Goal: Task Accomplishment & Management: Manage account settings

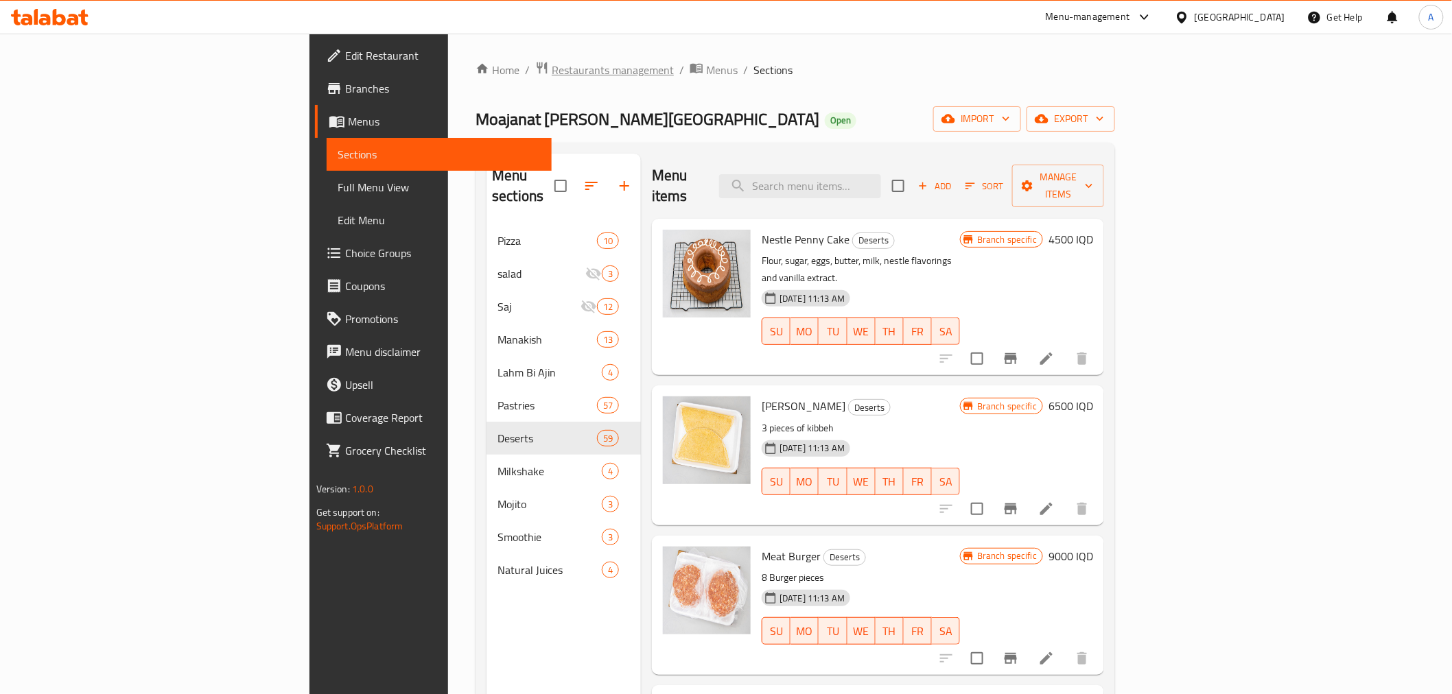
drag, startPoint x: 0, startPoint y: 0, endPoint x: 392, endPoint y: 71, distance: 398.2
click at [552, 71] on span "Restaurants management" at bounding box center [613, 70] width 122 height 16
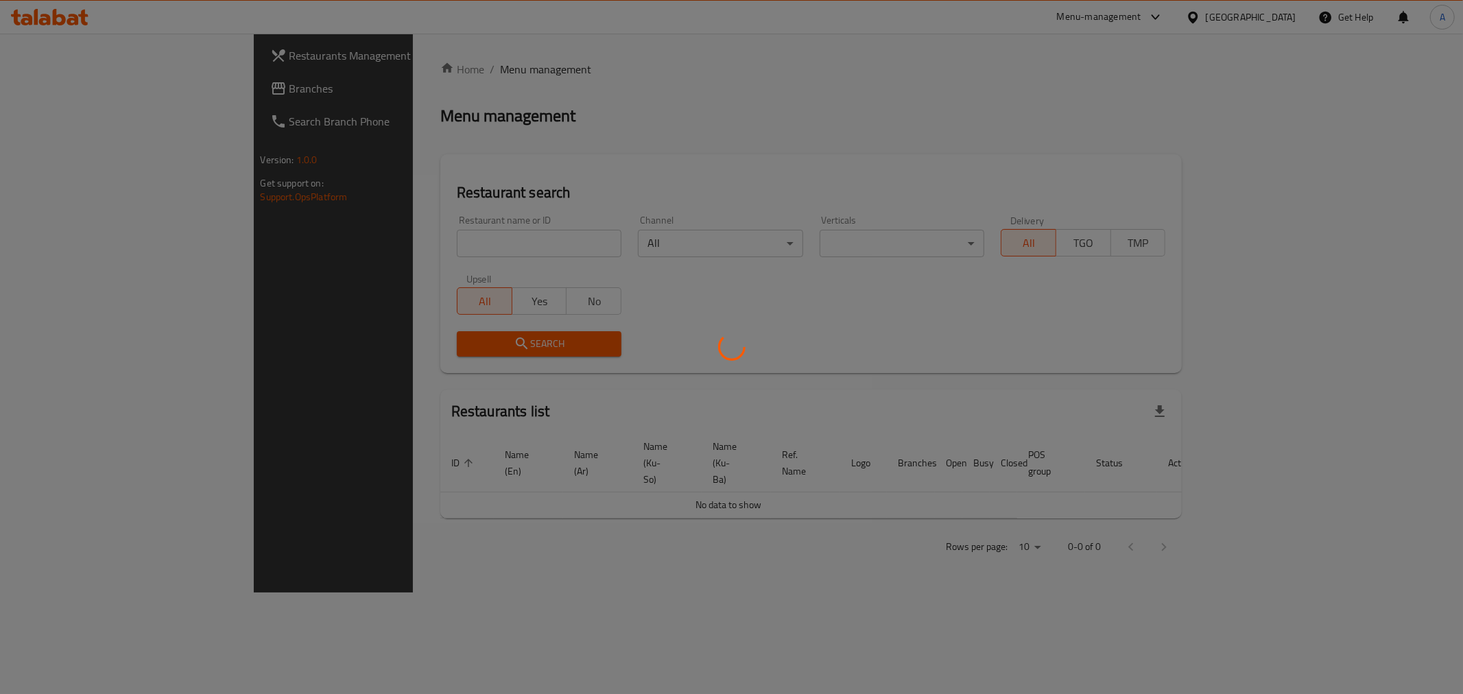
click at [369, 242] on div at bounding box center [731, 347] width 1463 height 694
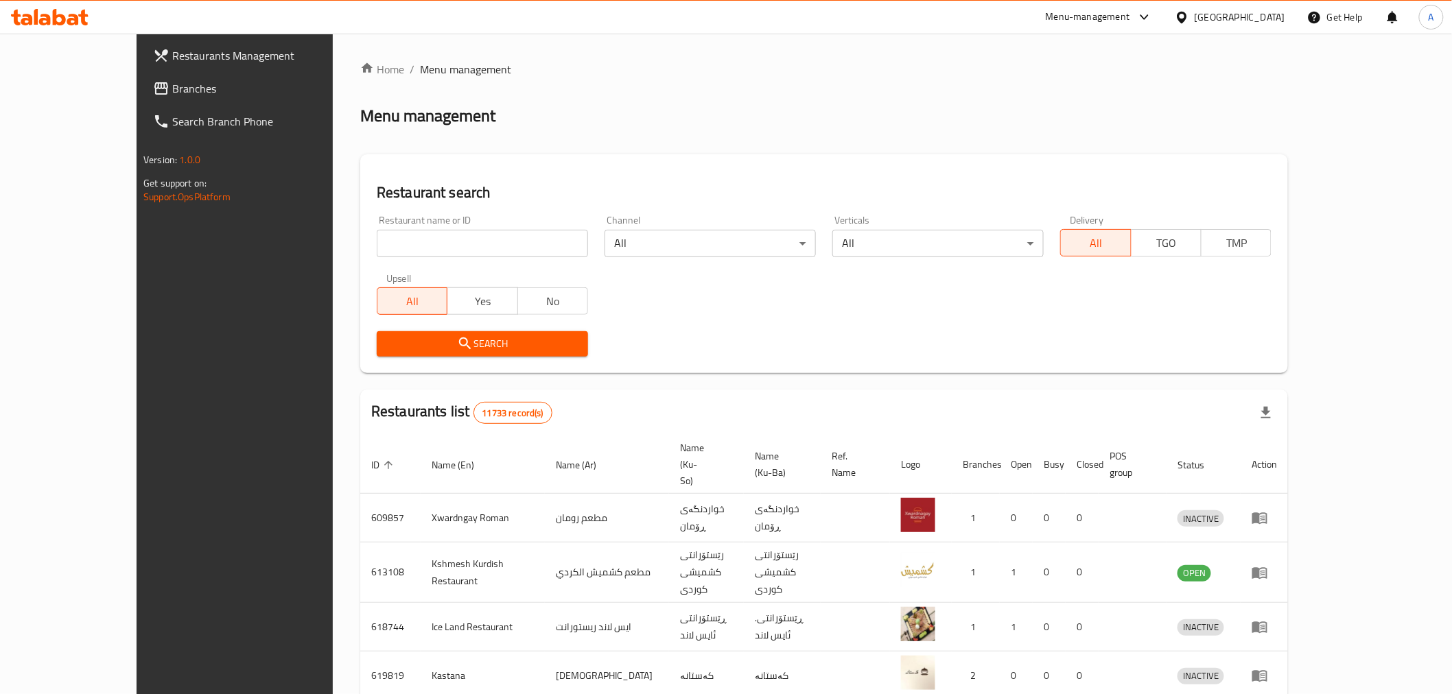
click at [366, 245] on div "Home / Menu management Menu management Restaurant search Restaurant name or ID …" at bounding box center [824, 550] width 928 height 978
click at [377, 245] on input "search" at bounding box center [482, 243] width 211 height 27
type input "h"
type input "الجود"
click button "Search" at bounding box center [482, 343] width 211 height 25
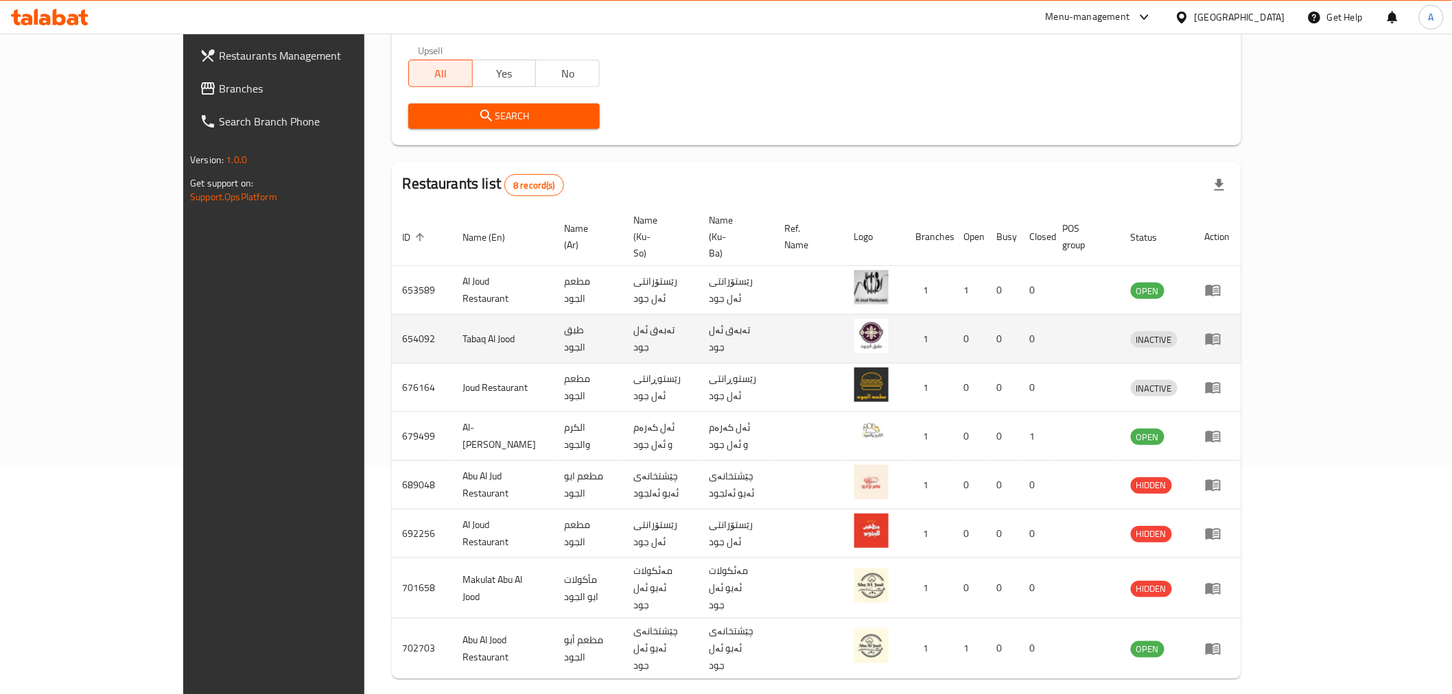
scroll to position [228, 0]
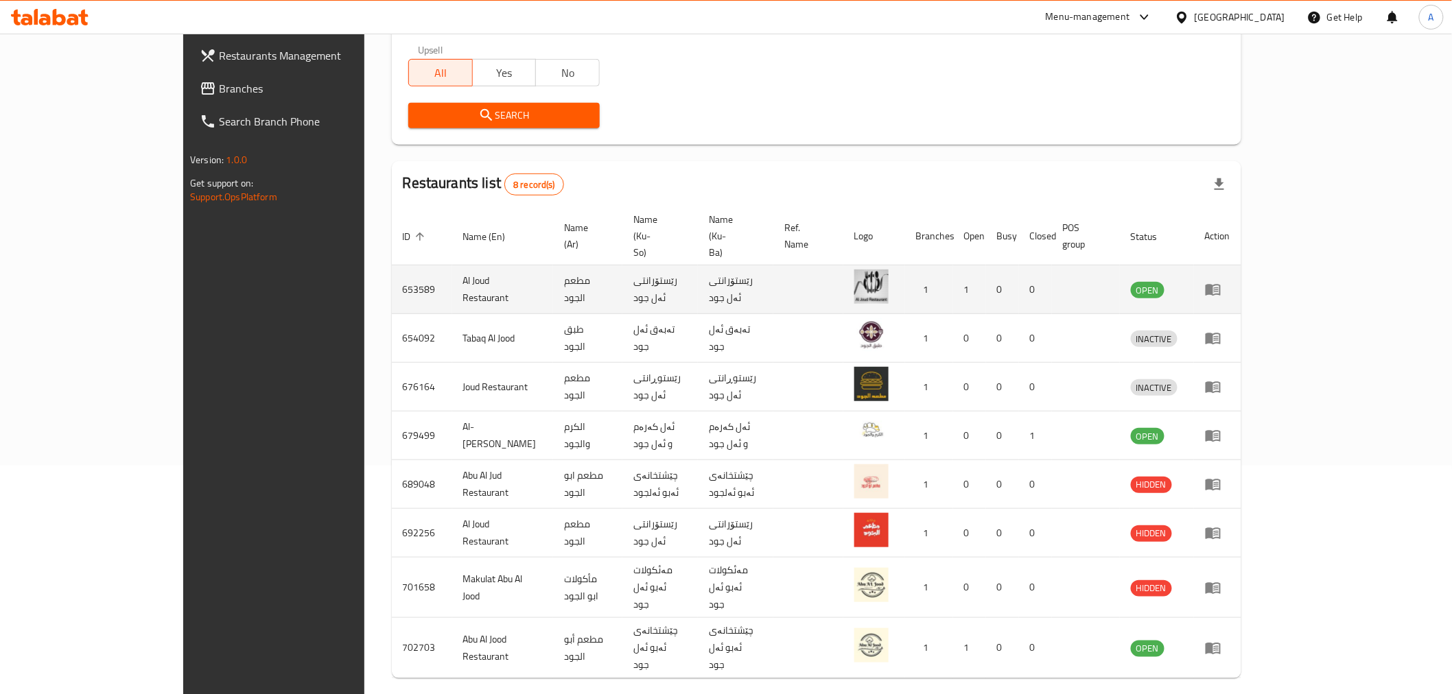
click at [1221, 285] on icon "enhanced table" at bounding box center [1212, 291] width 15 height 12
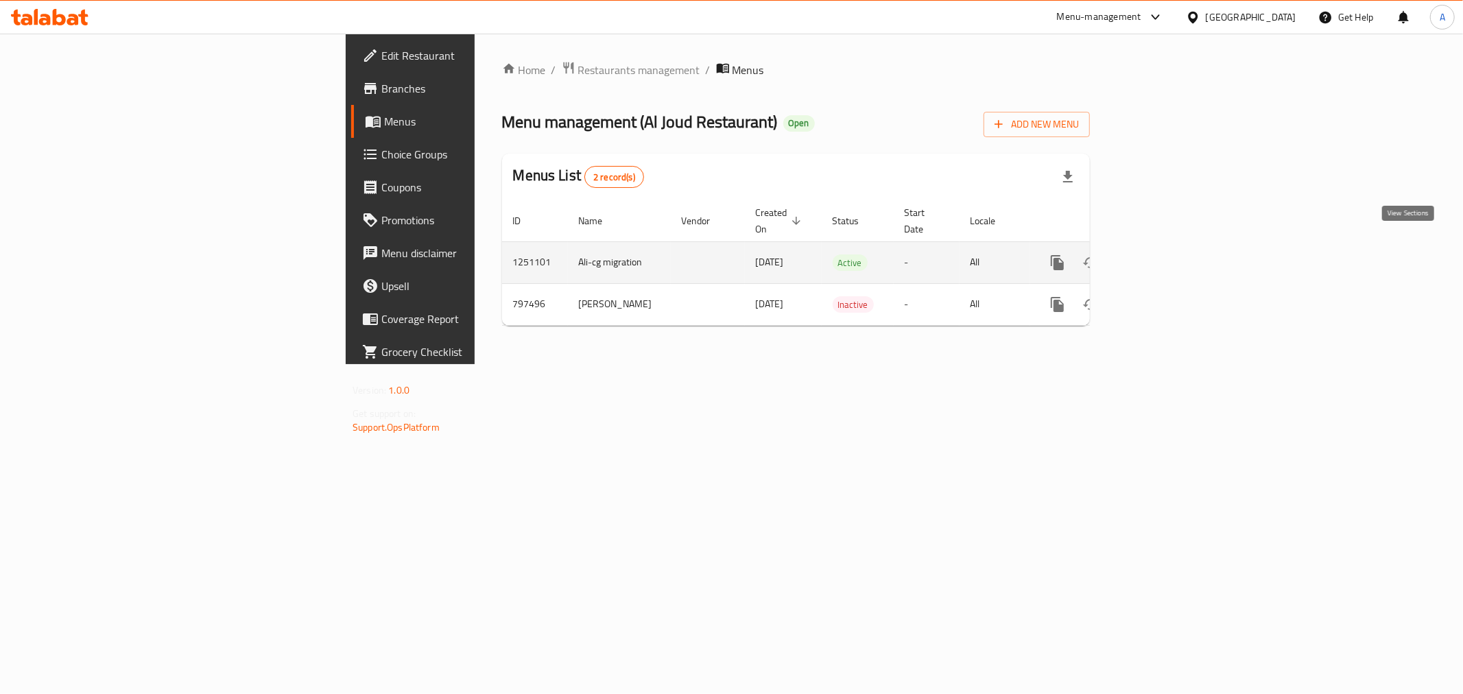
click at [1165, 255] on icon "enhanced table" at bounding box center [1156, 263] width 16 height 16
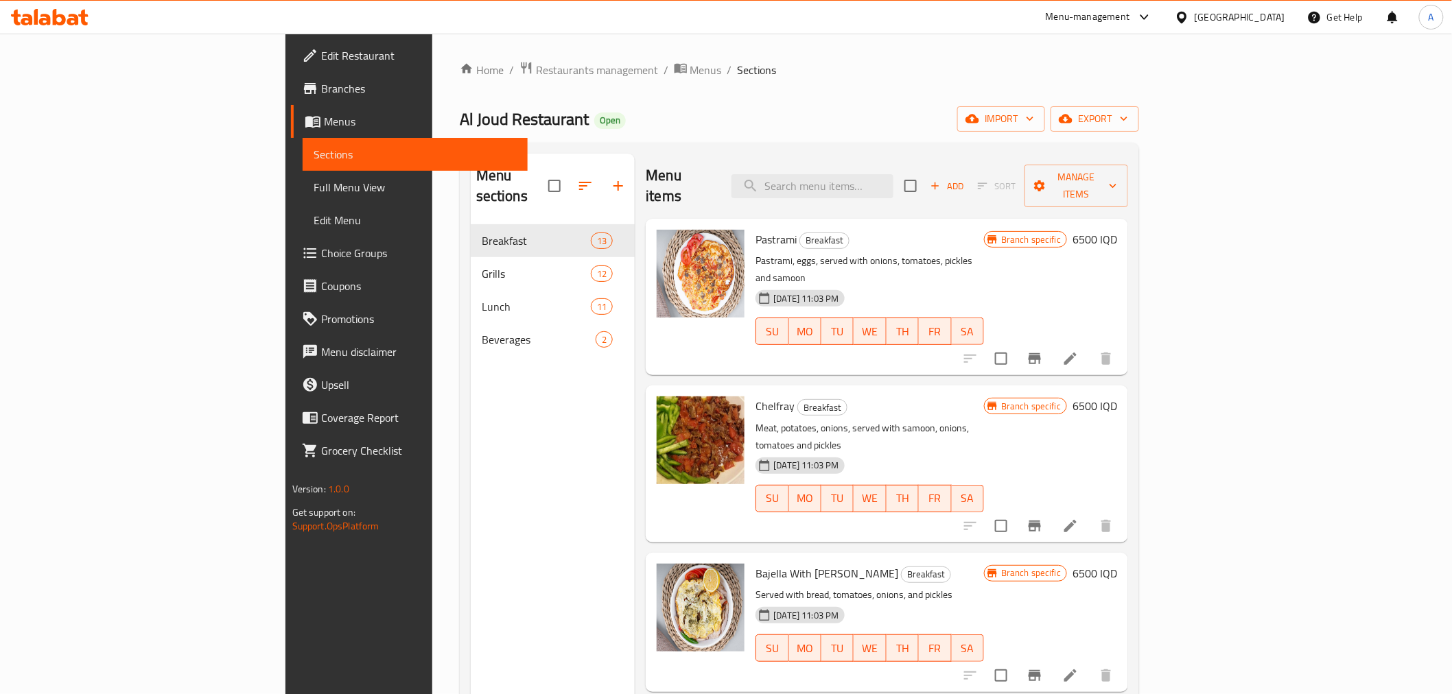
click at [471, 378] on div "Menu sections Breakfast 13 Grills 12 Lunch 11 Beverages 2" at bounding box center [553, 501] width 165 height 694
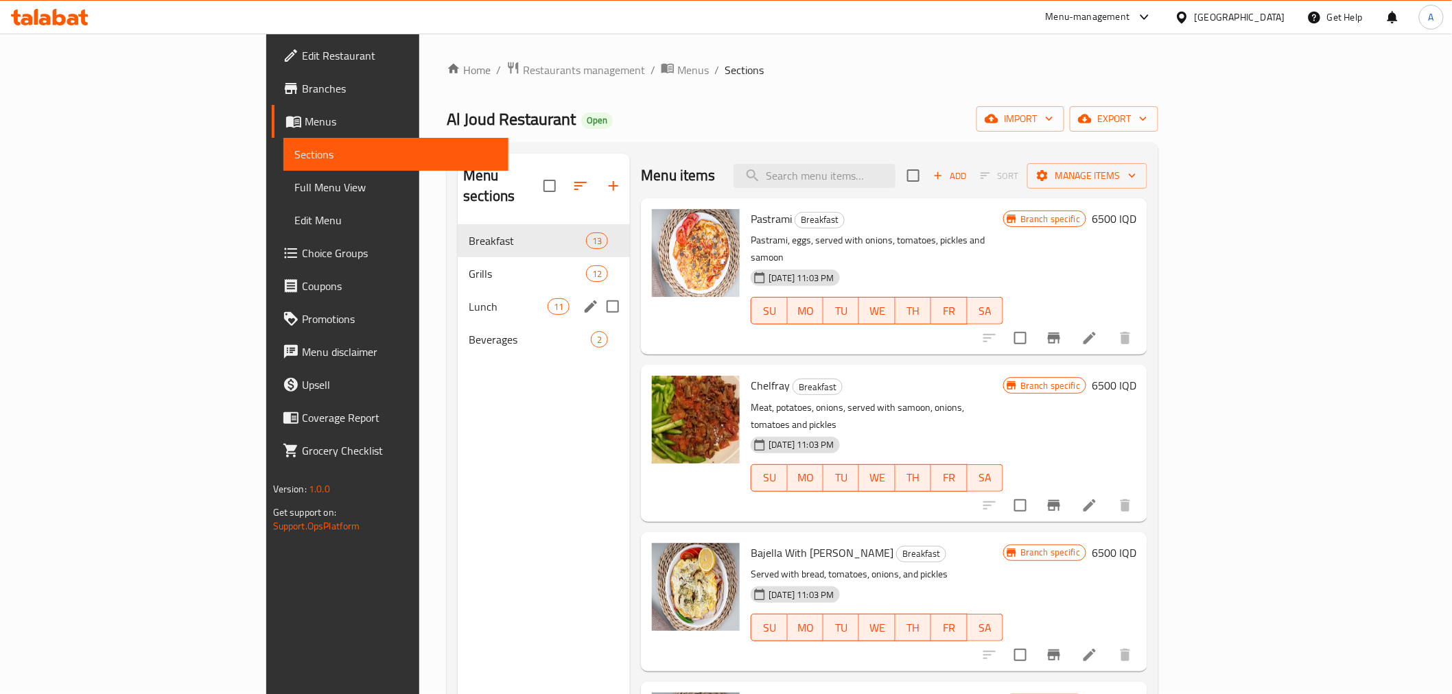
click at [458, 296] on div "Lunch 11" at bounding box center [544, 306] width 172 height 33
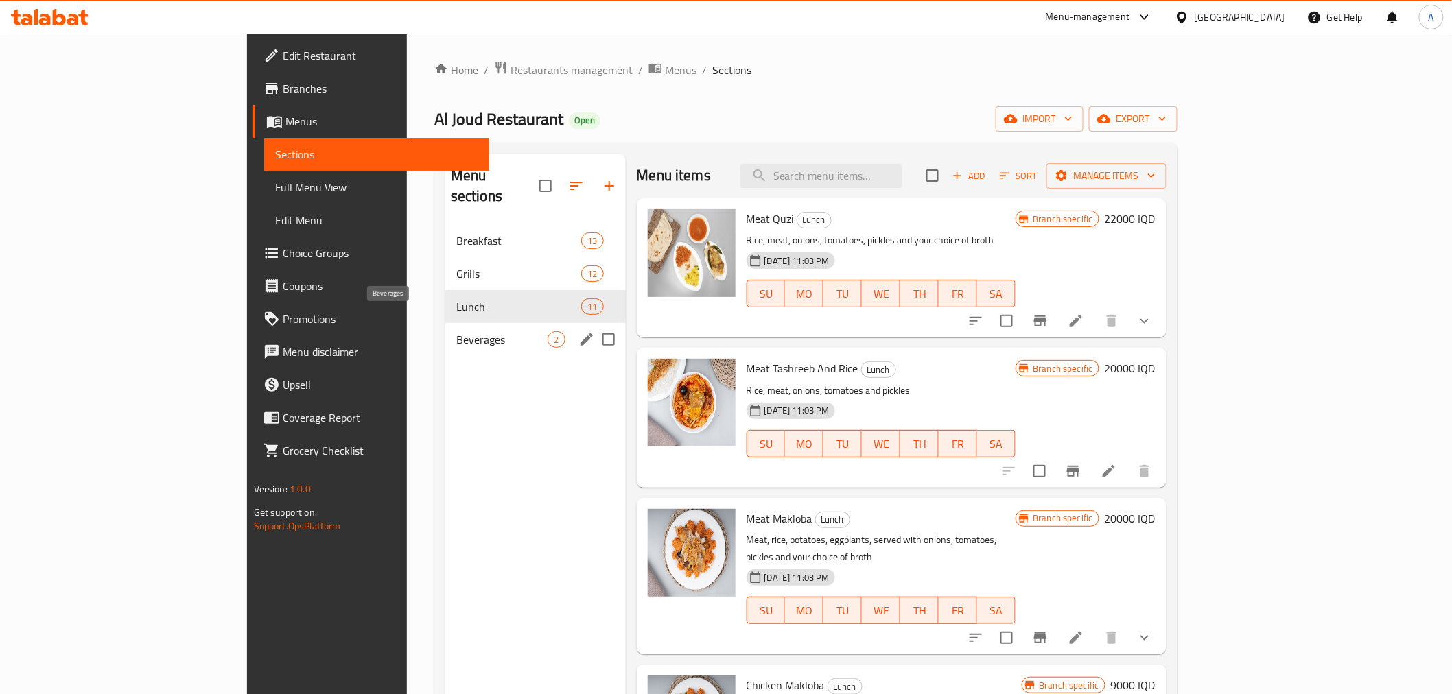
click at [456, 331] on span "Beverages" at bounding box center [502, 339] width 92 height 16
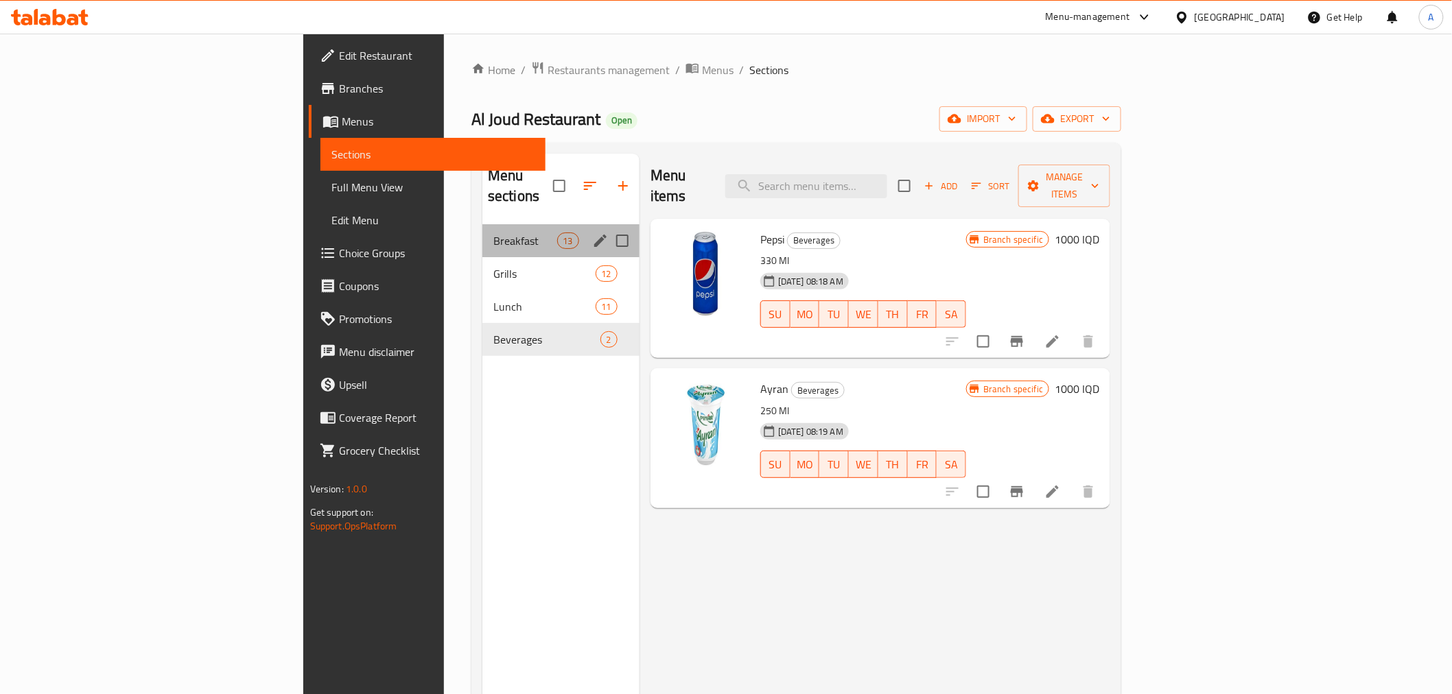
click at [482, 231] on div "Breakfast 13" at bounding box center [560, 240] width 157 height 33
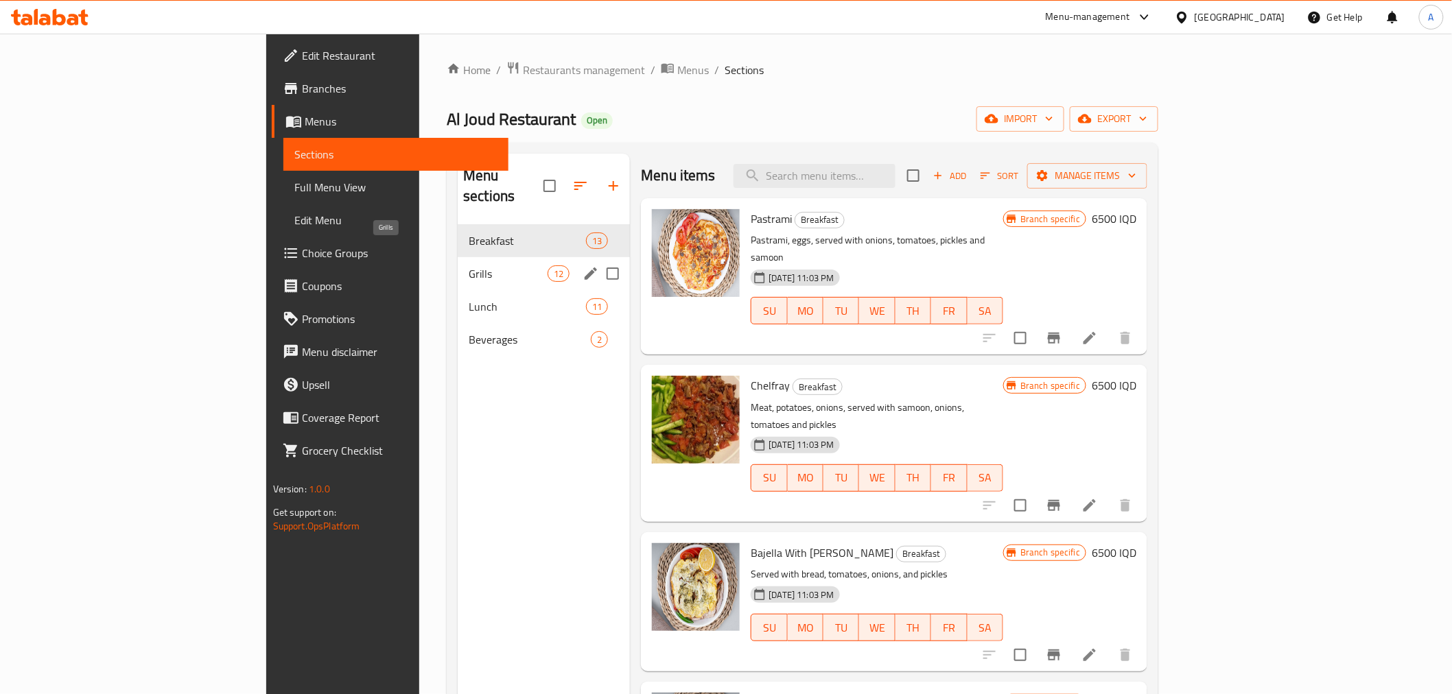
click at [469, 266] on span "Grills" at bounding box center [508, 274] width 79 height 16
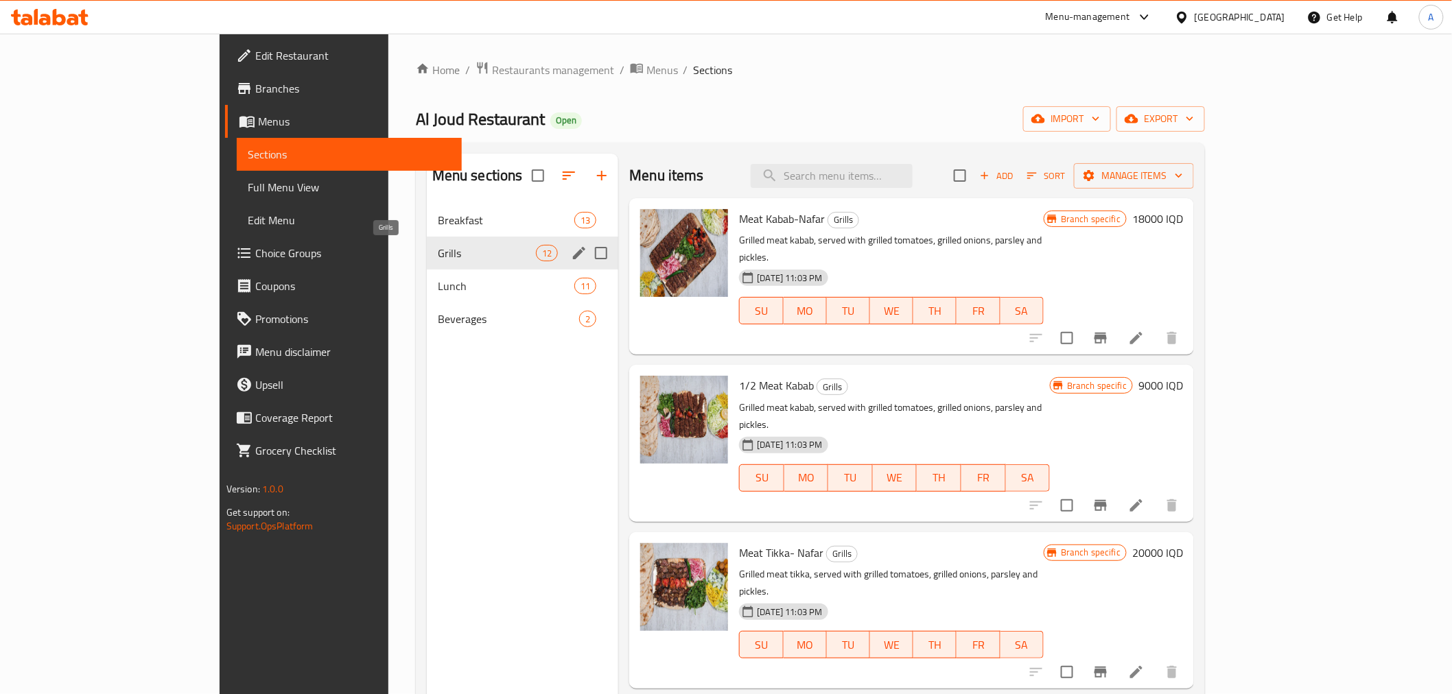
click at [438, 245] on span "Grills" at bounding box center [487, 253] width 98 height 16
click at [427, 229] on div "Breakfast 13" at bounding box center [523, 220] width 192 height 33
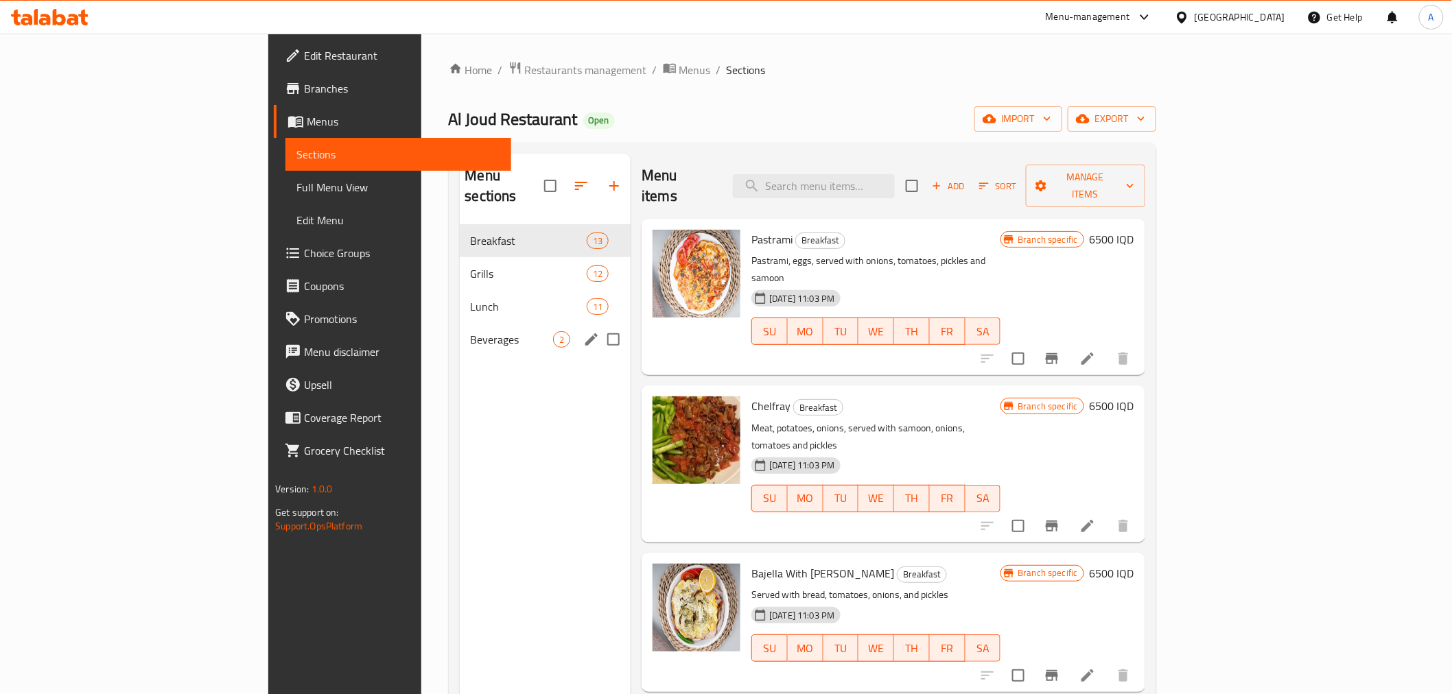
click at [460, 323] on div "Beverages 2" at bounding box center [546, 339] width 172 height 33
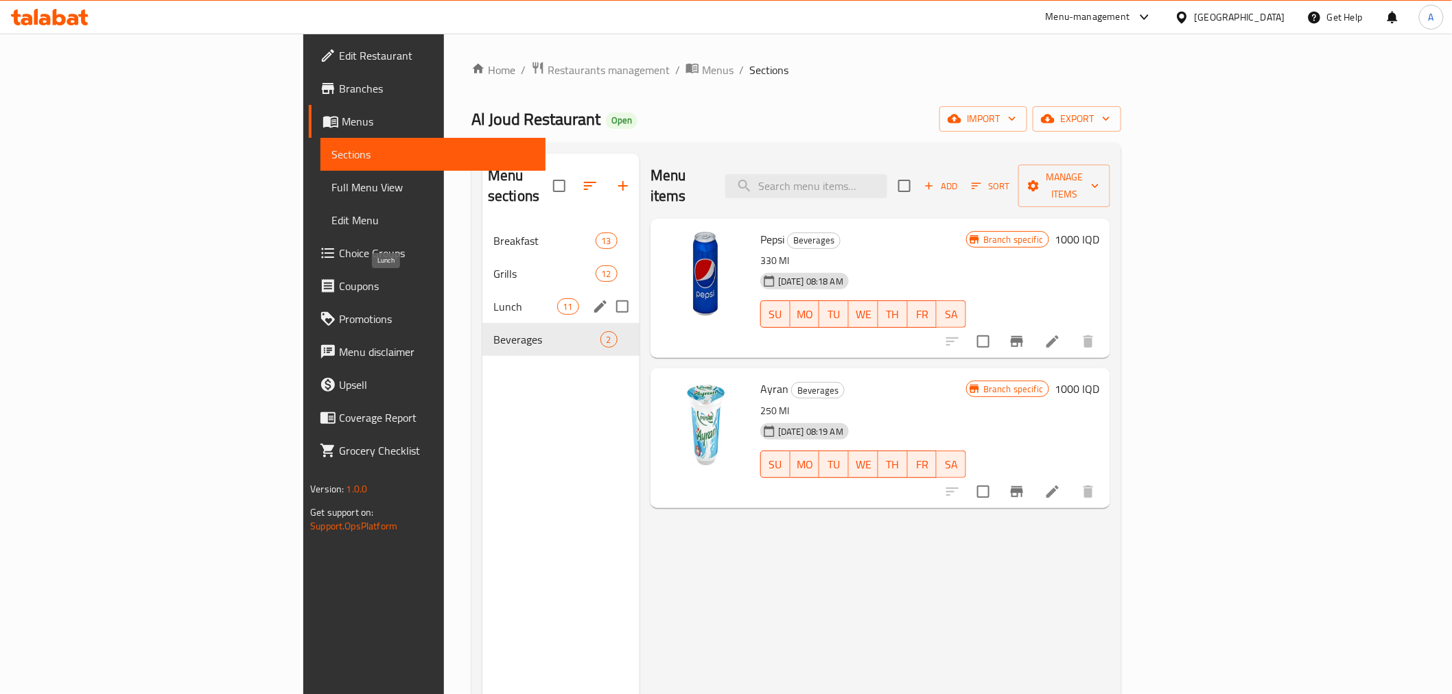
click at [493, 298] on span "Lunch" at bounding box center [525, 306] width 64 height 16
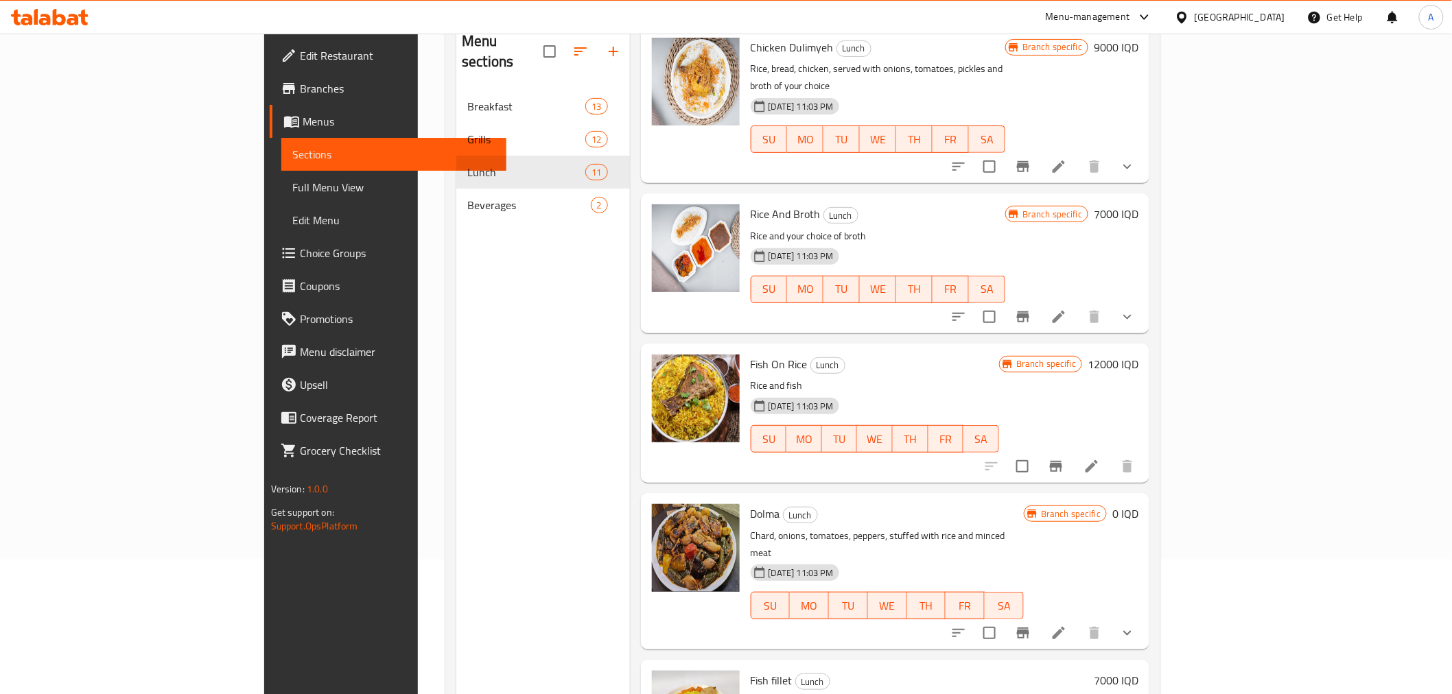
scroll to position [192, 0]
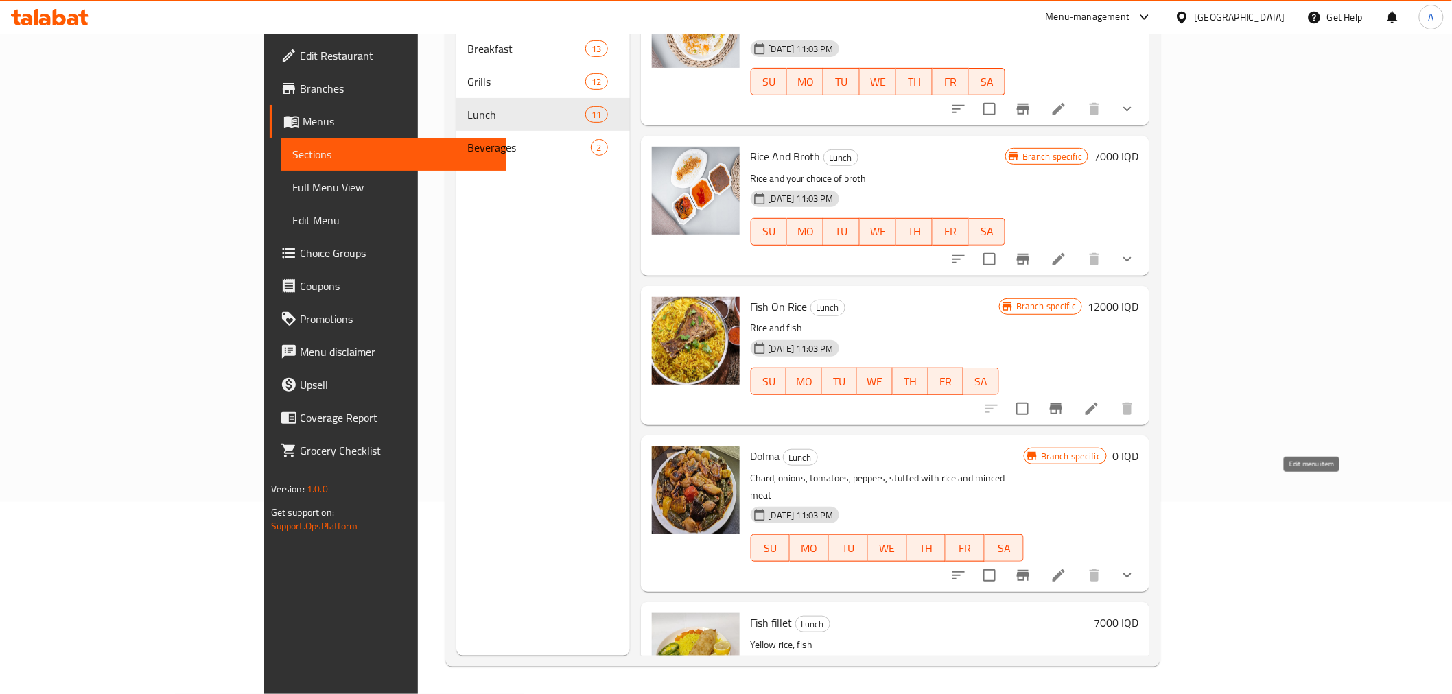
click at [1067, 567] on icon at bounding box center [1058, 575] width 16 height 16
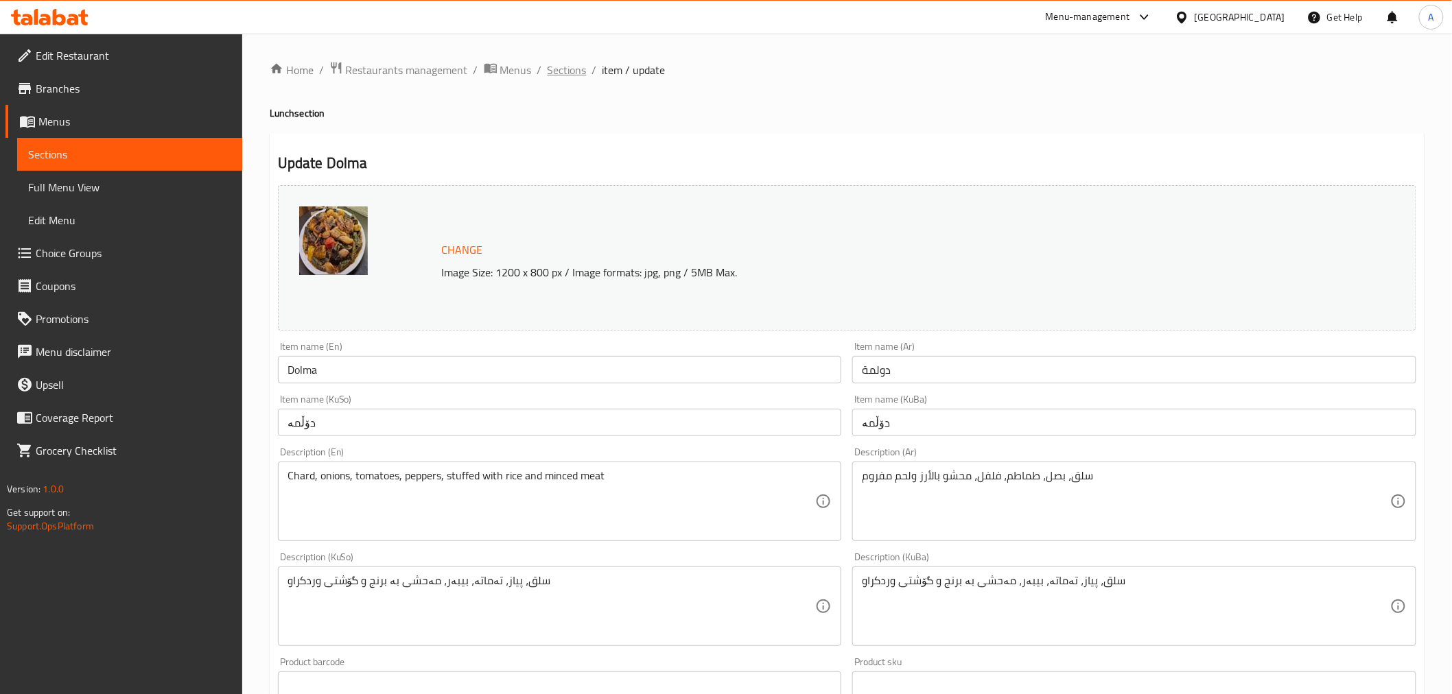
click at [576, 67] on span "Sections" at bounding box center [566, 70] width 39 height 16
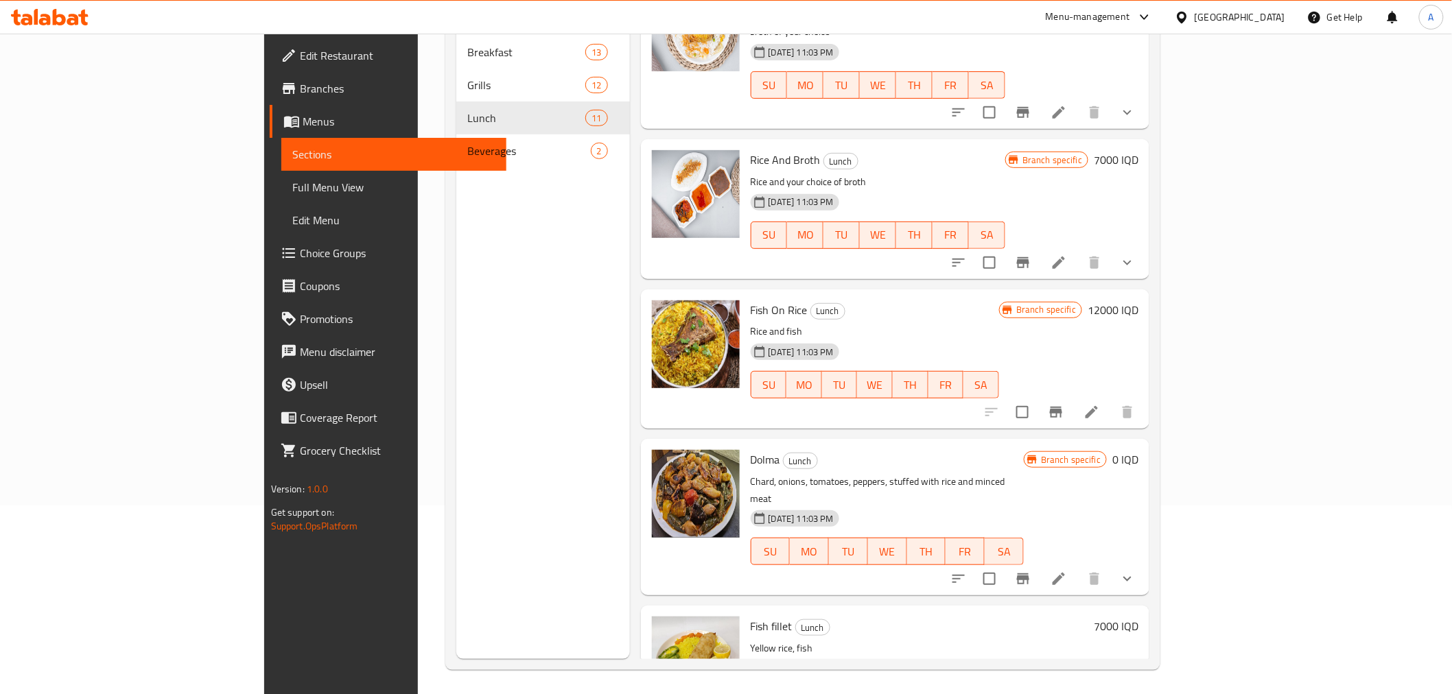
scroll to position [192, 0]
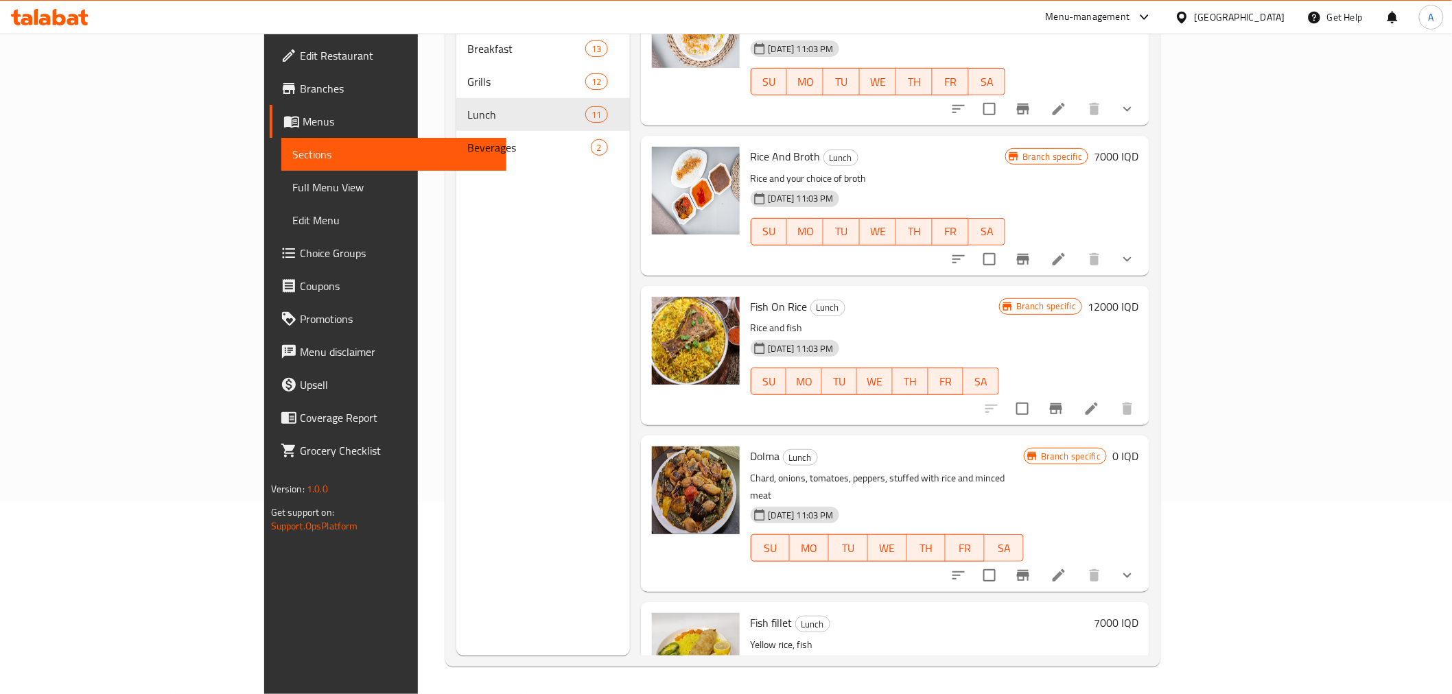
click at [1029, 570] on icon "Branch-specific-item" at bounding box center [1023, 575] width 12 height 11
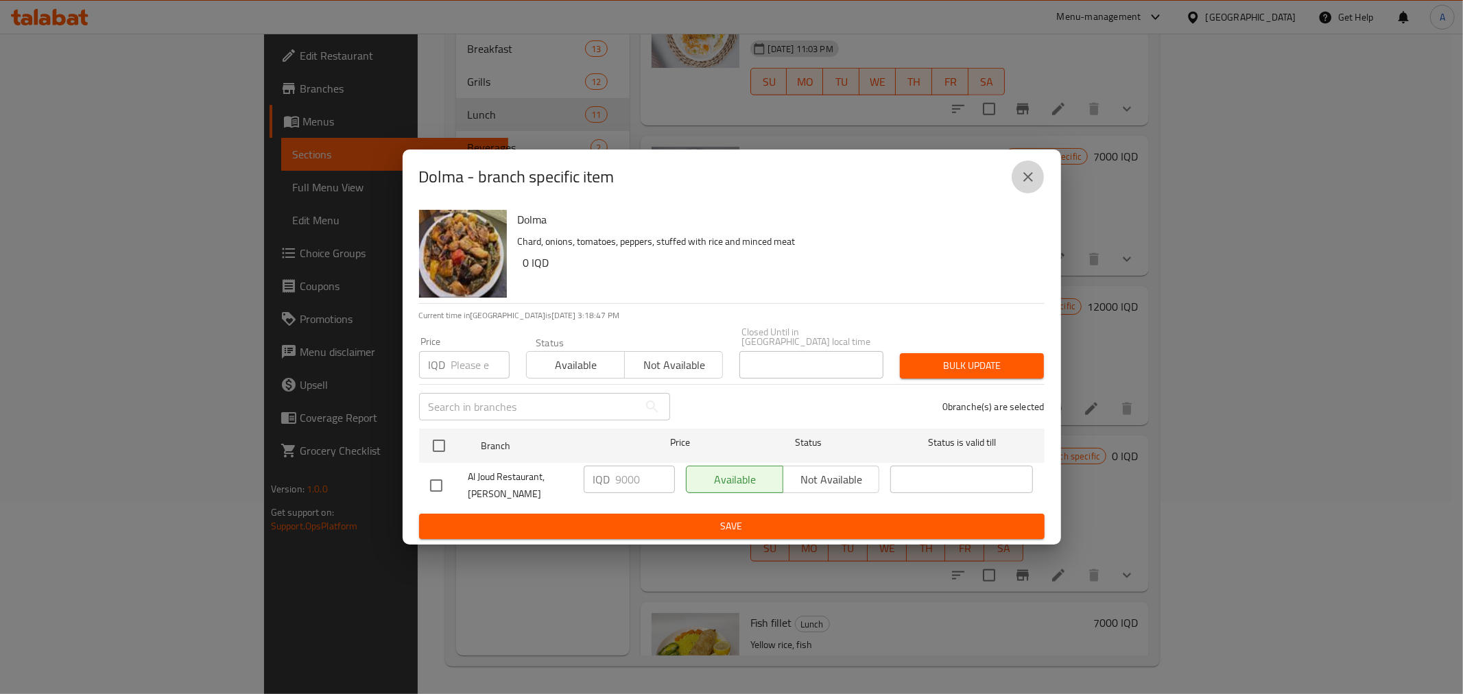
click at [1032, 178] on icon "close" at bounding box center [1029, 177] width 10 height 10
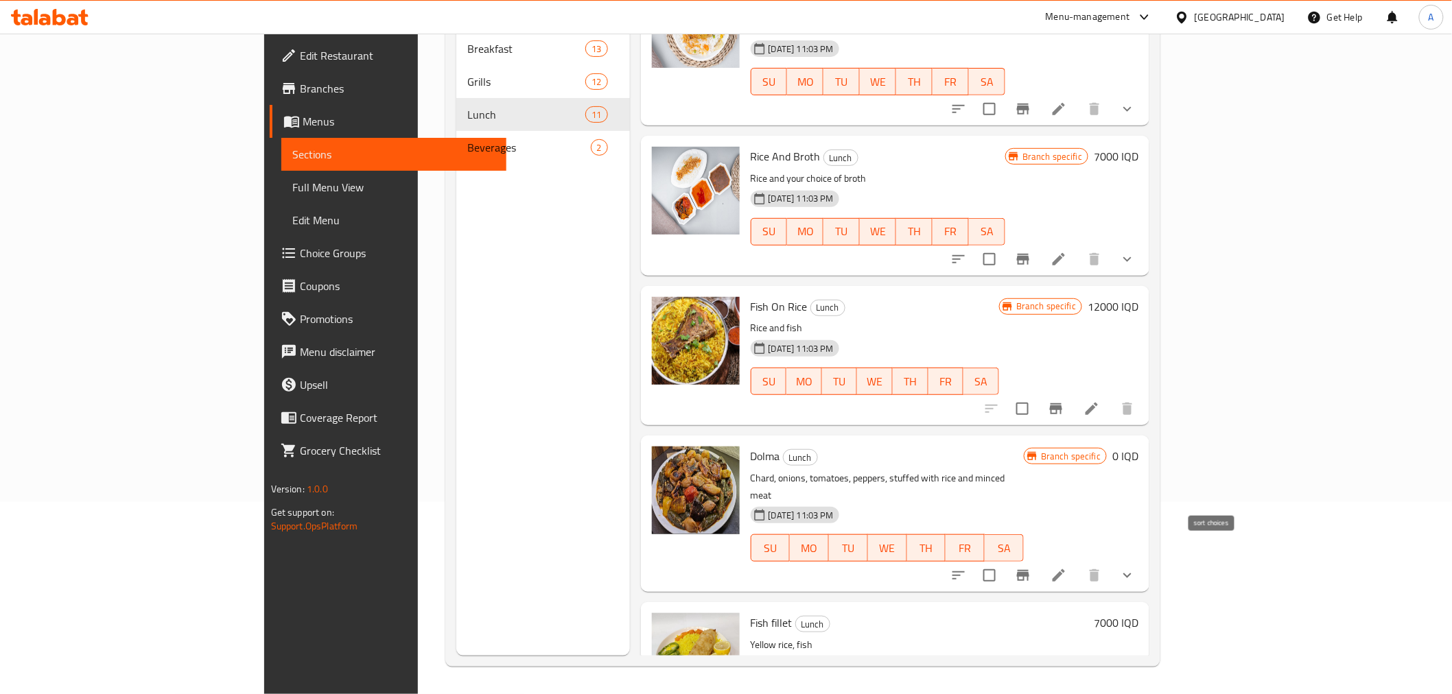
click at [967, 567] on icon "sort-choices" at bounding box center [958, 575] width 16 height 16
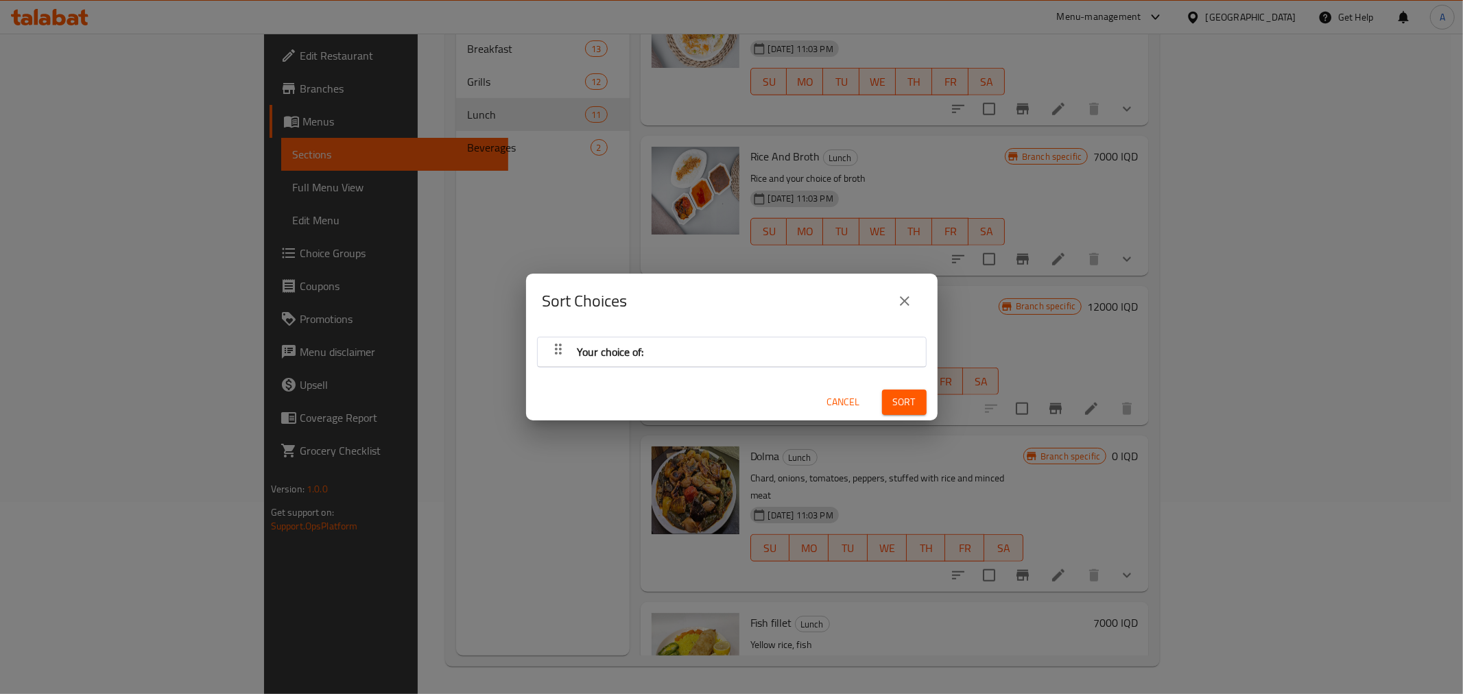
click at [904, 300] on icon "close" at bounding box center [905, 301] width 10 height 10
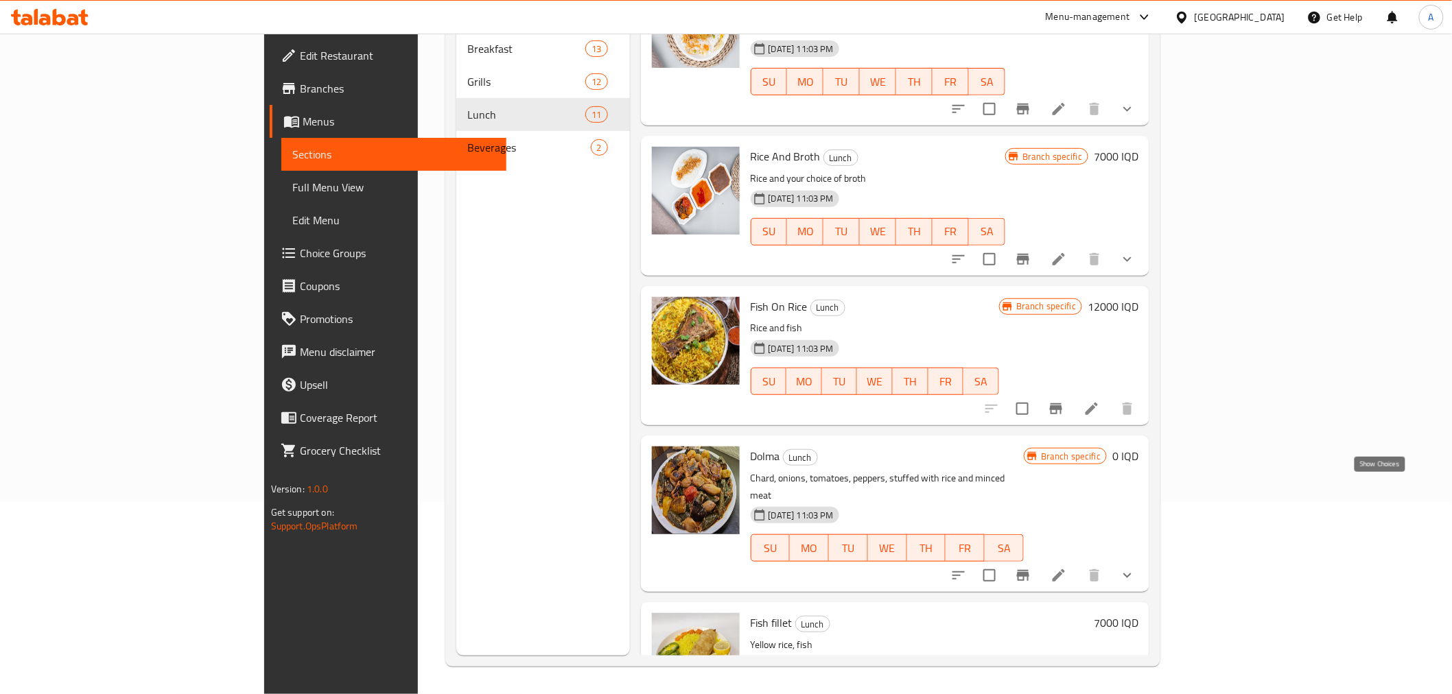
click at [1135, 567] on icon "show more" at bounding box center [1127, 575] width 16 height 16
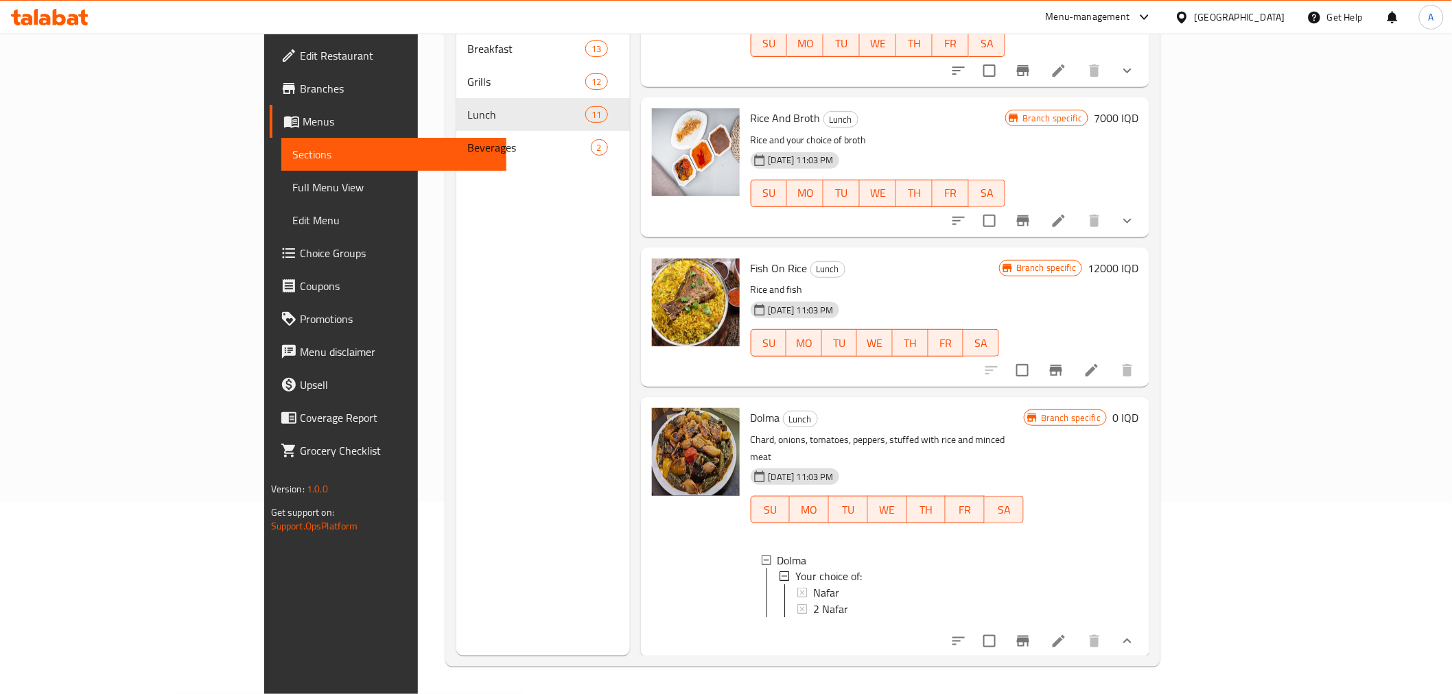
scroll to position [1064, 0]
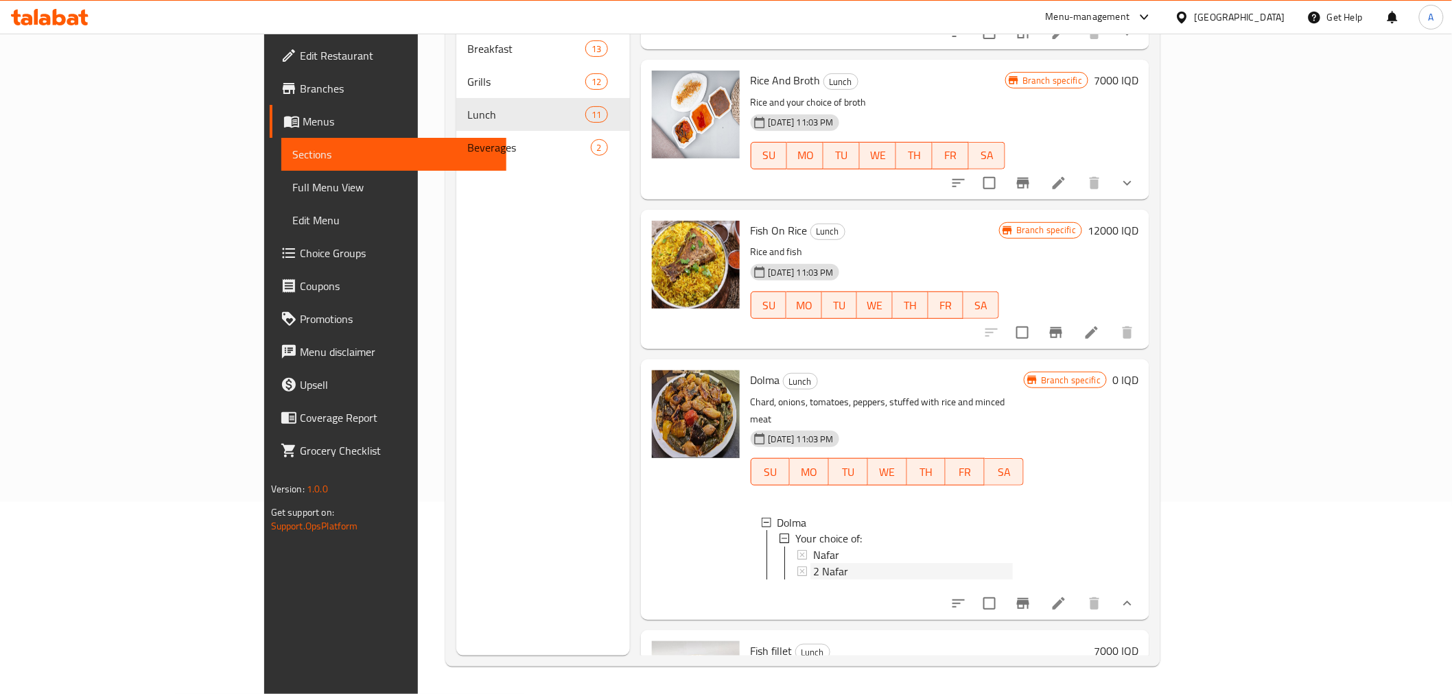
click at [813, 564] on span "2 Nafar" at bounding box center [830, 572] width 35 height 16
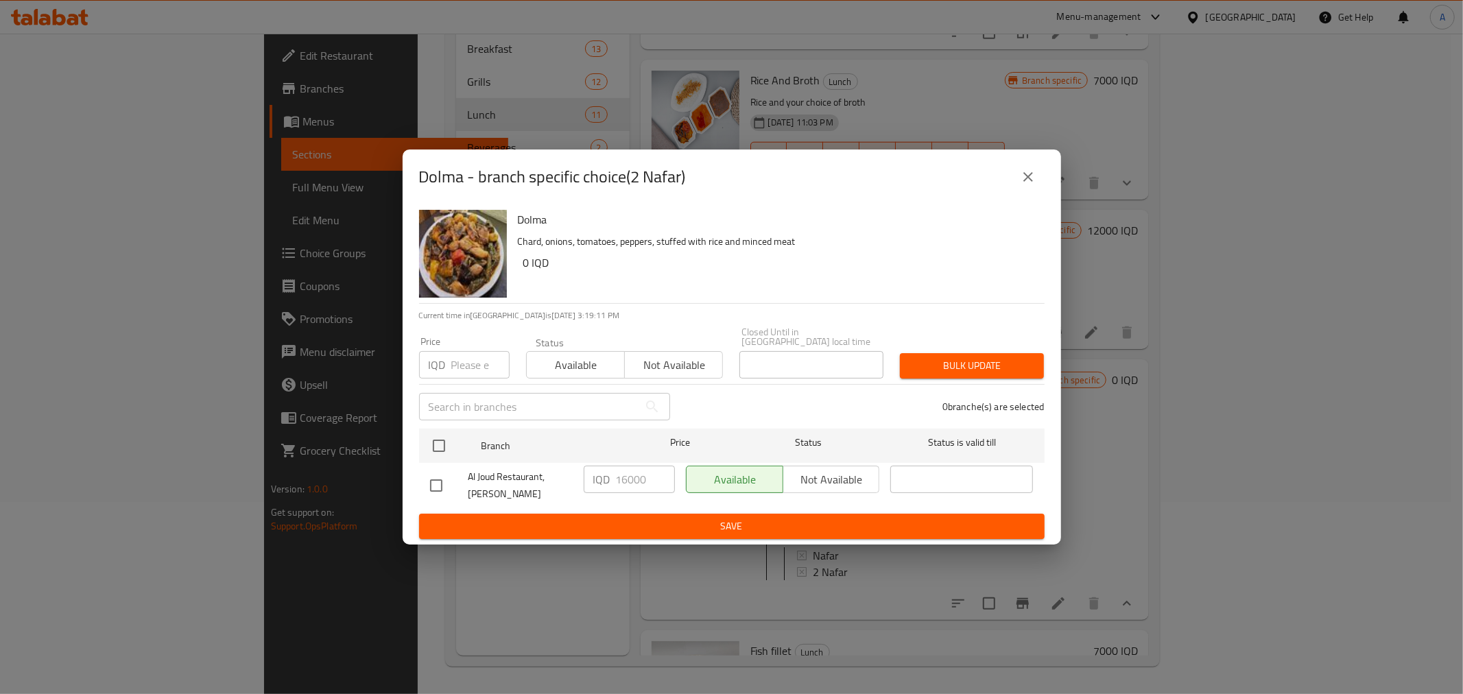
click at [1019, 188] on button "close" at bounding box center [1028, 177] width 33 height 33
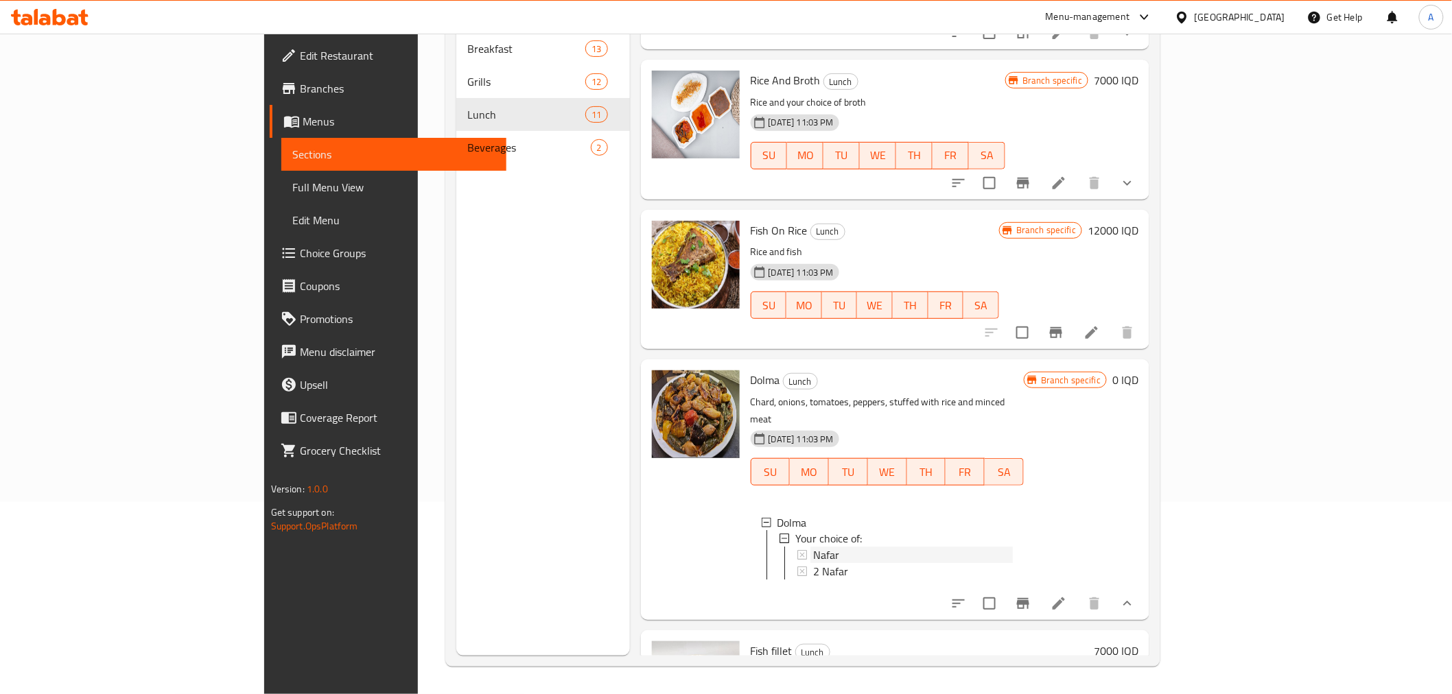
click at [813, 547] on div "Nafar" at bounding box center [913, 555] width 200 height 16
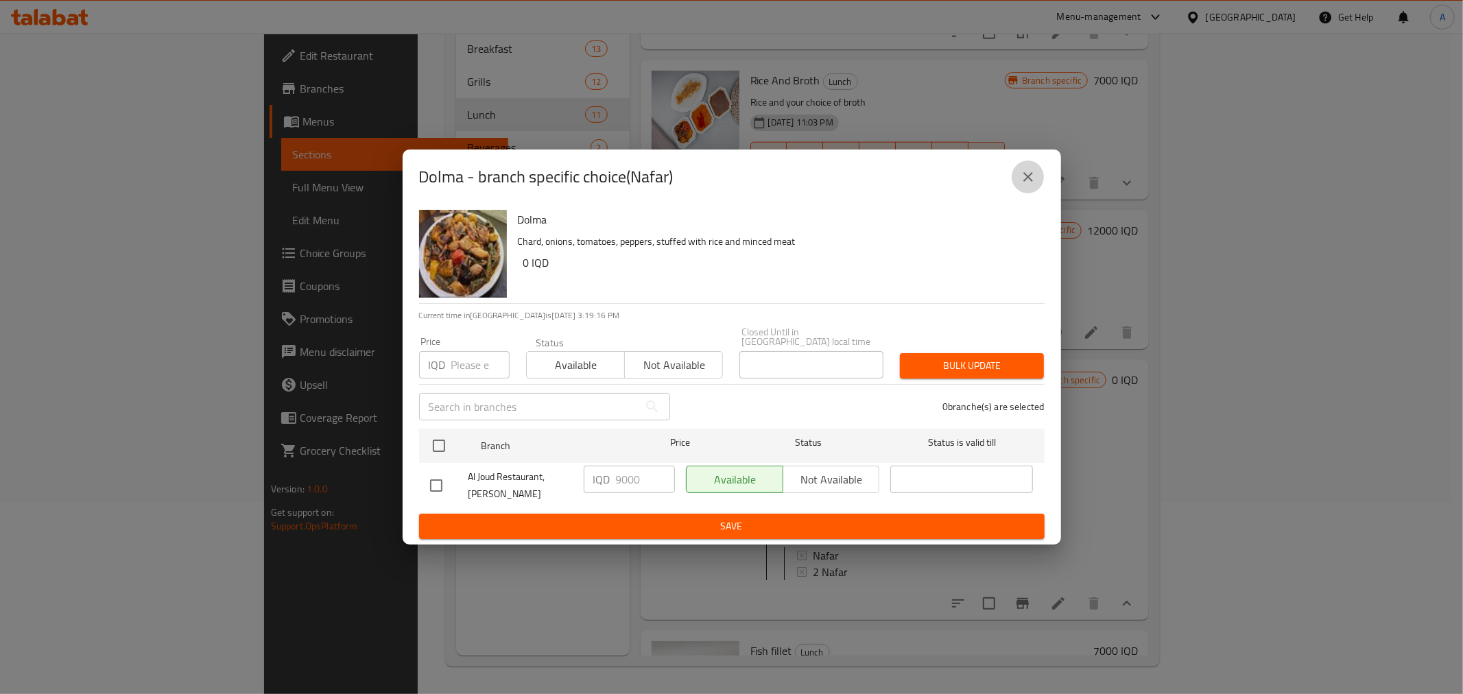
click at [1030, 180] on icon "close" at bounding box center [1029, 177] width 10 height 10
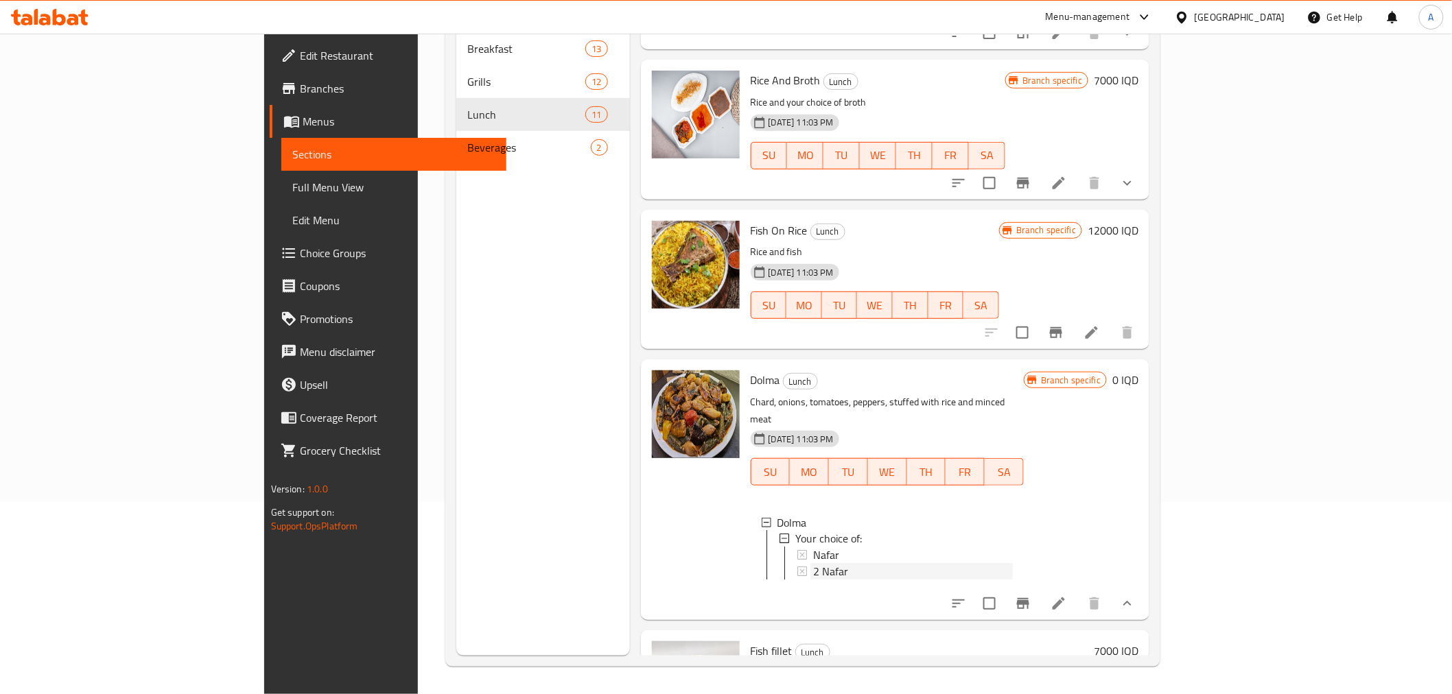
click at [813, 564] on div "2 Nafar" at bounding box center [913, 572] width 200 height 16
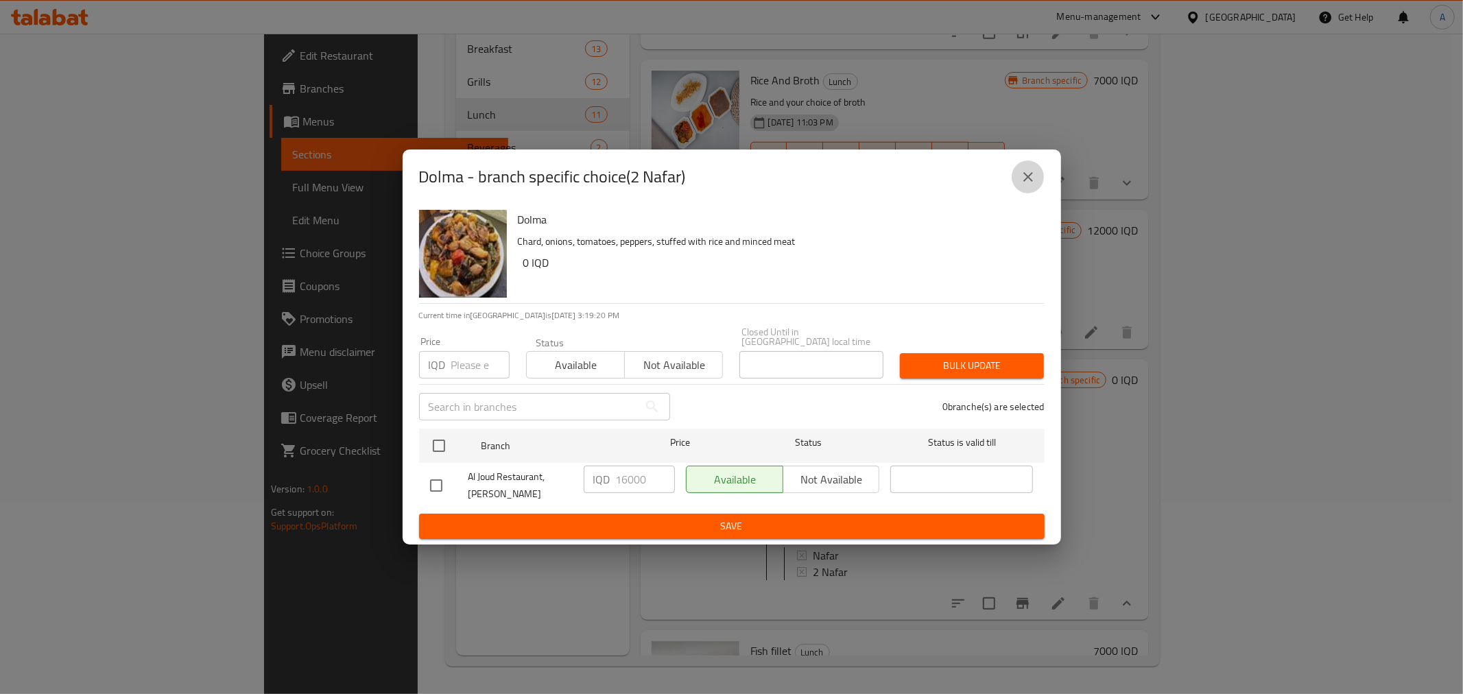
click at [1033, 167] on button "close" at bounding box center [1028, 177] width 33 height 33
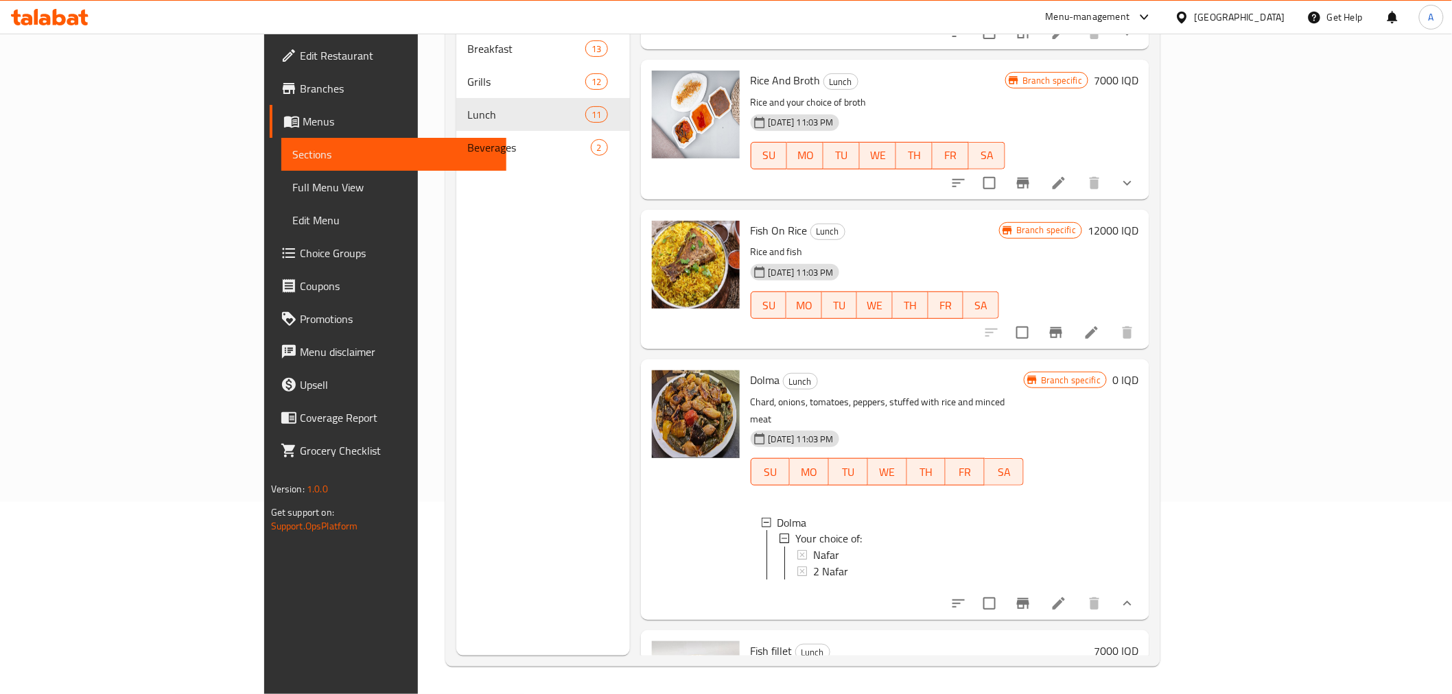
click at [1067, 596] on icon at bounding box center [1058, 604] width 16 height 16
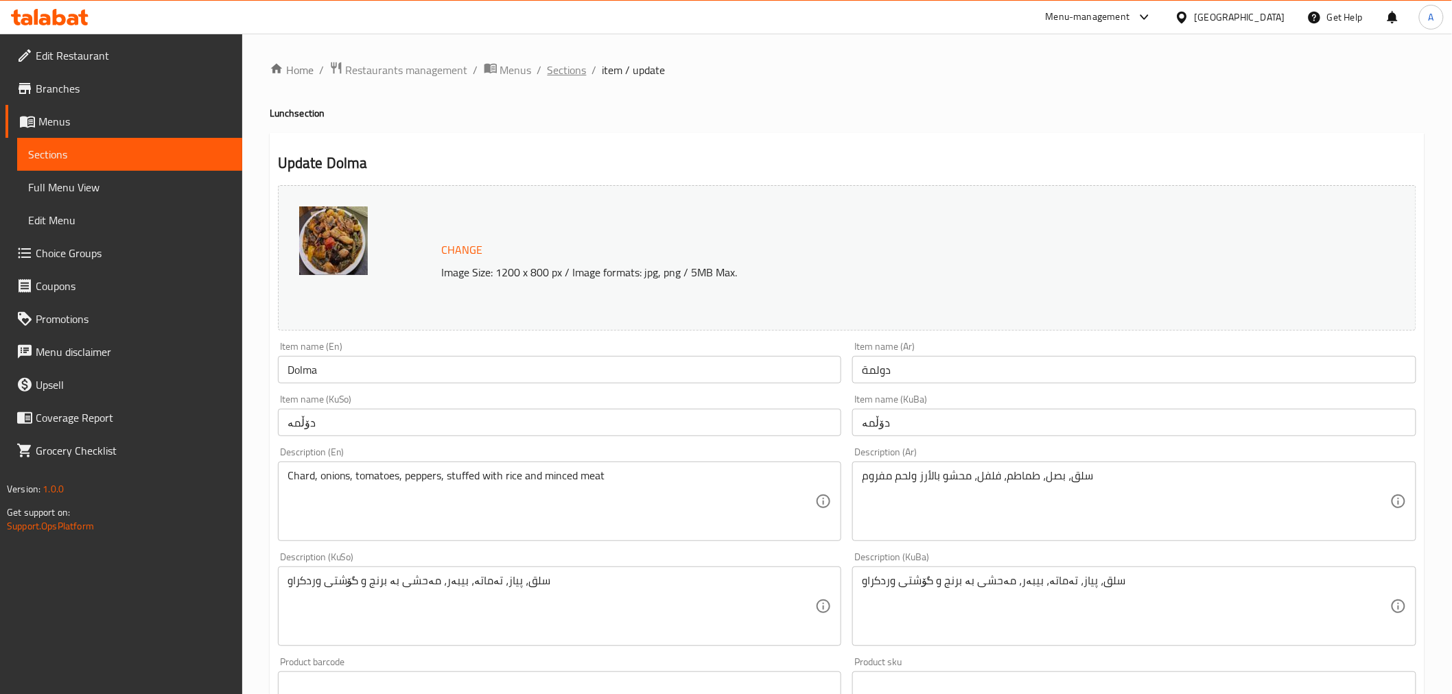
click at [580, 73] on span "Sections" at bounding box center [566, 70] width 39 height 16
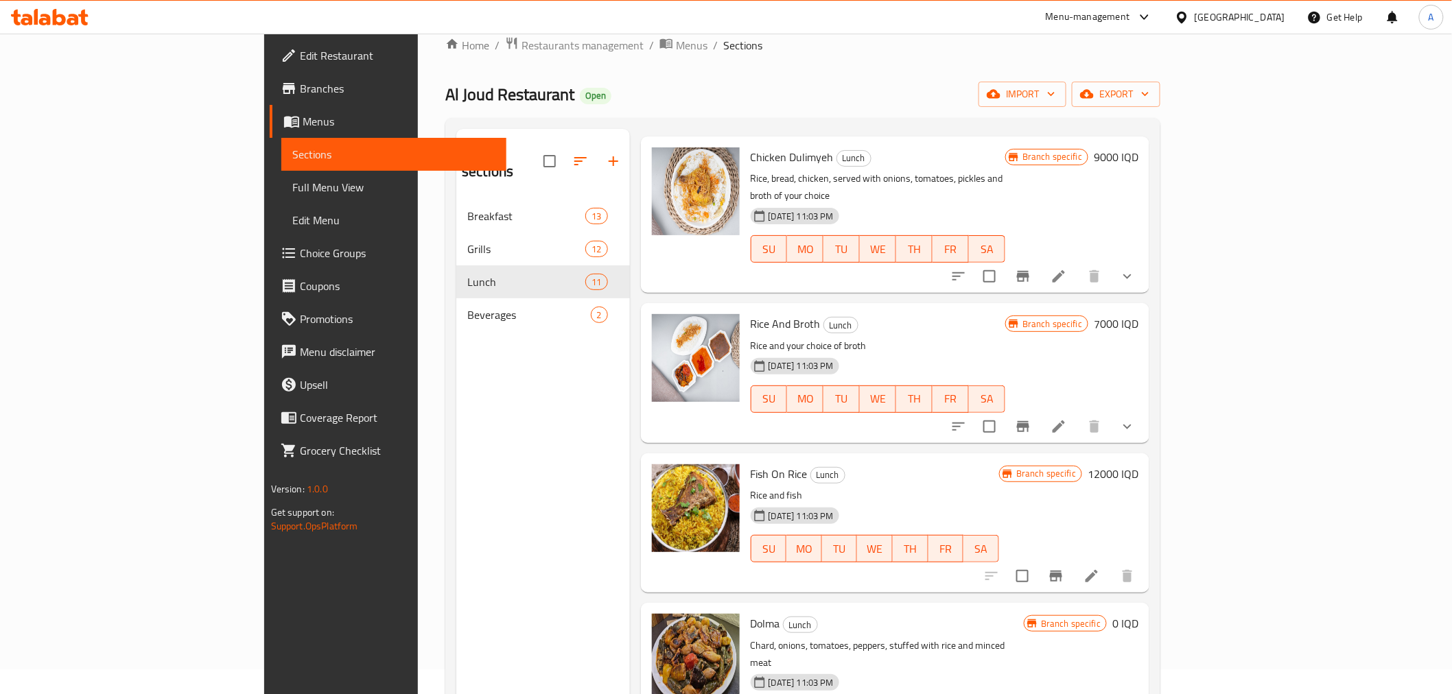
scroll to position [192, 0]
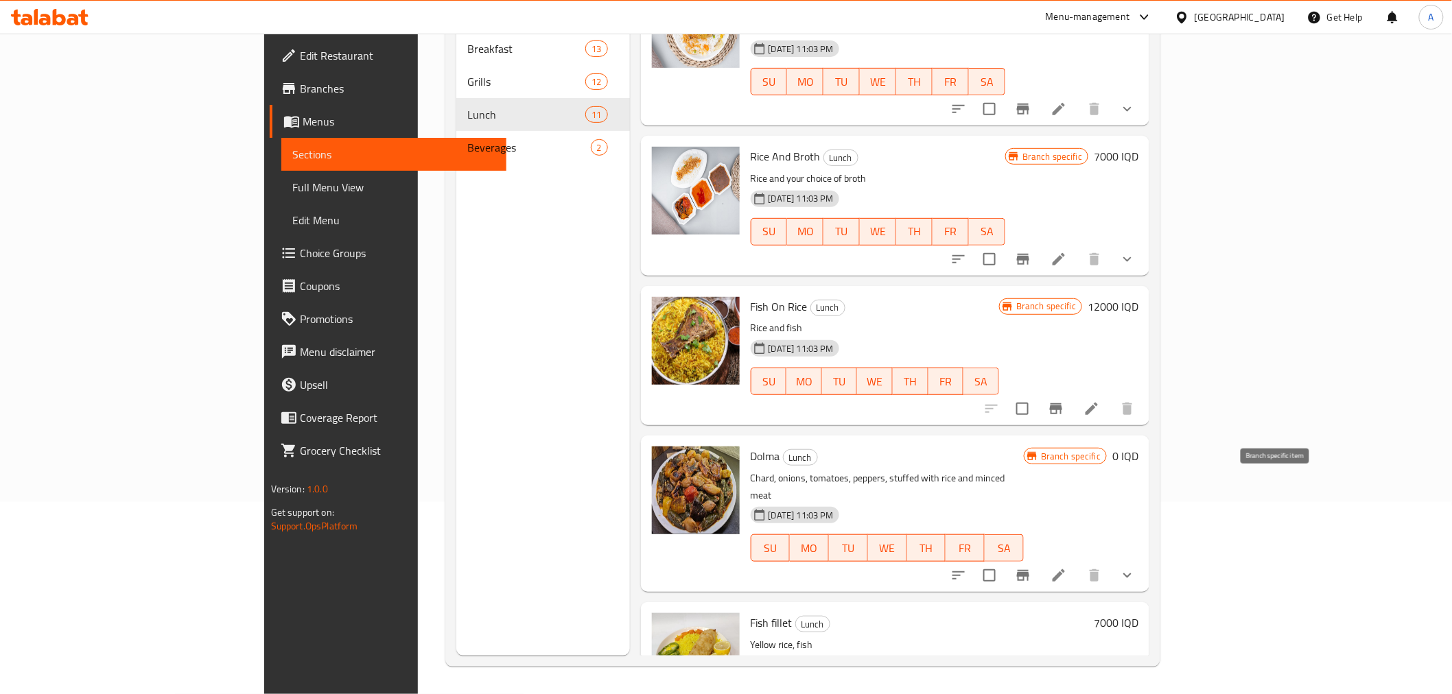
click at [1031, 567] on icon "Branch-specific-item" at bounding box center [1023, 575] width 16 height 16
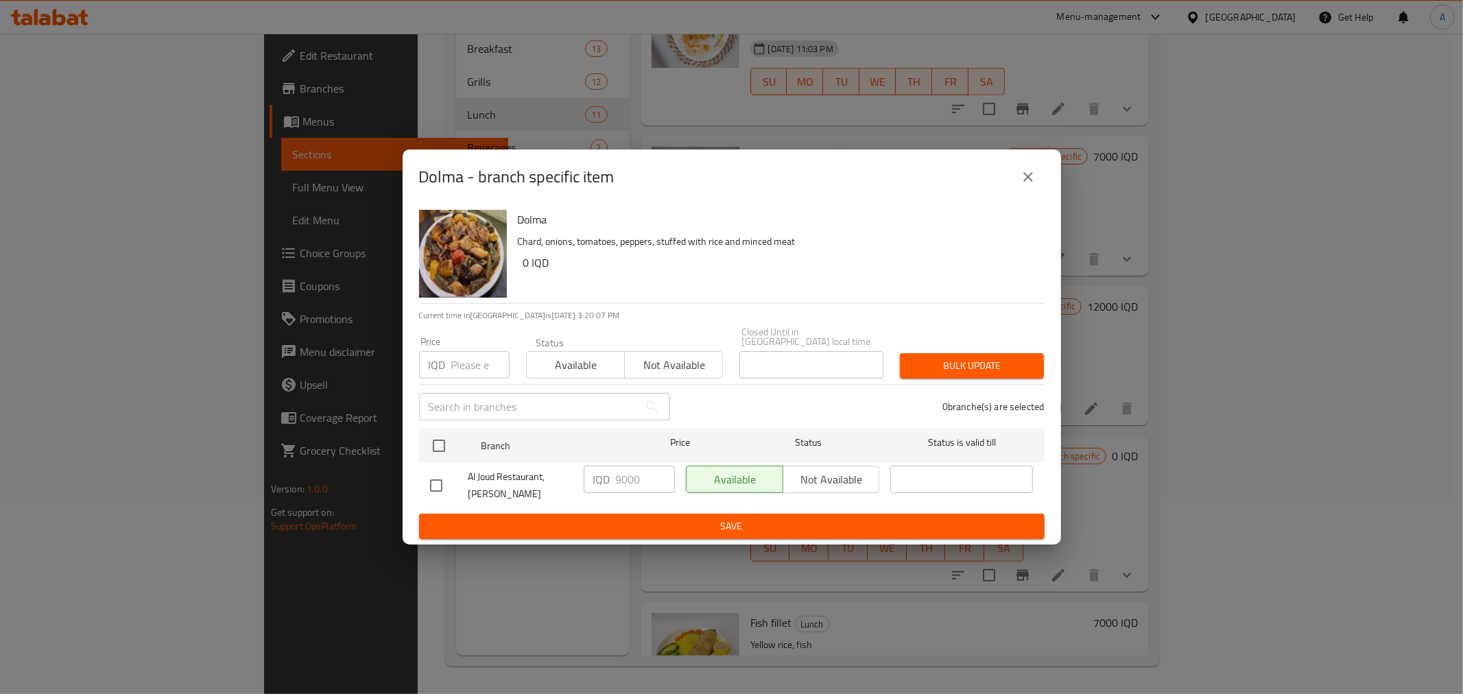
click at [1034, 178] on icon "close" at bounding box center [1028, 177] width 16 height 16
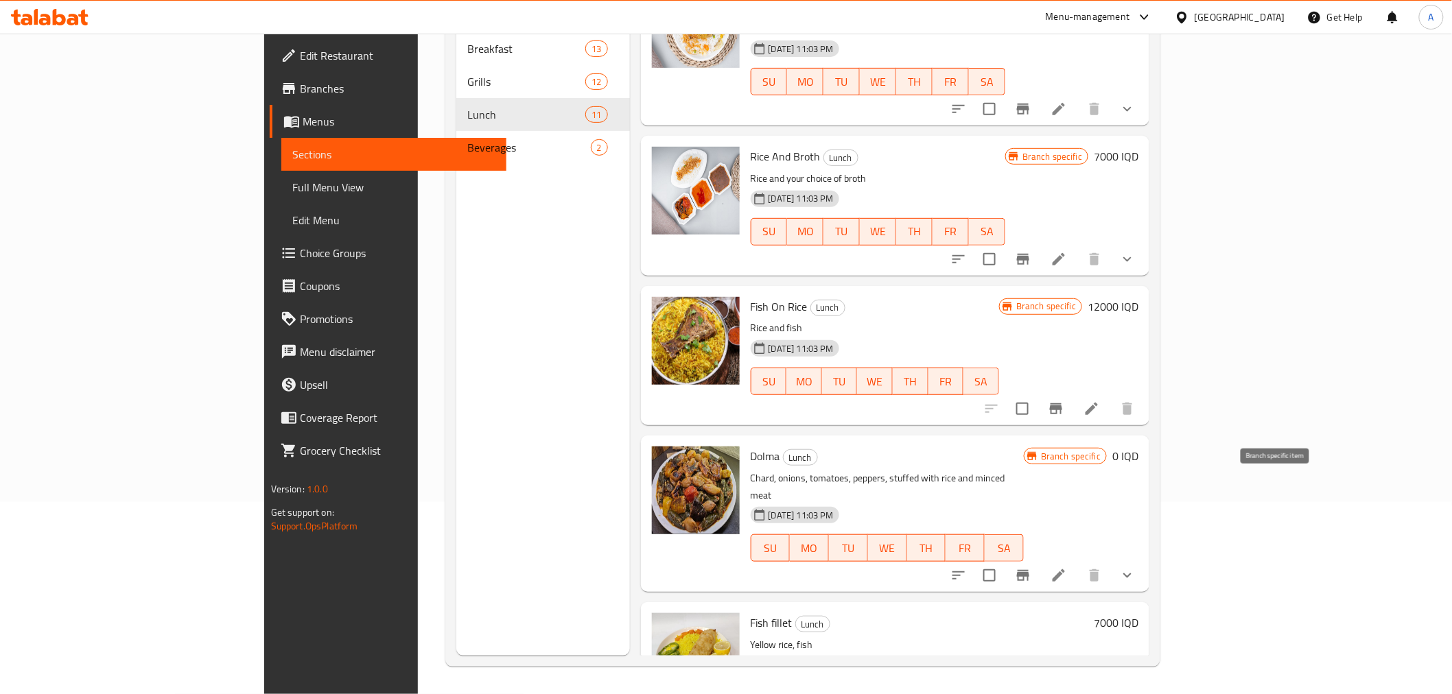
click at [1039, 559] on button "Branch-specific-item" at bounding box center [1022, 575] width 33 height 33
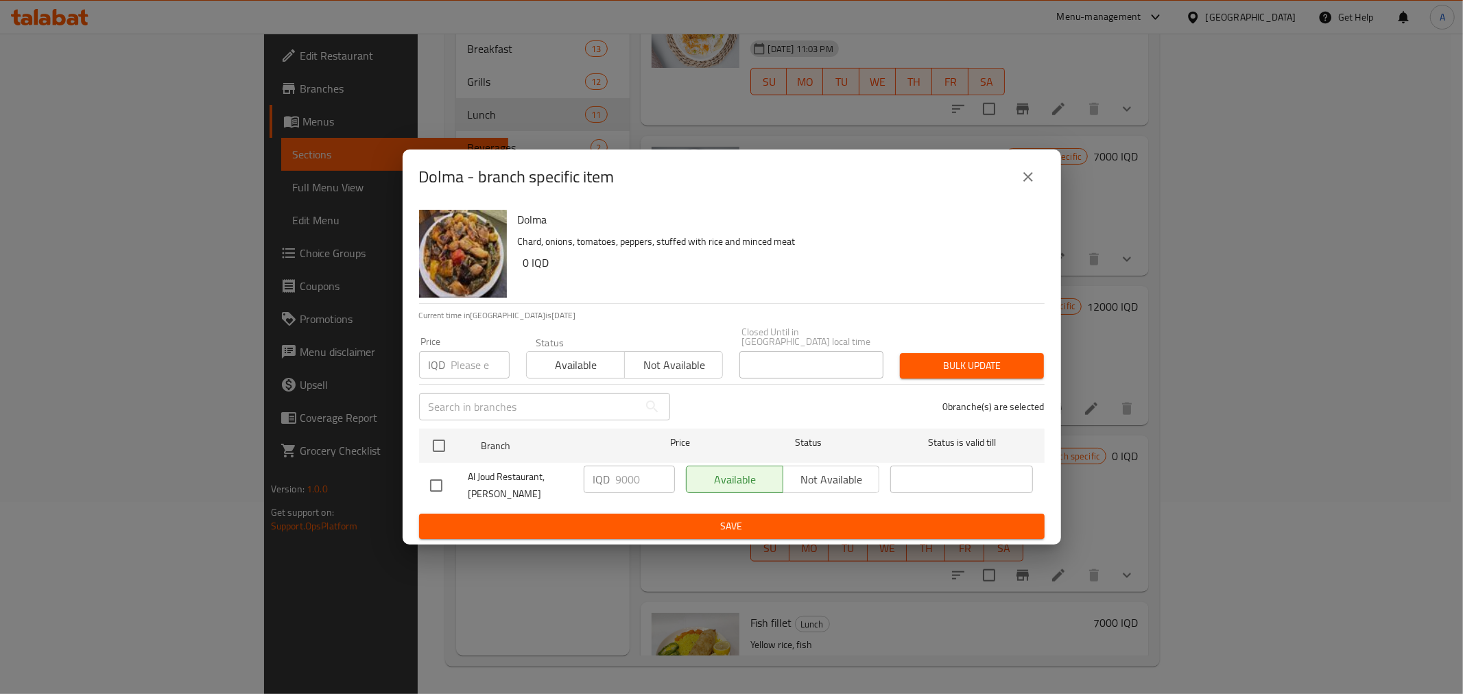
click at [1065, 478] on div "Dolma - branch specific item [PERSON_NAME], onions, tomatoes, peppers, stuffed …" at bounding box center [731, 347] width 1463 height 694
click at [1040, 186] on button "close" at bounding box center [1028, 177] width 33 height 33
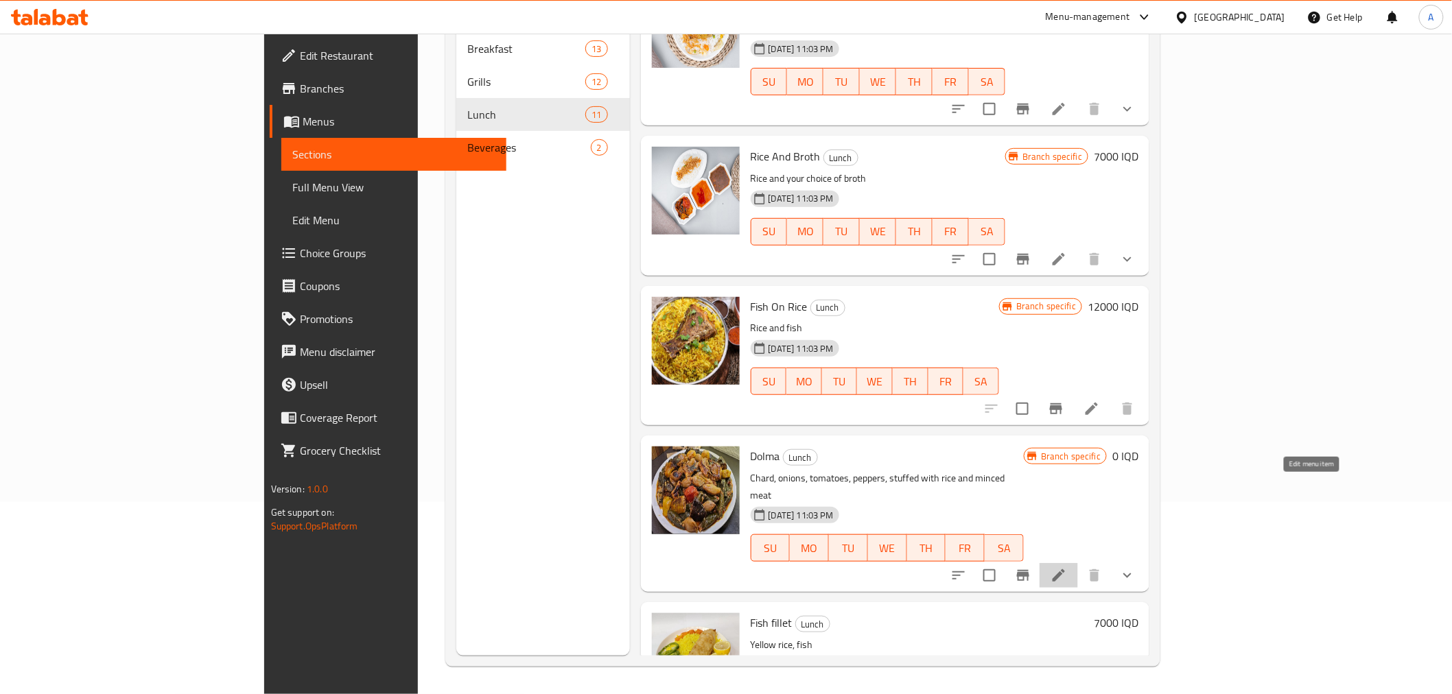
click at [1067, 567] on icon at bounding box center [1058, 575] width 16 height 16
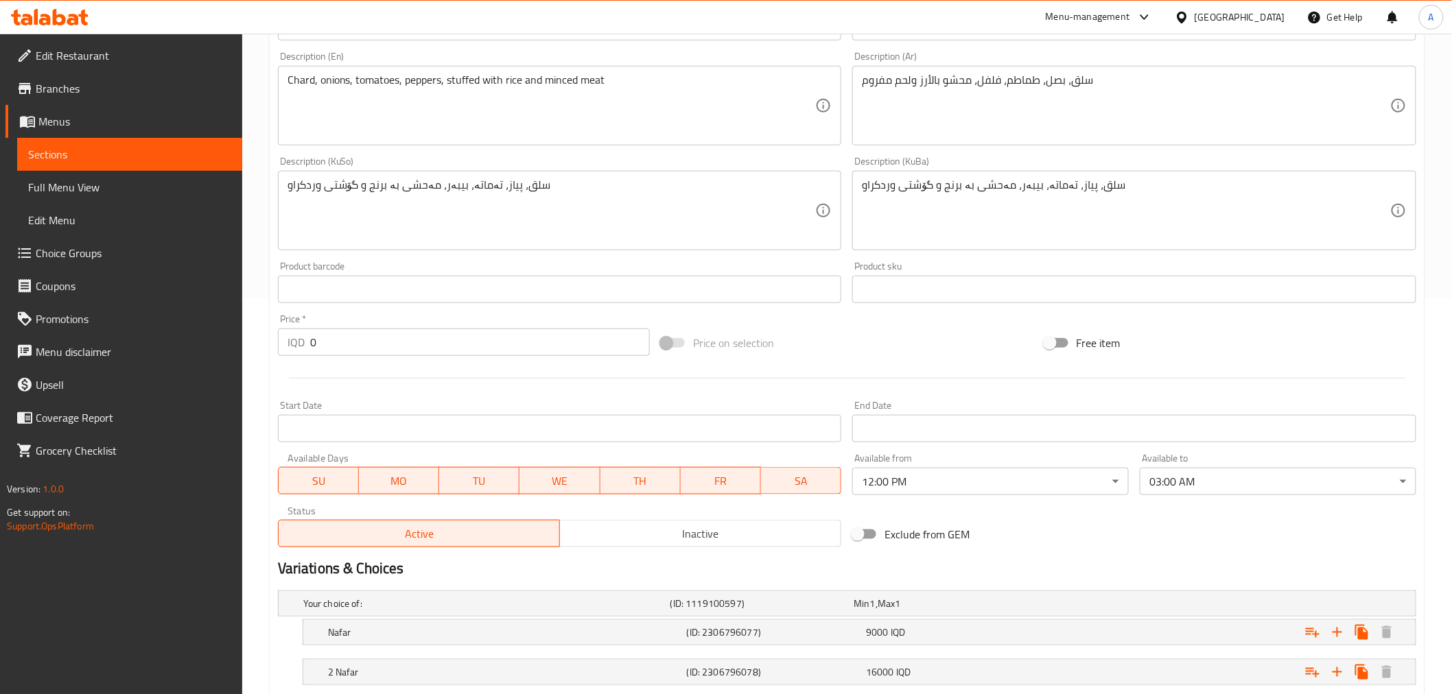
scroll to position [483, 0]
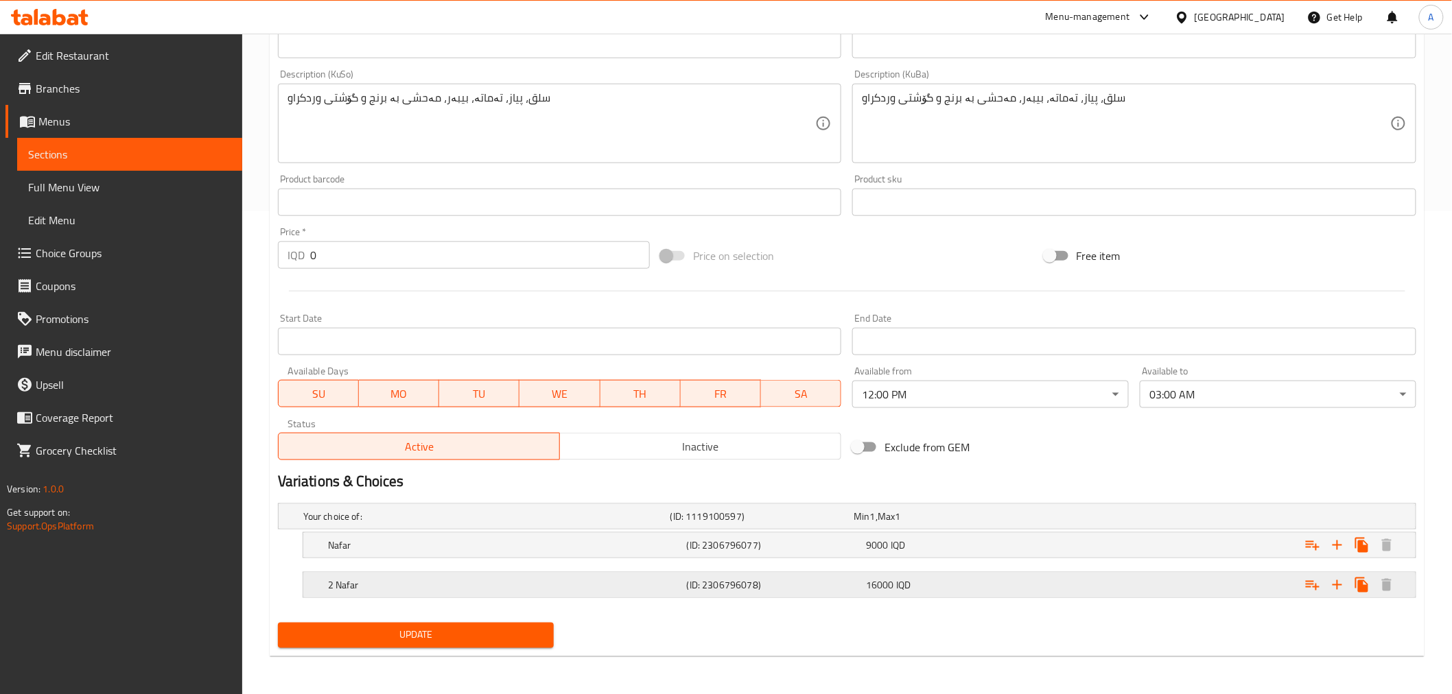
click at [526, 591] on h5 "2 Nafar" at bounding box center [504, 585] width 353 height 14
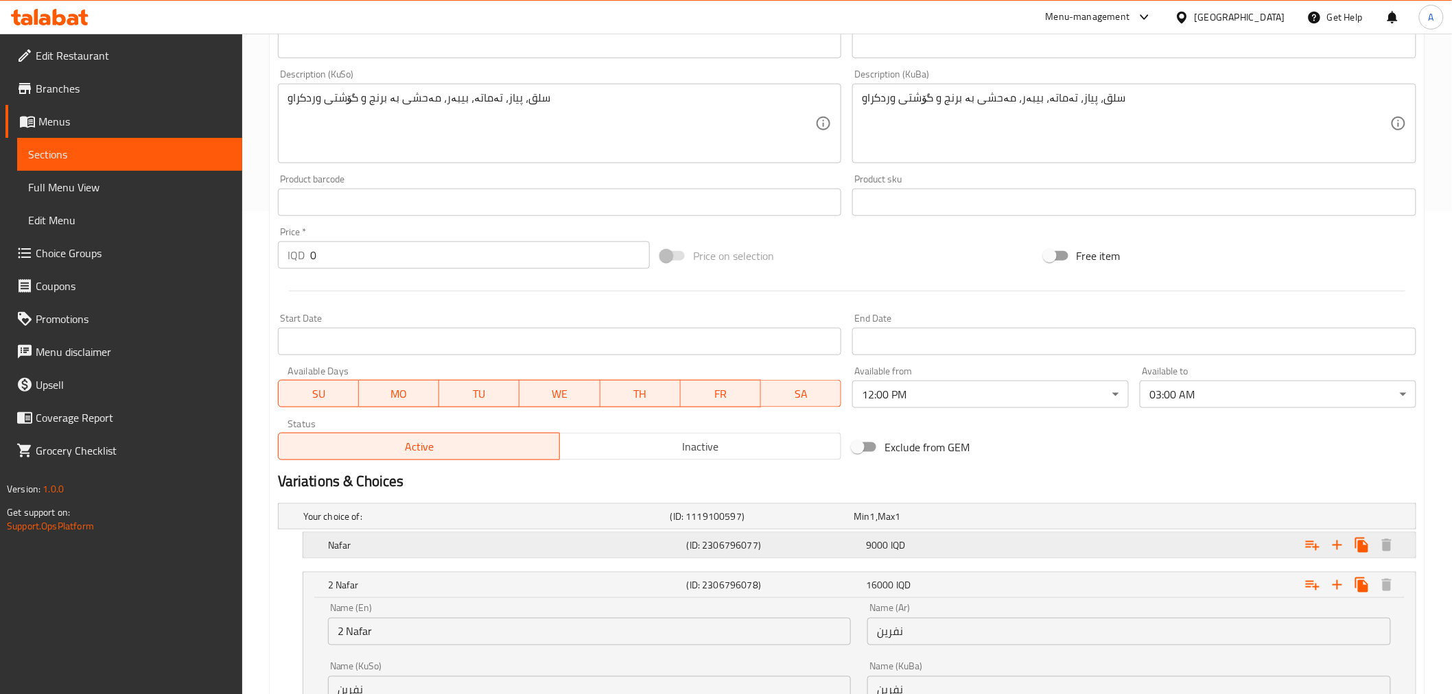
click at [894, 554] on div "Nafar (ID: 2306796077) 9000 IQD" at bounding box center [863, 545] width 1076 height 30
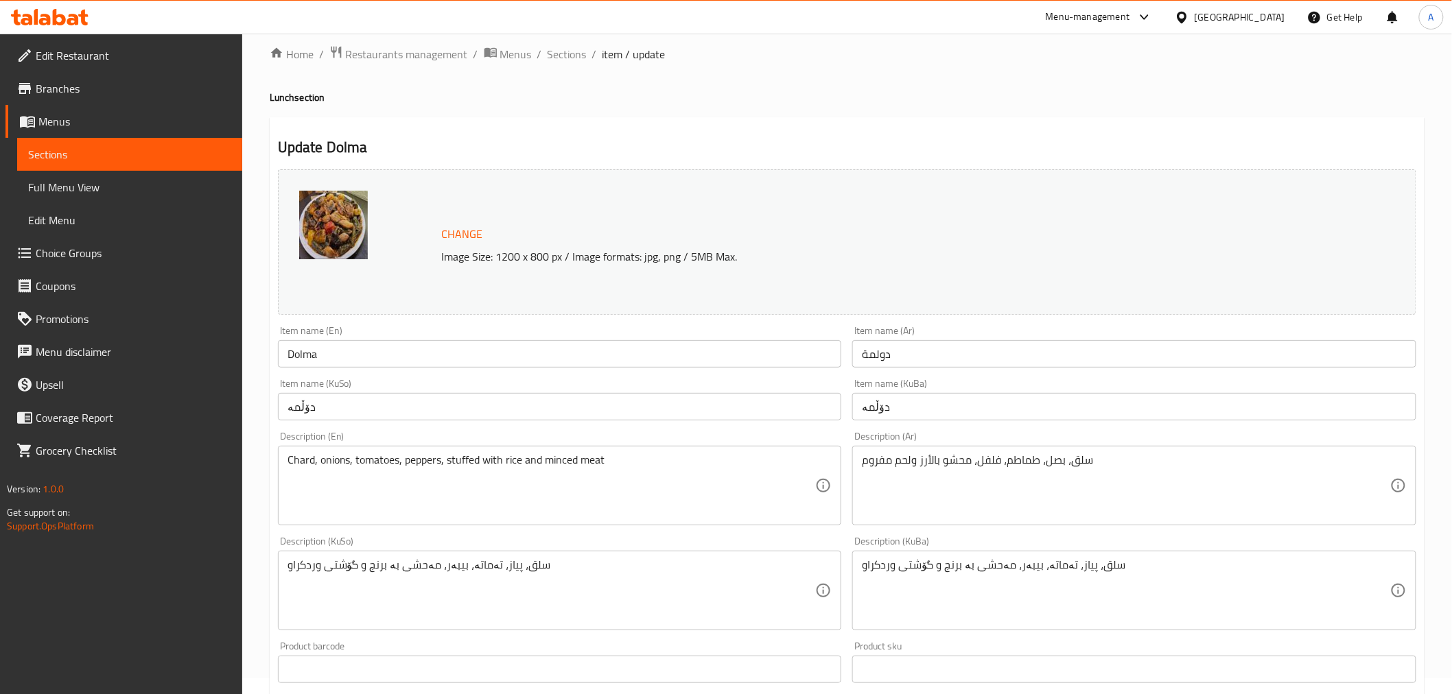
scroll to position [0, 0]
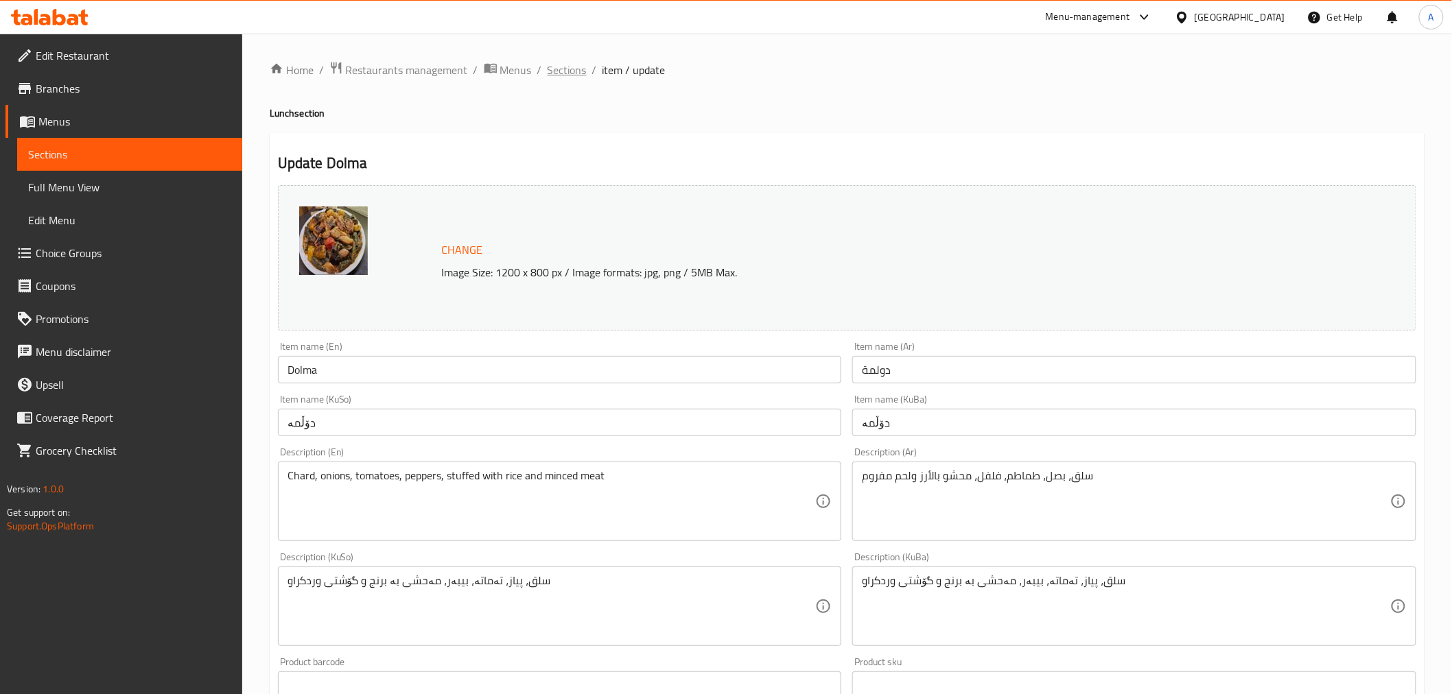
click at [566, 63] on span "Sections" at bounding box center [566, 70] width 39 height 16
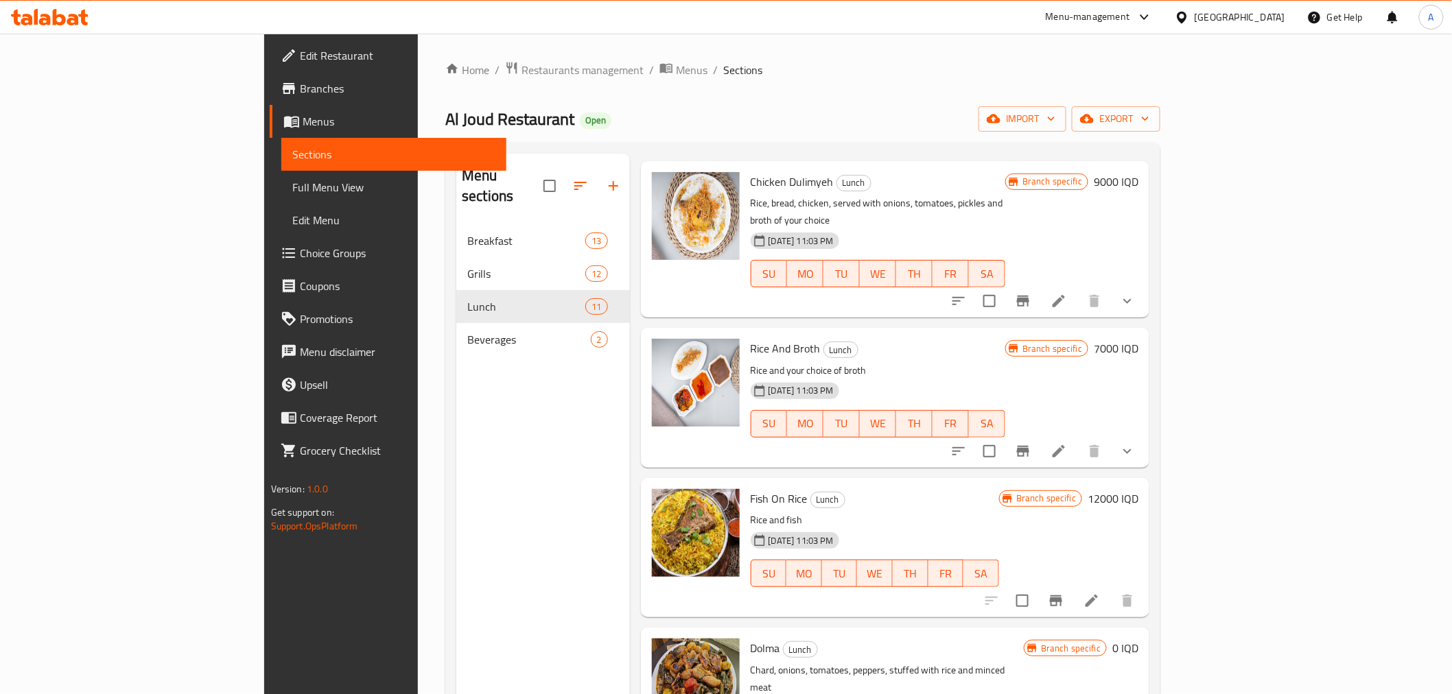
scroll to position [192, 0]
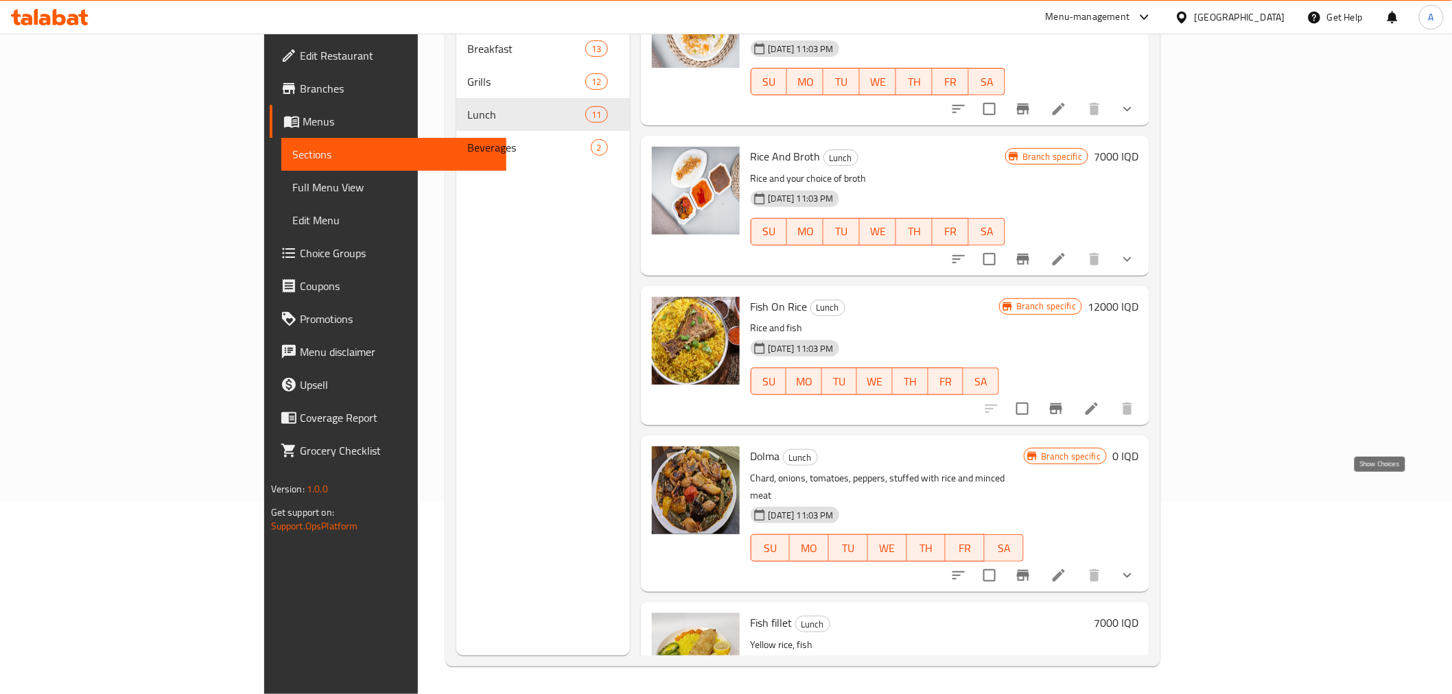
click at [1135, 567] on icon "show more" at bounding box center [1127, 575] width 16 height 16
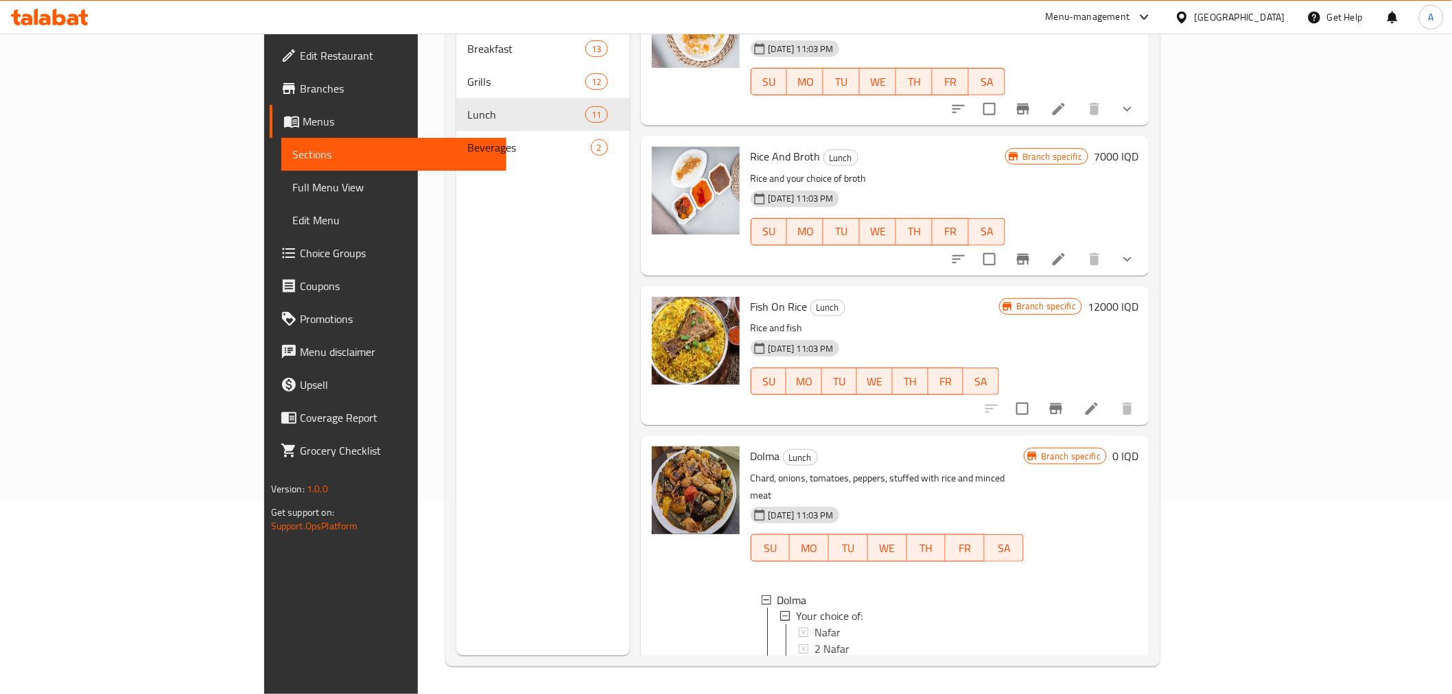
scroll to position [1, 0]
click at [813, 624] on span "Nafar" at bounding box center [826, 632] width 26 height 16
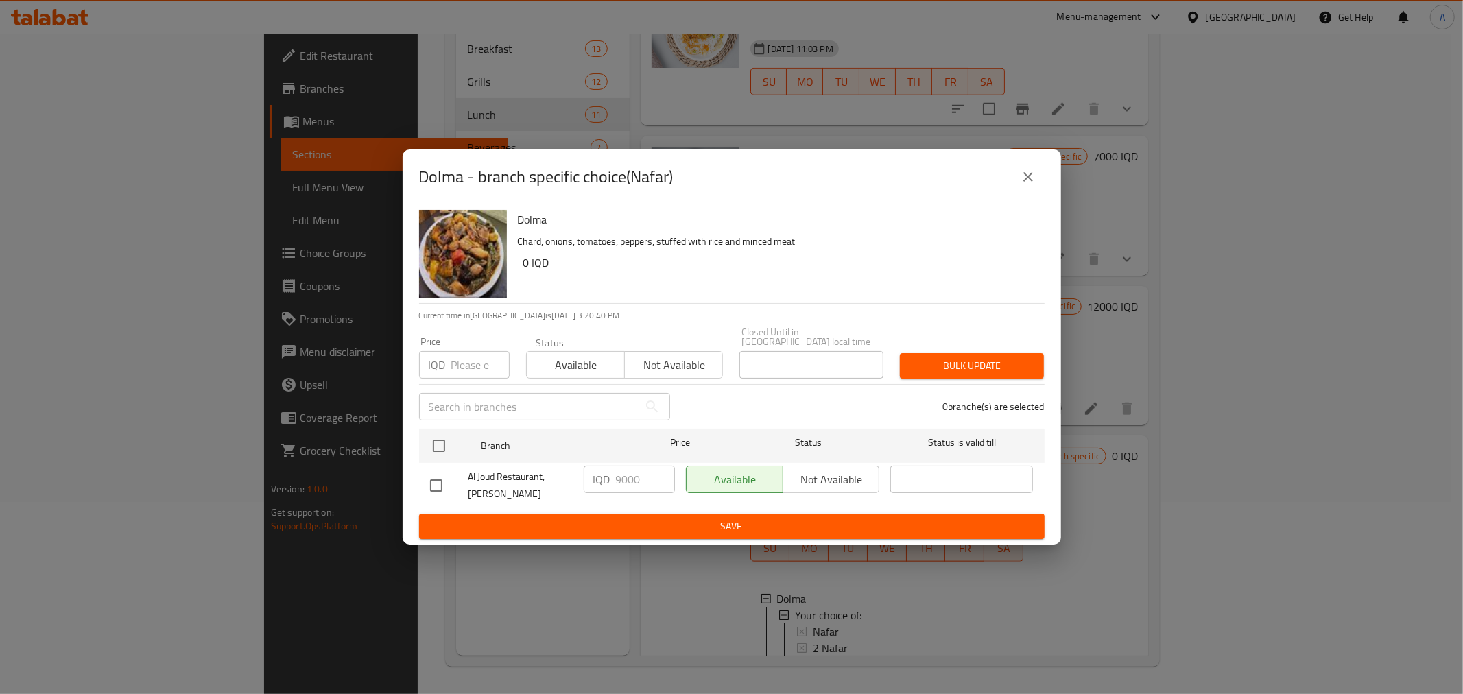
click at [1026, 182] on icon "close" at bounding box center [1028, 177] width 16 height 16
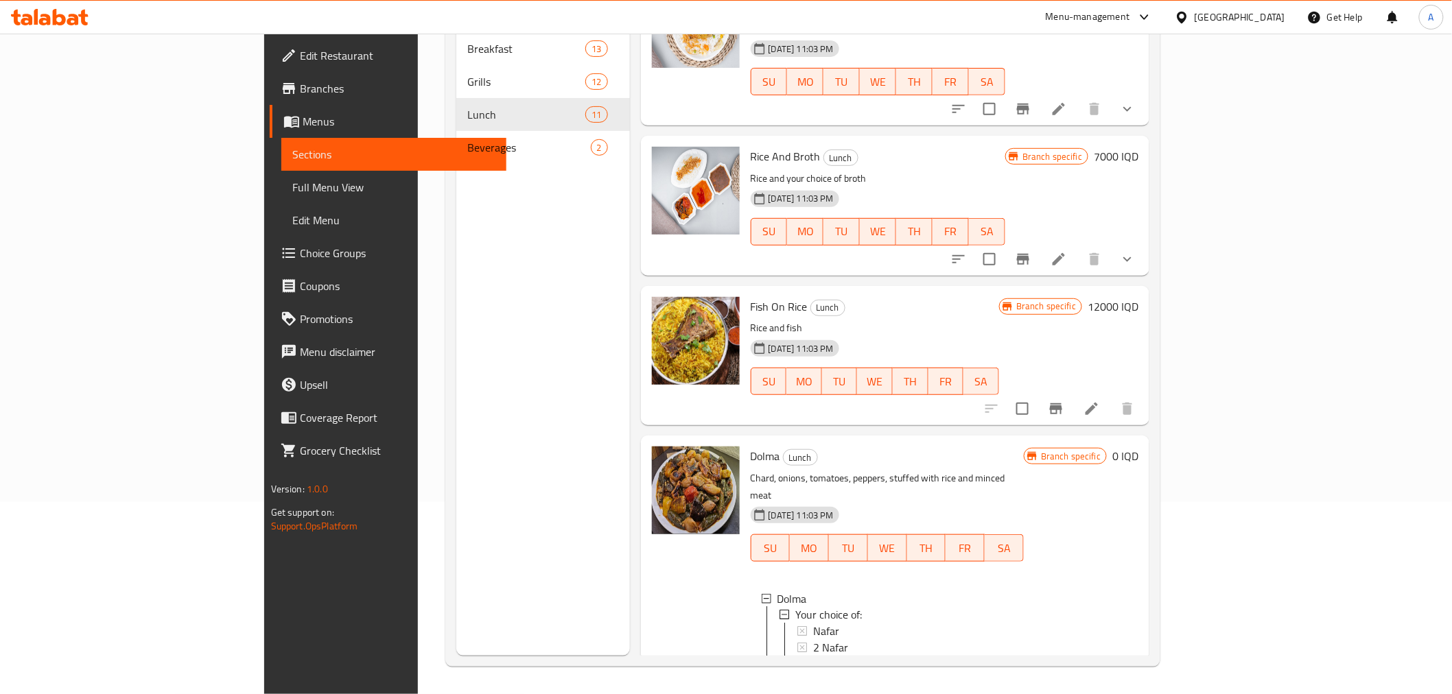
click at [1078, 668] on li at bounding box center [1058, 680] width 38 height 25
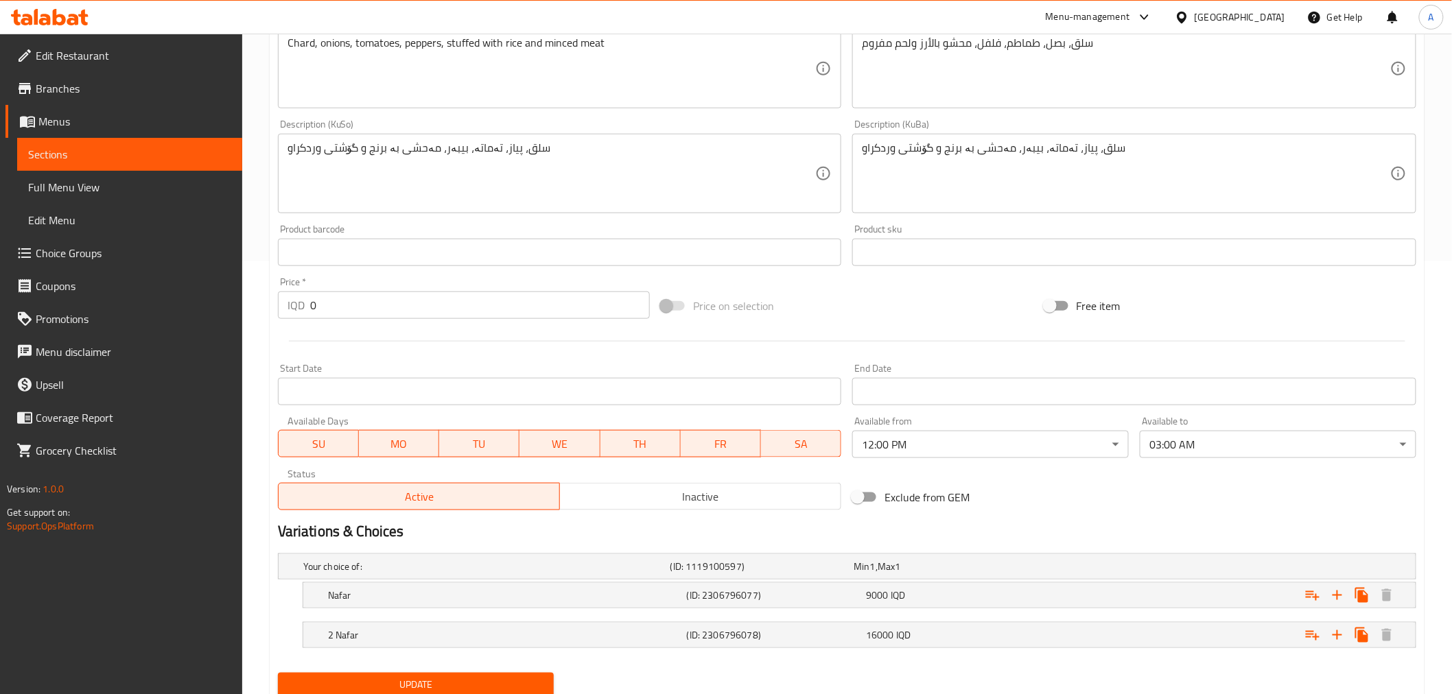
scroll to position [483, 0]
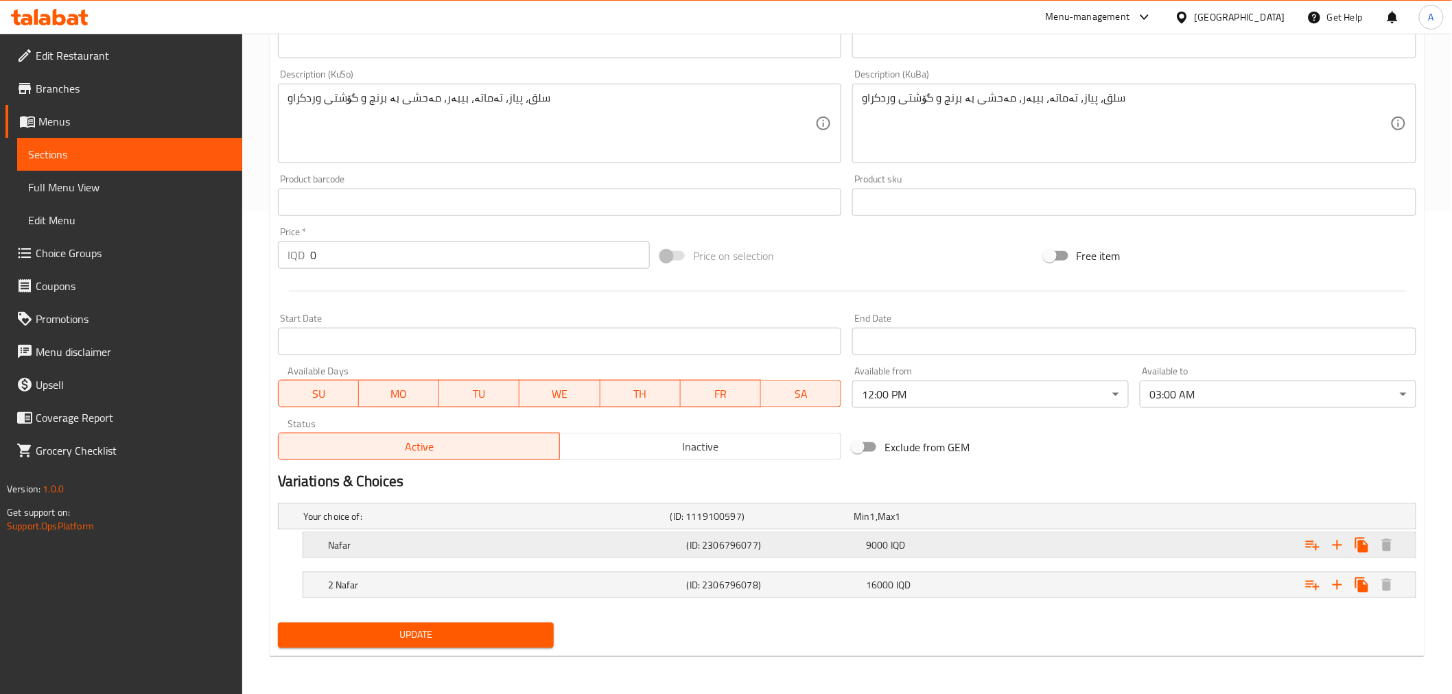
click at [527, 542] on h5 "Nafar" at bounding box center [504, 546] width 353 height 14
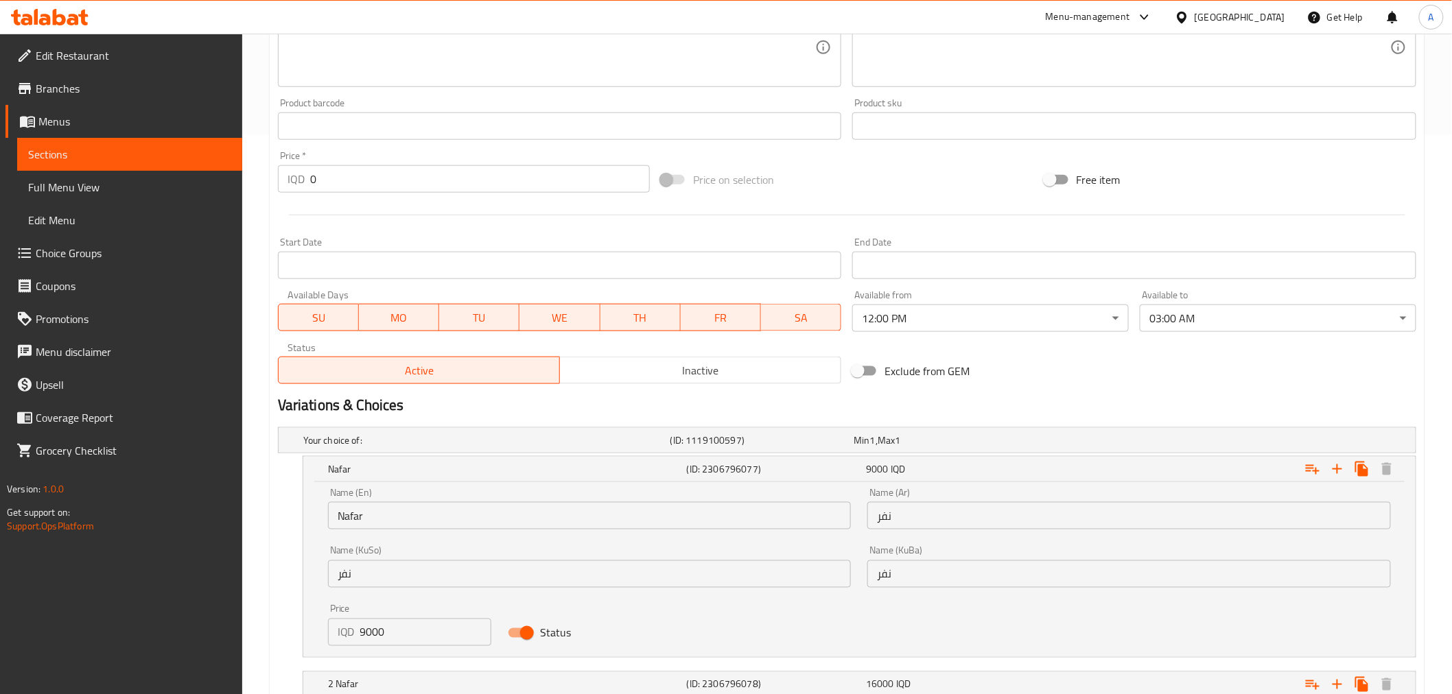
scroll to position [659, 0]
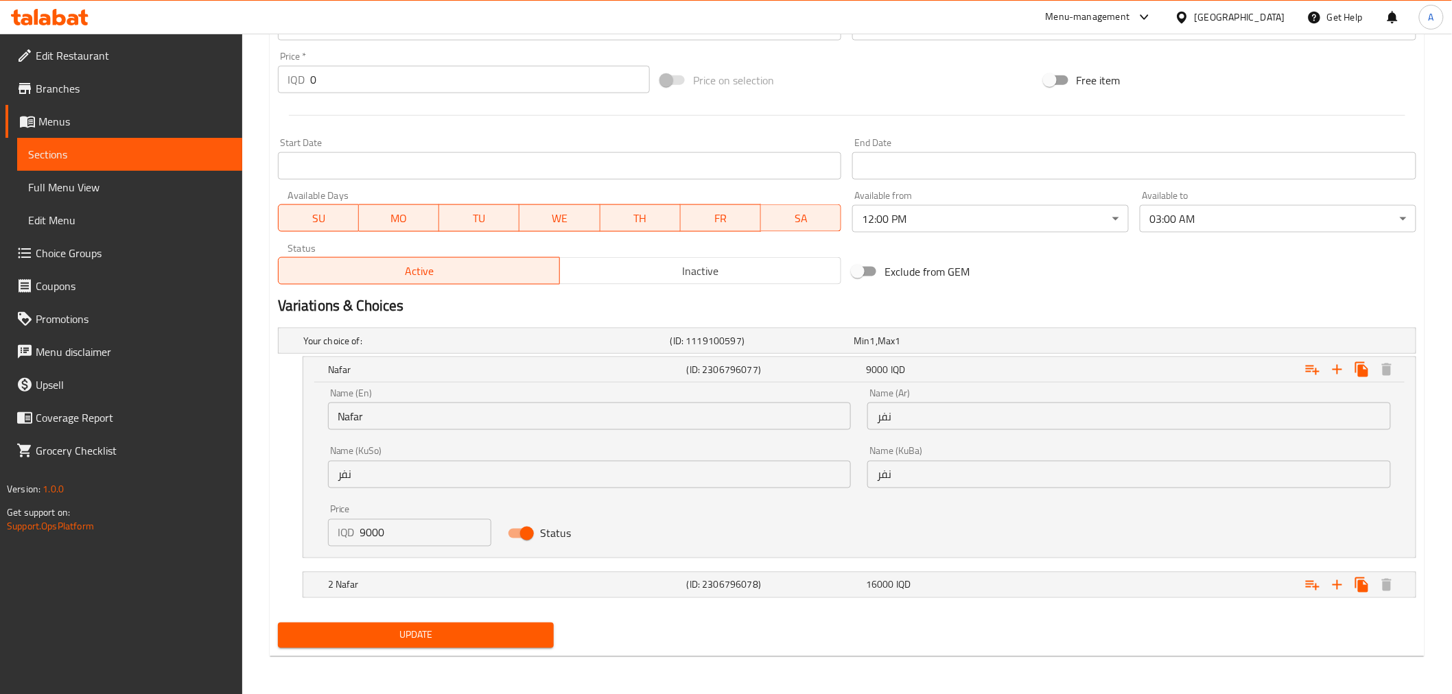
click at [447, 543] on input "9000" at bounding box center [425, 532] width 131 height 27
click at [340, 73] on input "0" at bounding box center [480, 79] width 340 height 27
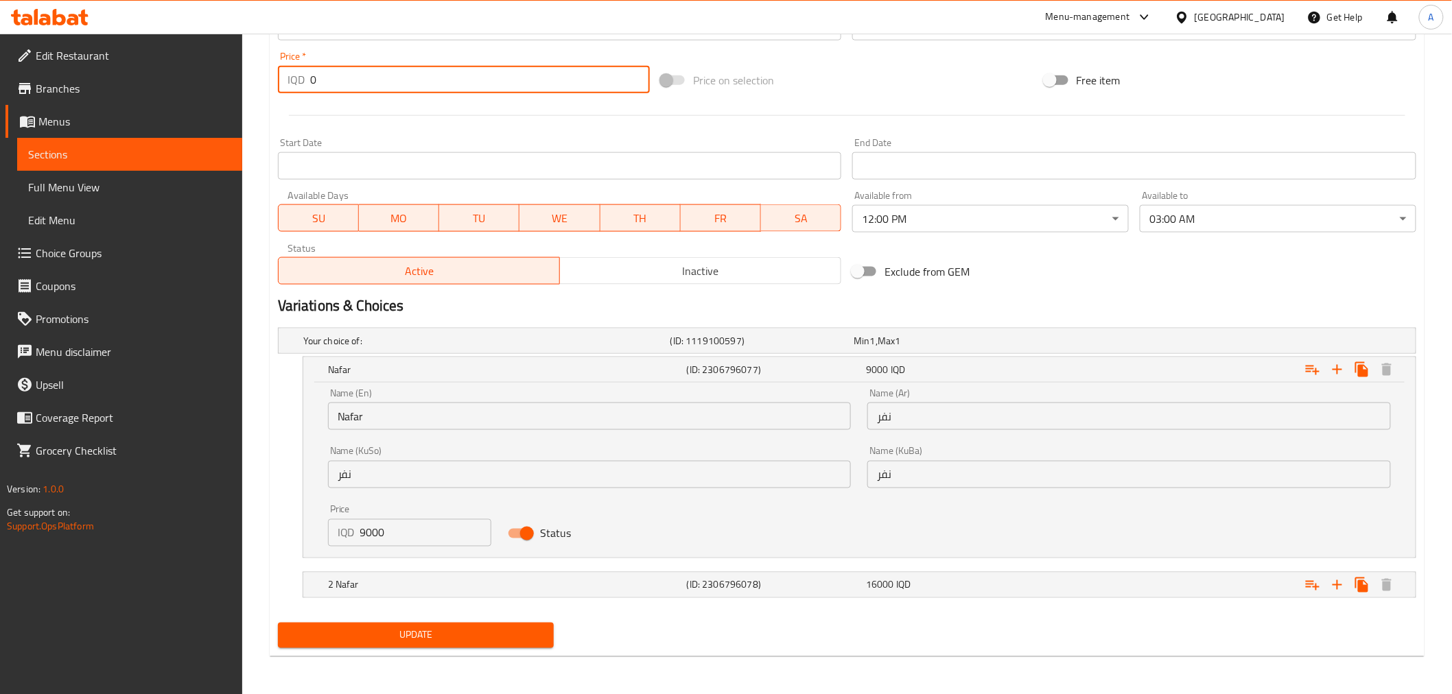
click at [340, 73] on input "0" at bounding box center [480, 79] width 340 height 27
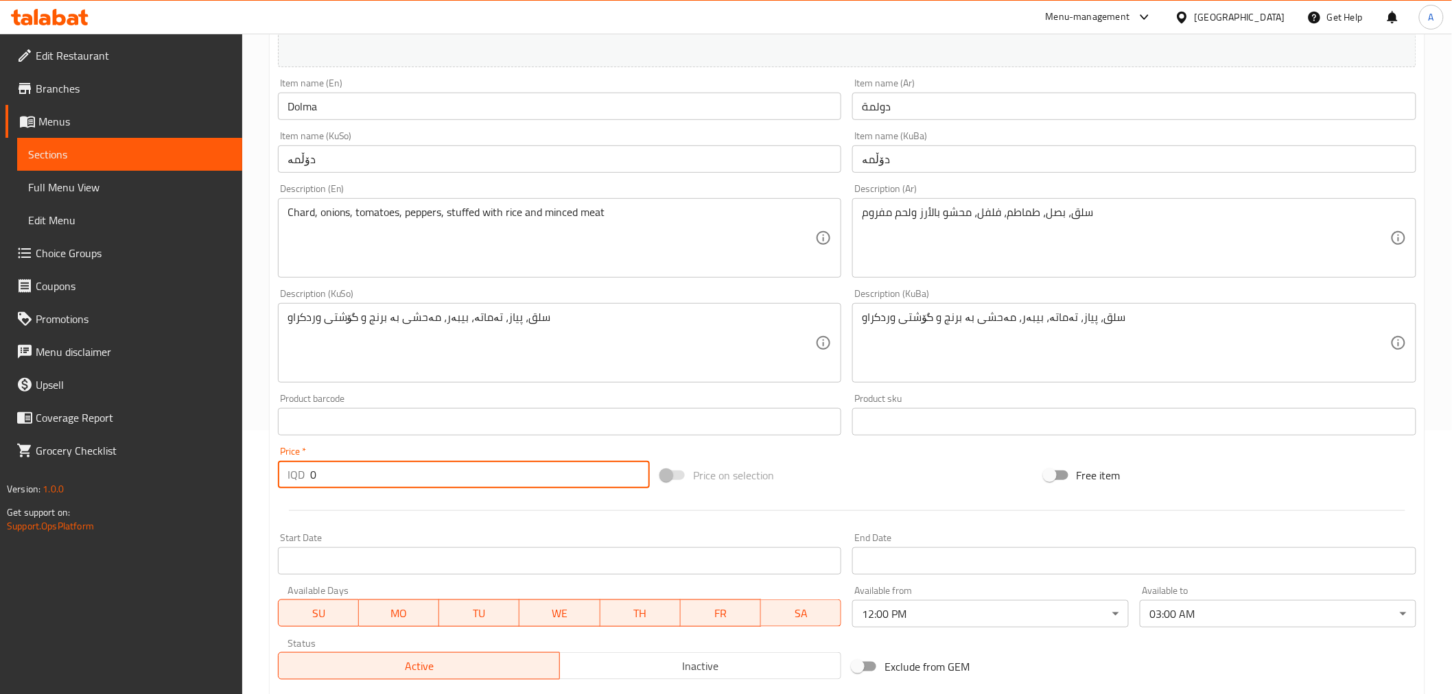
scroll to position [0, 0]
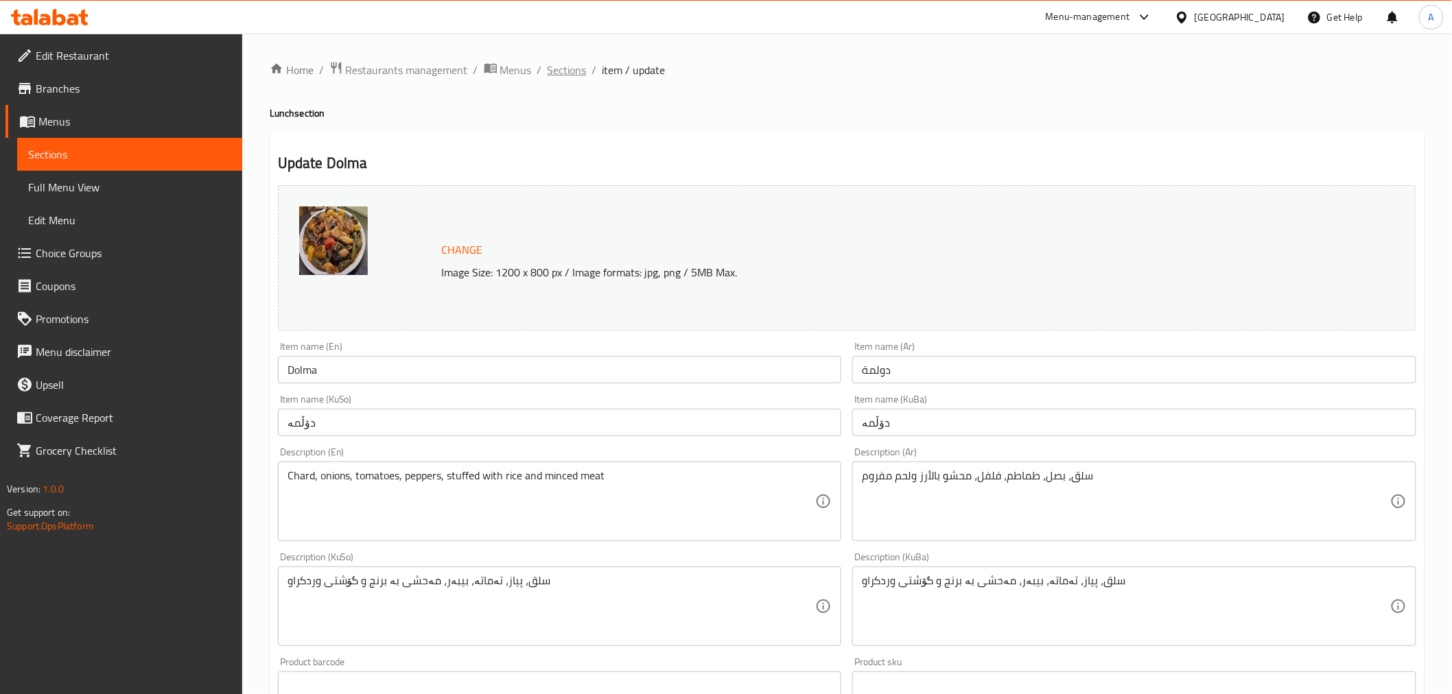
drag, startPoint x: 578, startPoint y: 56, endPoint x: 571, endPoint y: 64, distance: 10.2
click at [578, 56] on div "Home / Restaurants management / Menus / Sections / item / update Lunch section …" at bounding box center [847, 694] width 1210 height 1320
click at [571, 64] on span "Sections" at bounding box center [566, 70] width 39 height 16
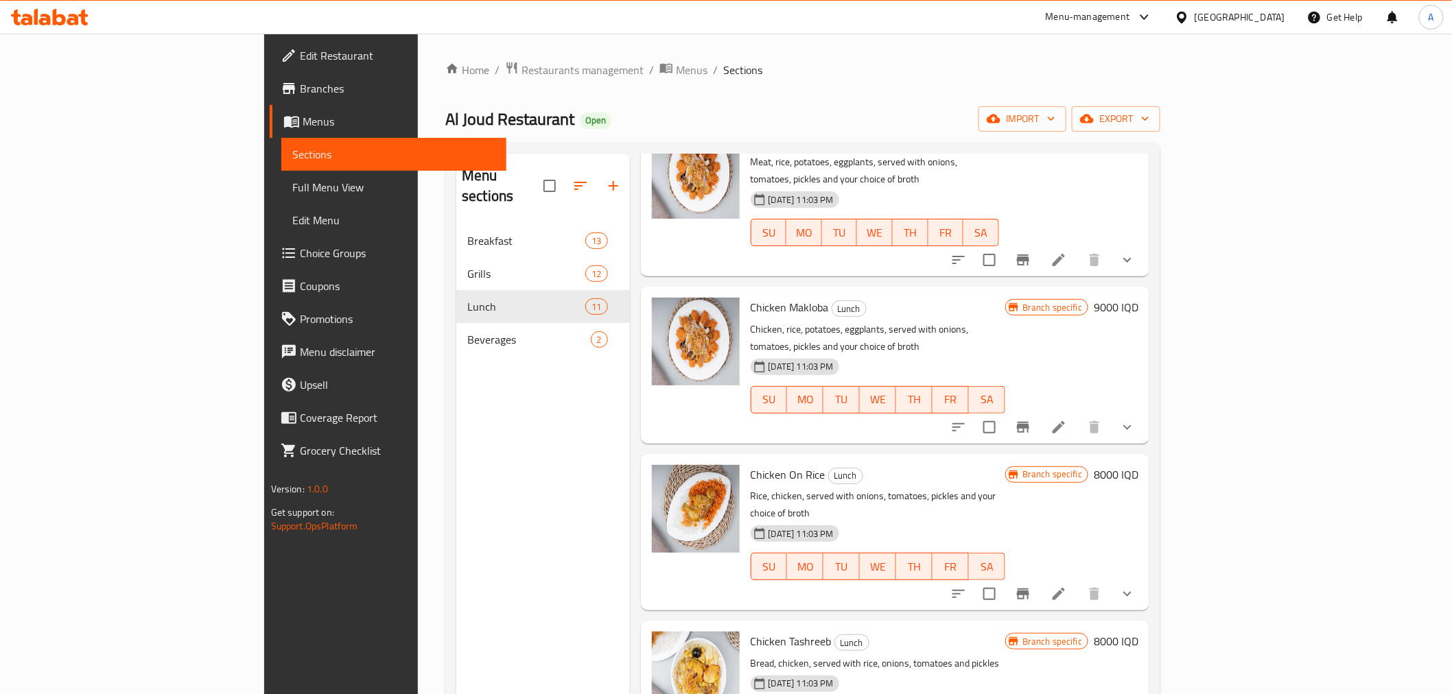
click at [445, 128] on span "Al Joud Restaurant" at bounding box center [509, 119] width 129 height 31
copy span "Al Joud Restaurant"
click at [670, 119] on div "Al Joud Restaurant Open import export" at bounding box center [802, 118] width 715 height 25
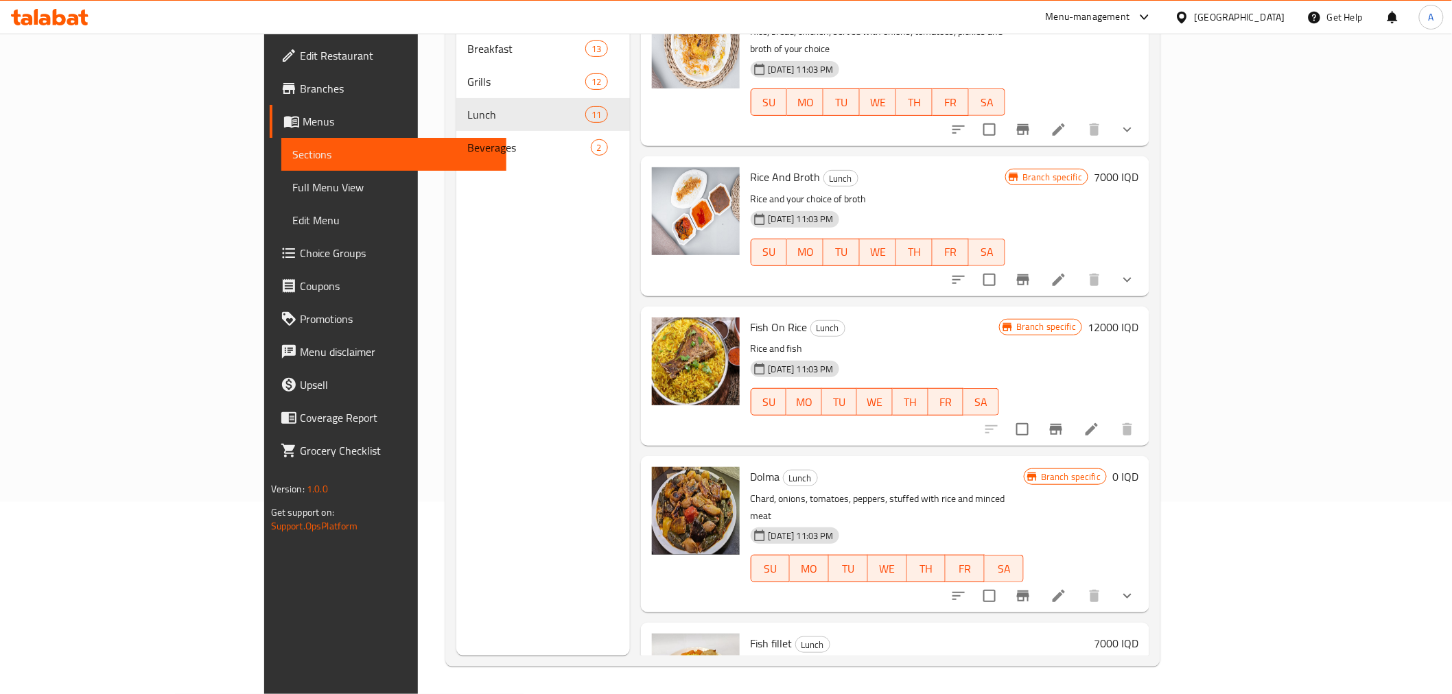
scroll to position [988, 0]
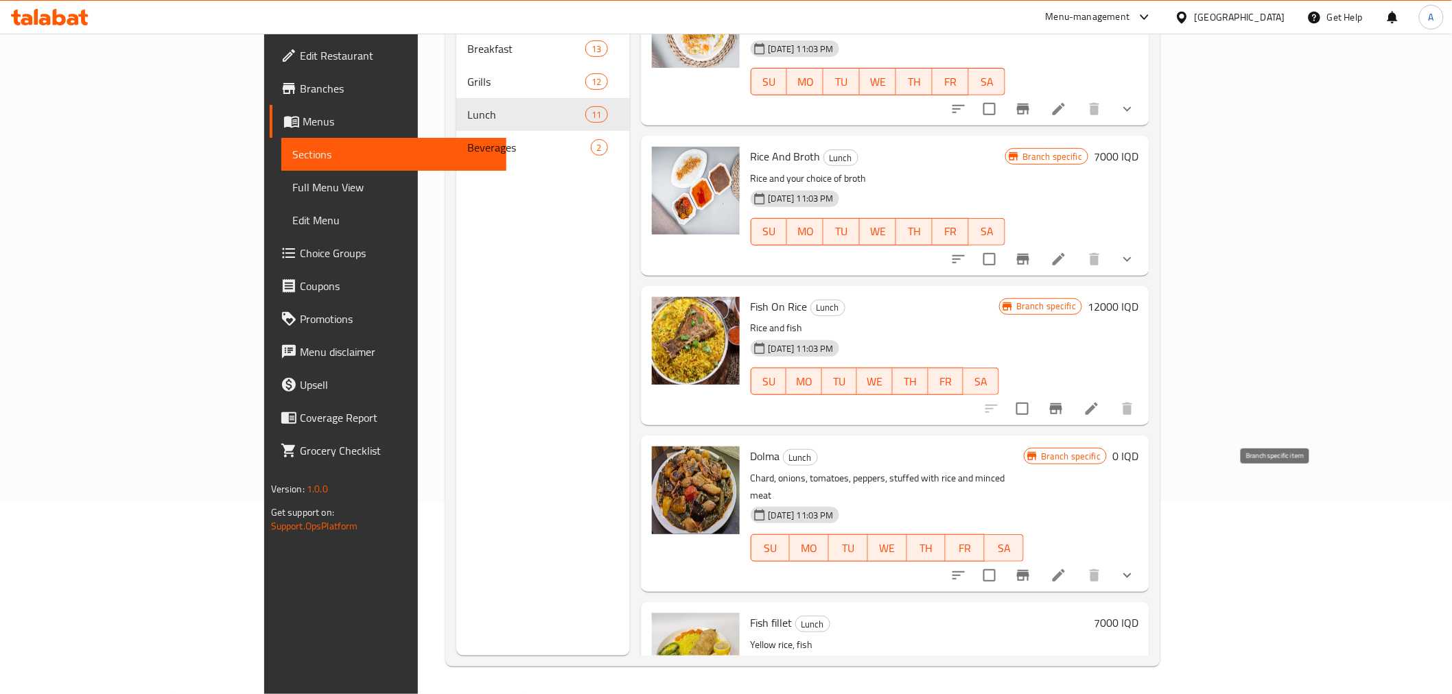
click at [1031, 567] on icon "Branch-specific-item" at bounding box center [1023, 575] width 16 height 16
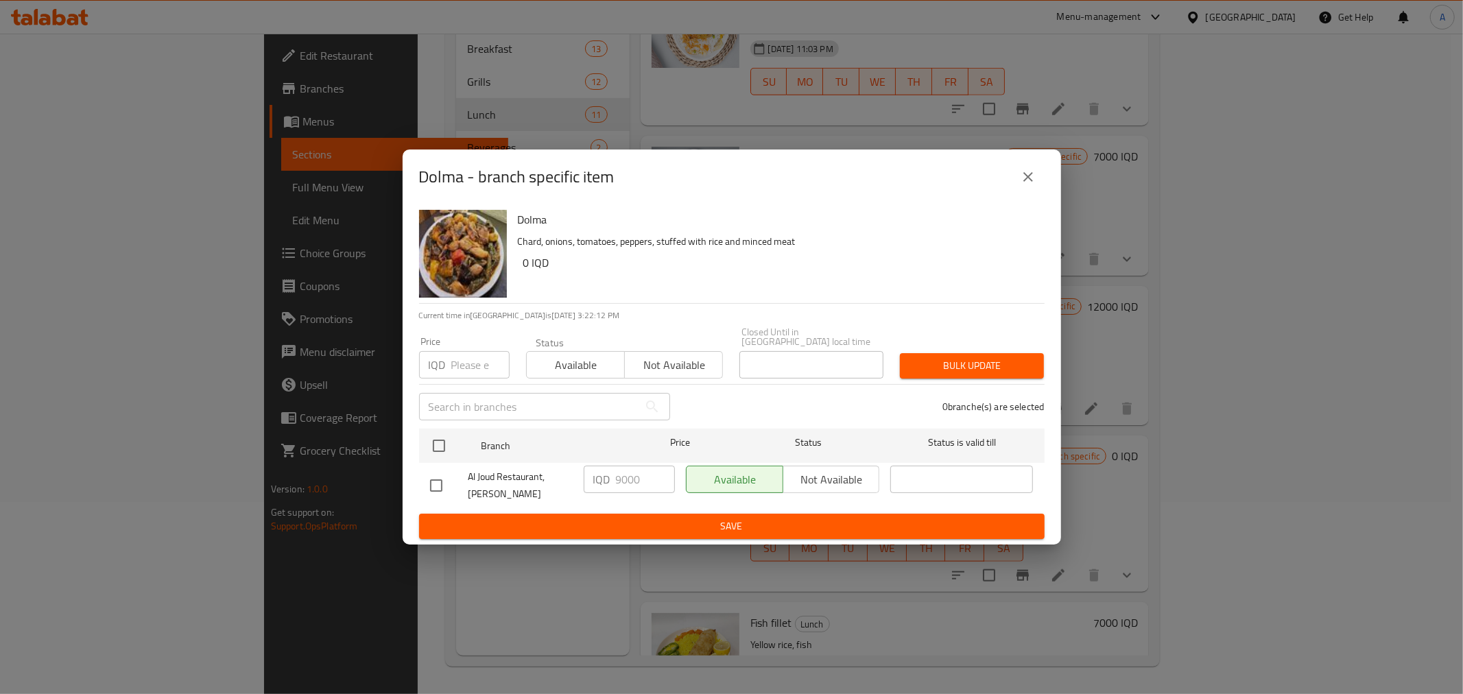
click at [429, 482] on input "checkbox" at bounding box center [436, 485] width 29 height 29
checkbox input "true"
click at [646, 522] on span "Save" at bounding box center [732, 526] width 604 height 17
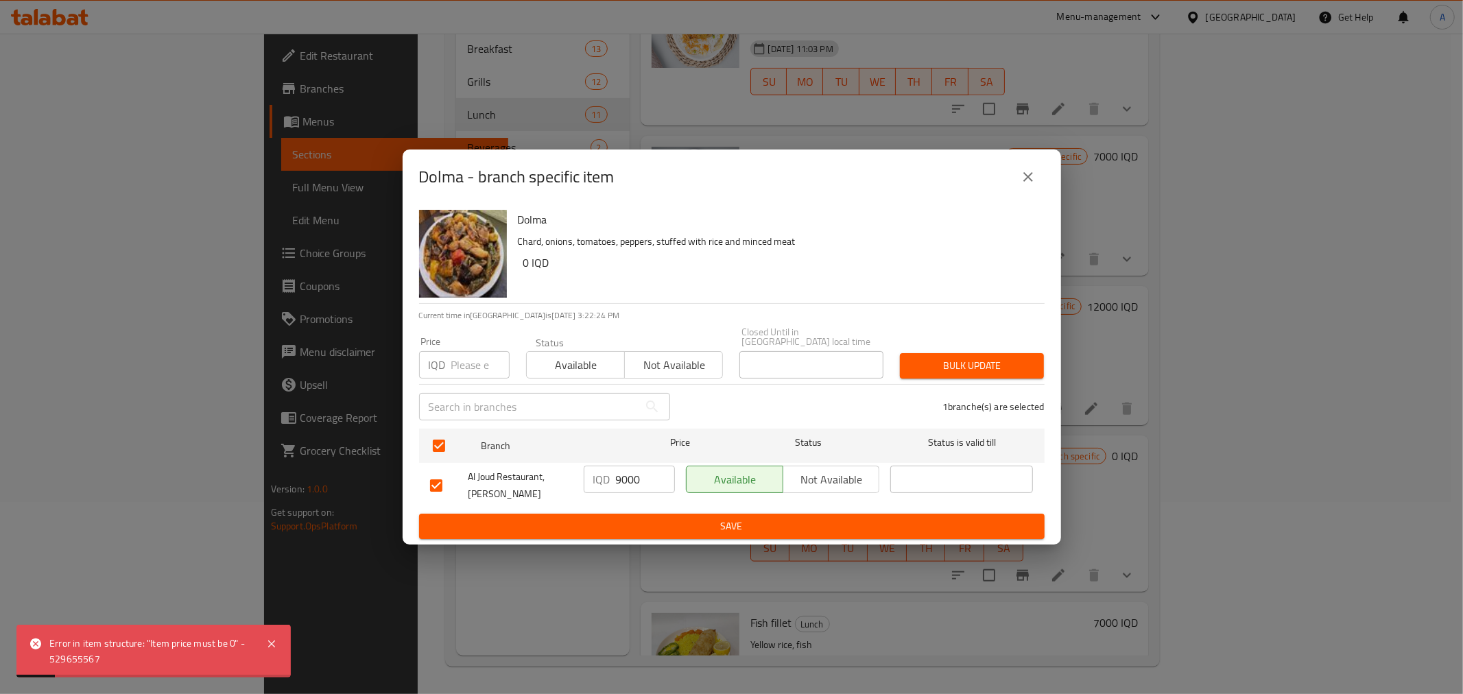
click at [1025, 185] on icon "close" at bounding box center [1028, 177] width 16 height 16
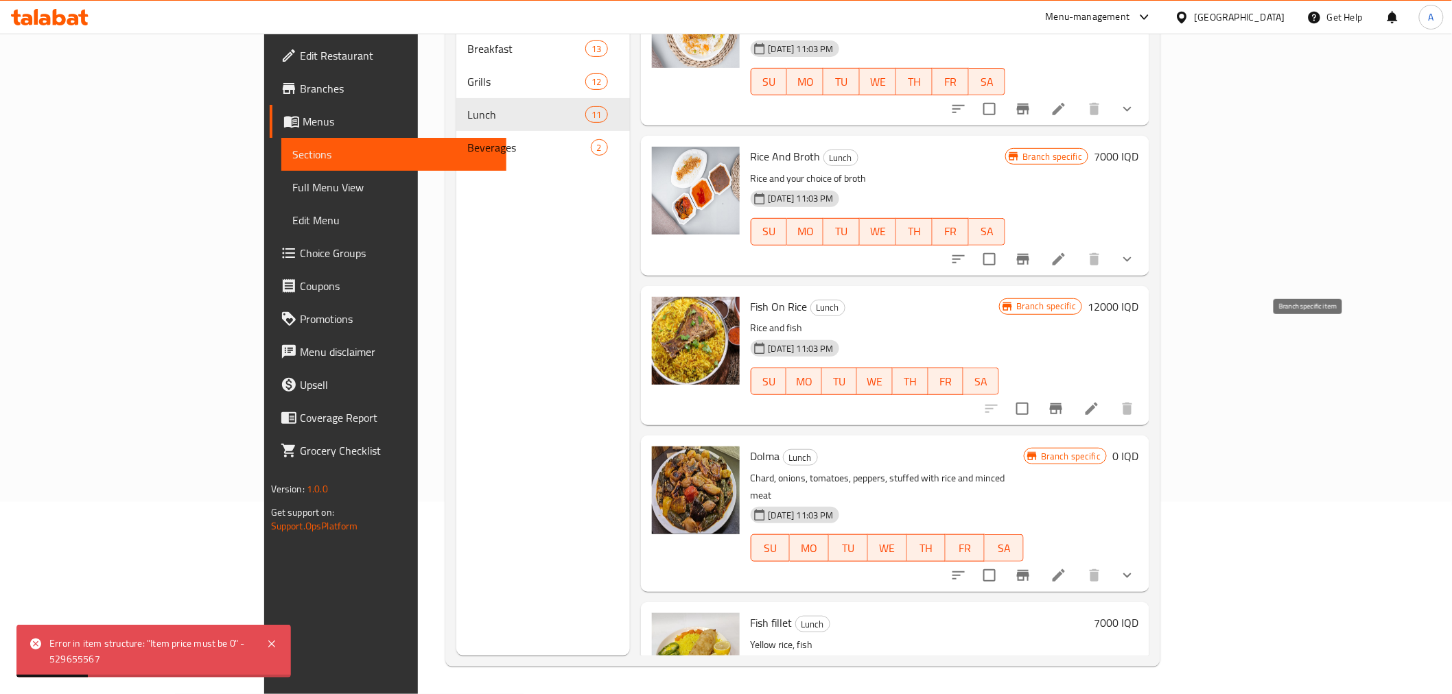
click at [1072, 392] on button "Branch-specific-item" at bounding box center [1055, 408] width 33 height 33
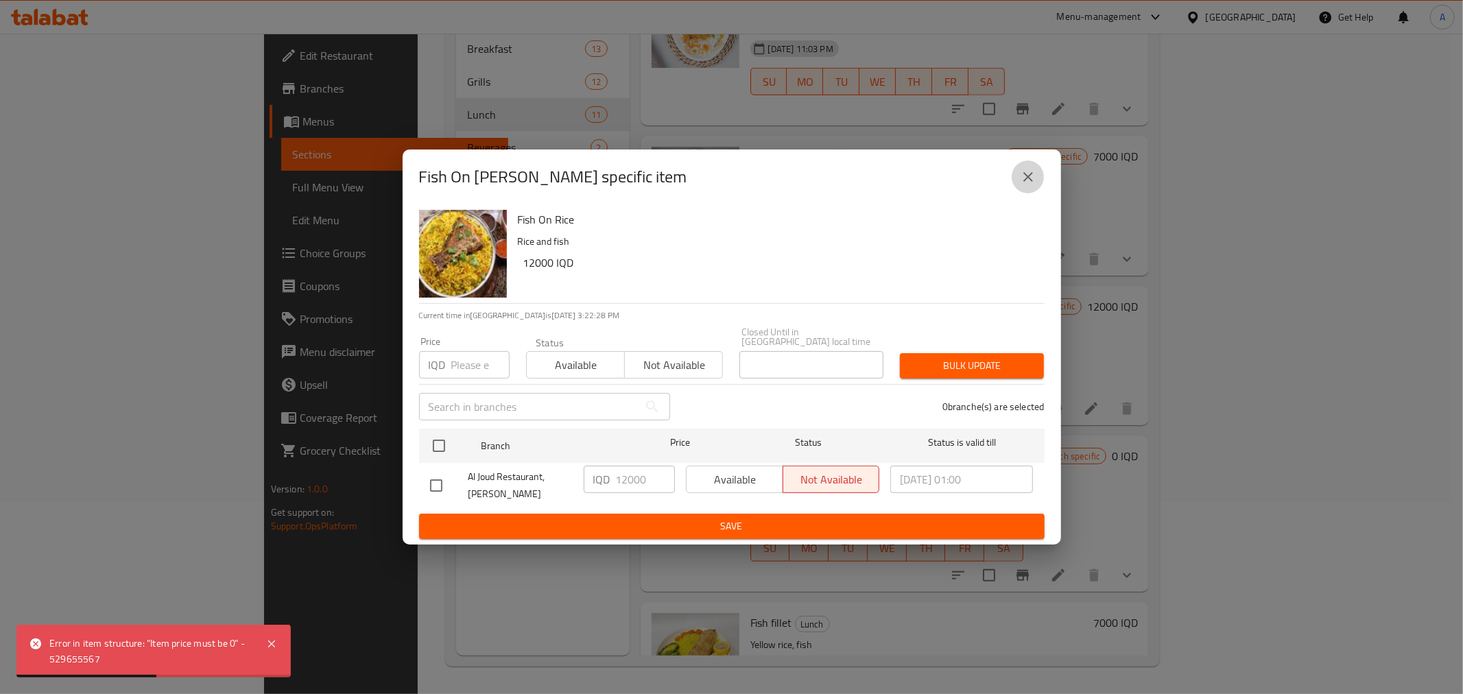
click at [1039, 179] on button "close" at bounding box center [1028, 177] width 33 height 33
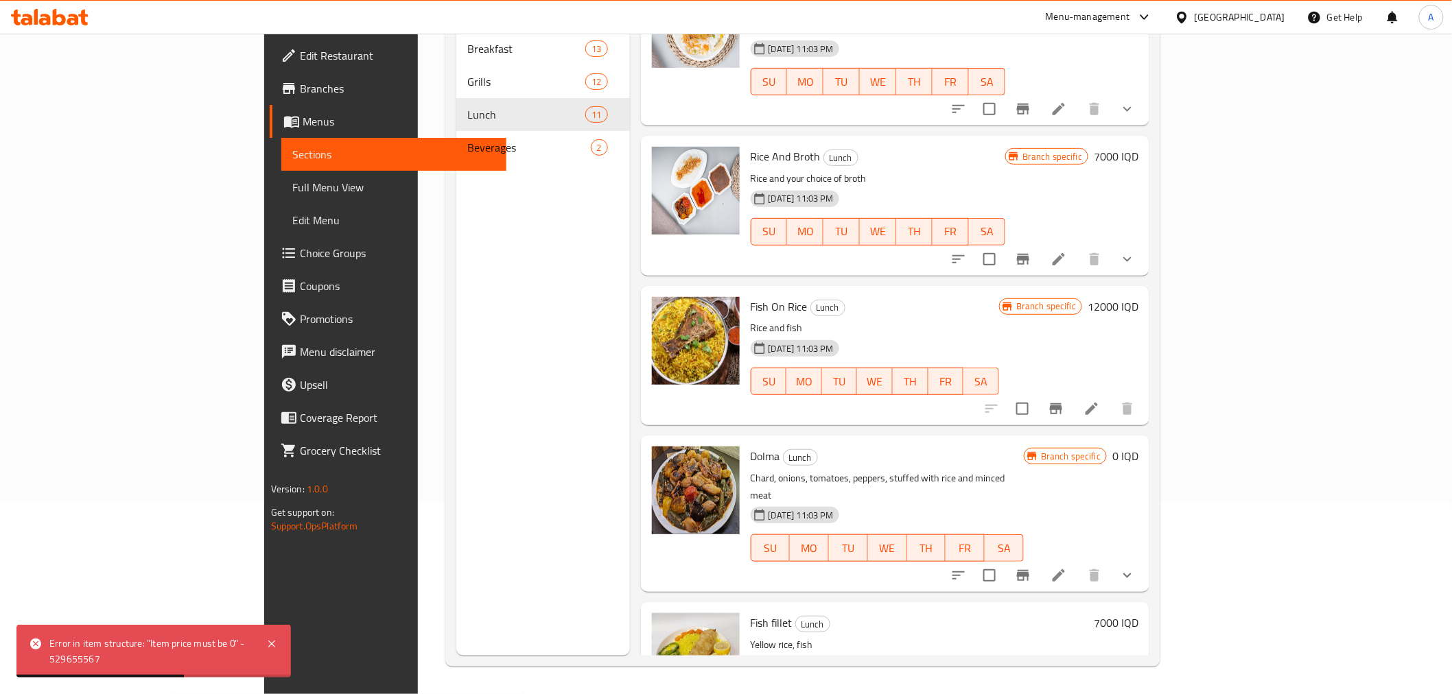
click at [1029, 254] on icon "Branch-specific-item" at bounding box center [1023, 259] width 12 height 11
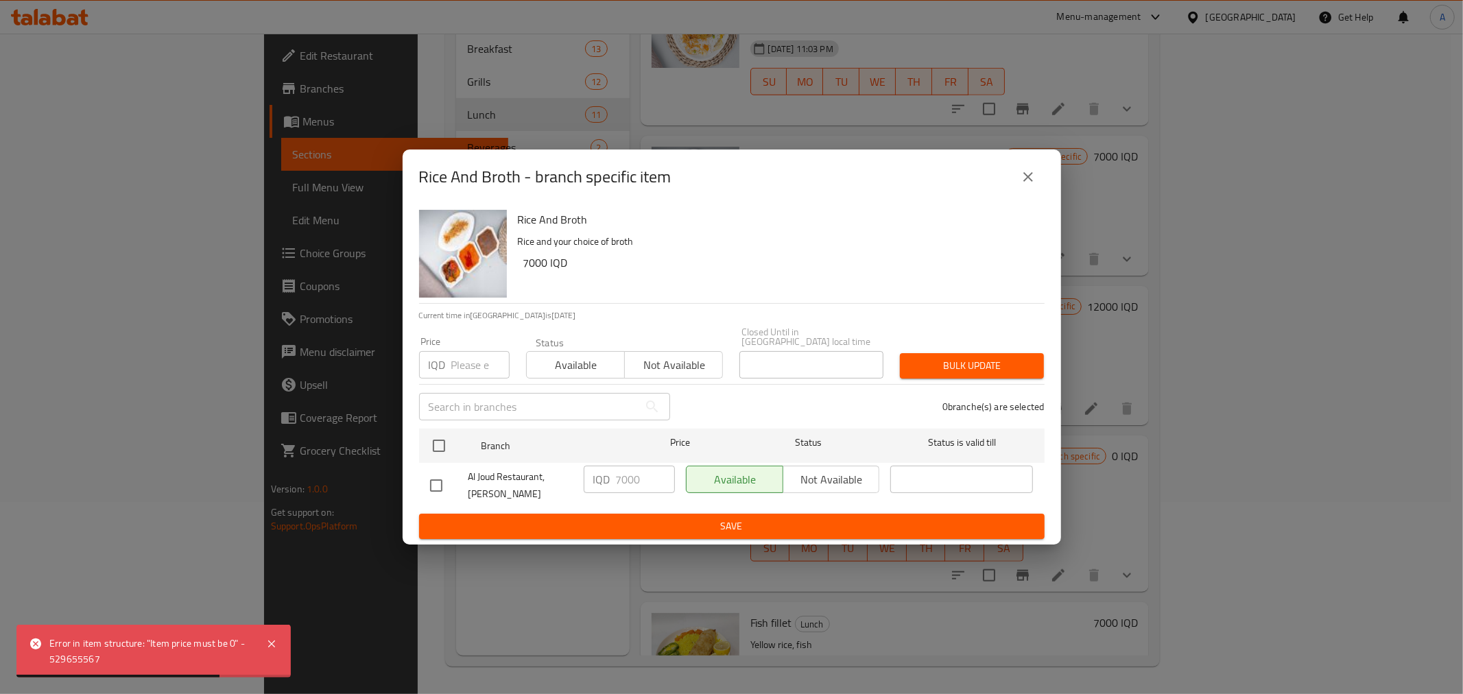
click at [1032, 191] on button "close" at bounding box center [1028, 177] width 33 height 33
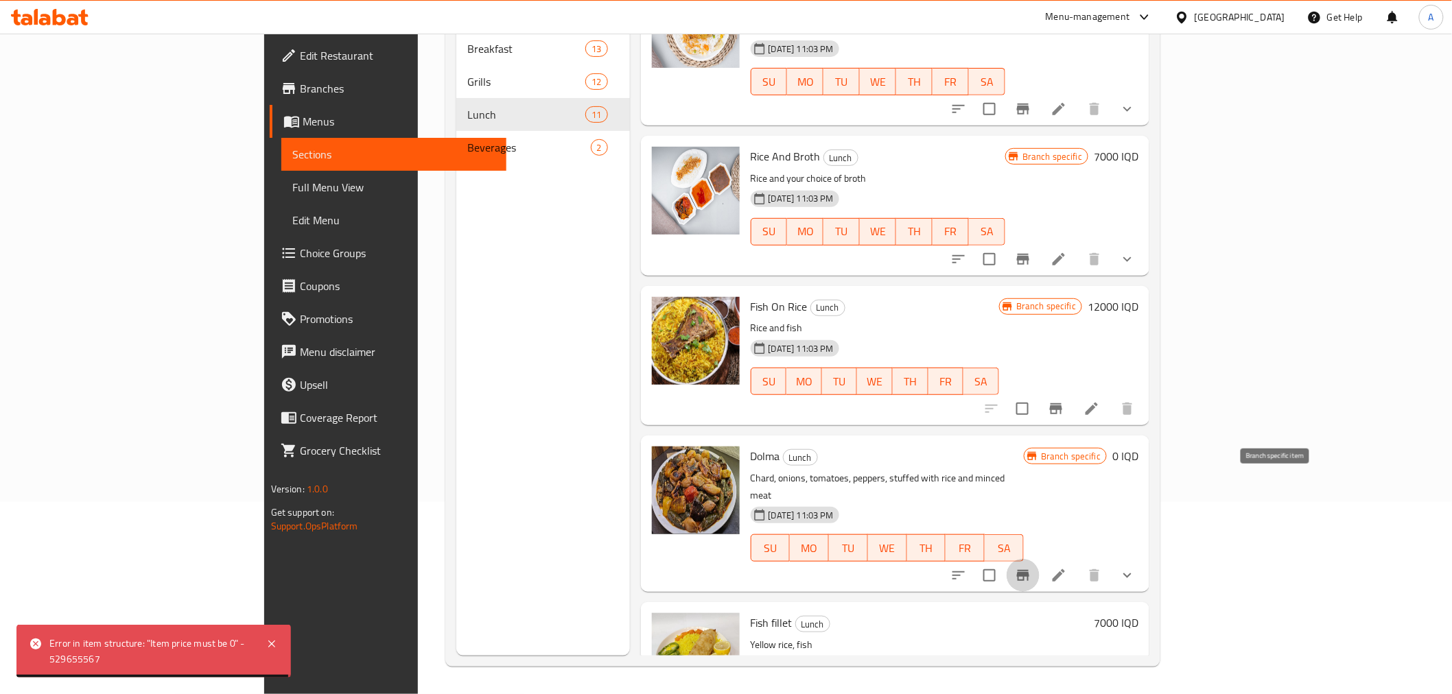
click at [1039, 559] on button "Branch-specific-item" at bounding box center [1022, 575] width 33 height 33
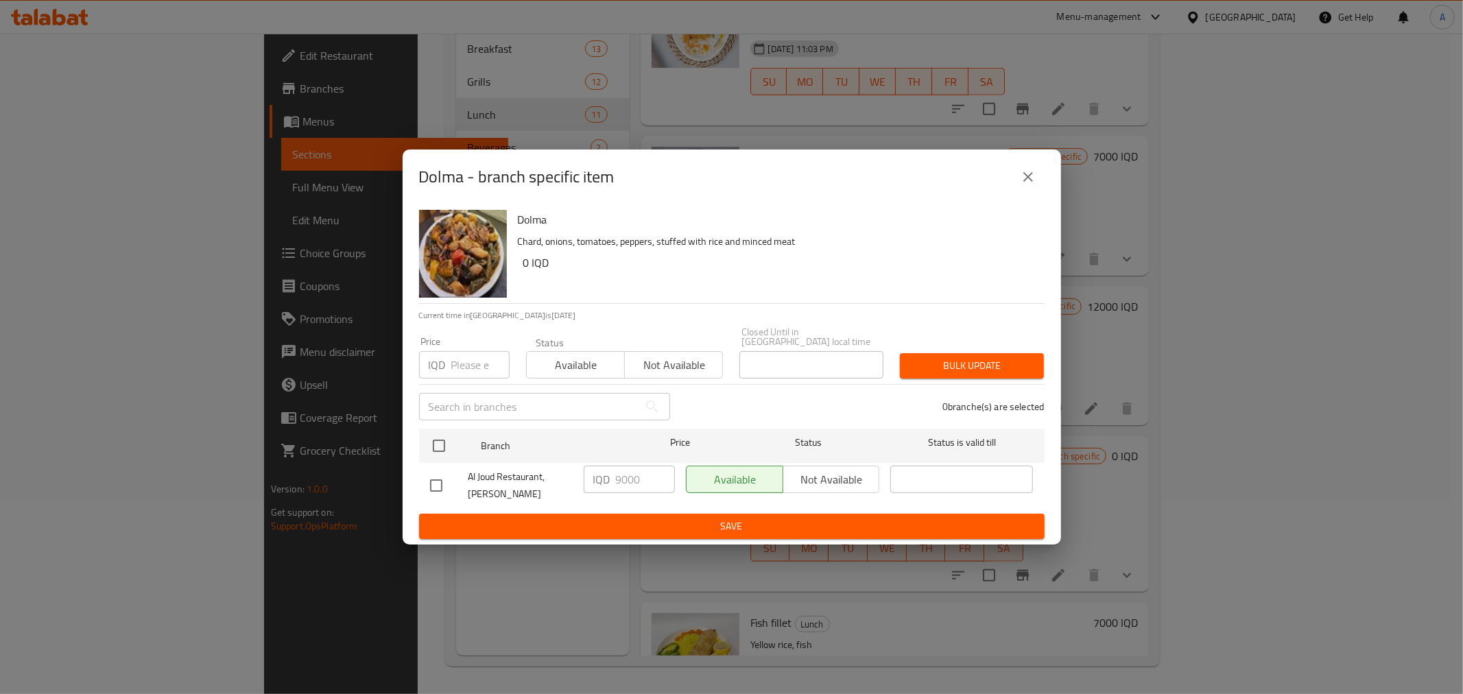
click at [465, 367] on input "number" at bounding box center [480, 364] width 58 height 27
type input "9000"
click at [750, 524] on span "Save" at bounding box center [732, 526] width 604 height 17
click at [625, 531] on button "Save" at bounding box center [732, 526] width 626 height 25
click at [1035, 182] on icon "close" at bounding box center [1028, 177] width 16 height 16
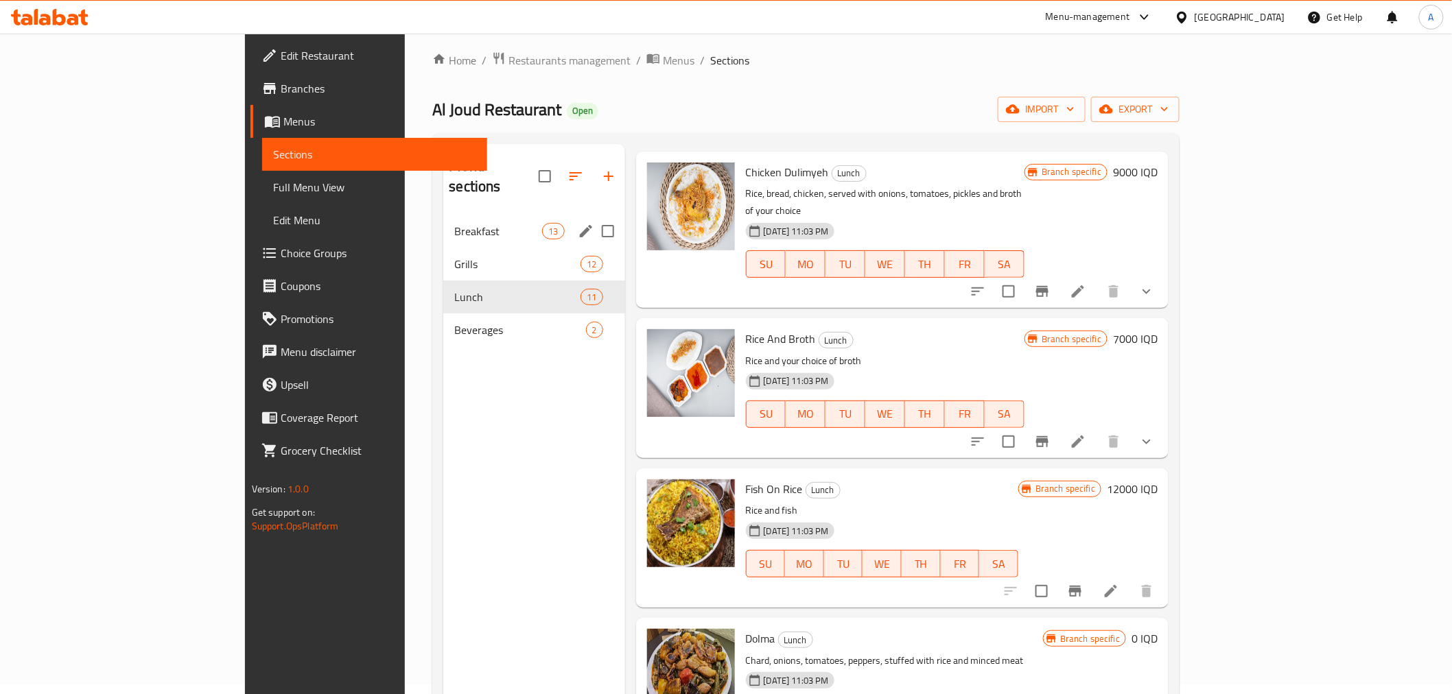
scroll to position [0, 0]
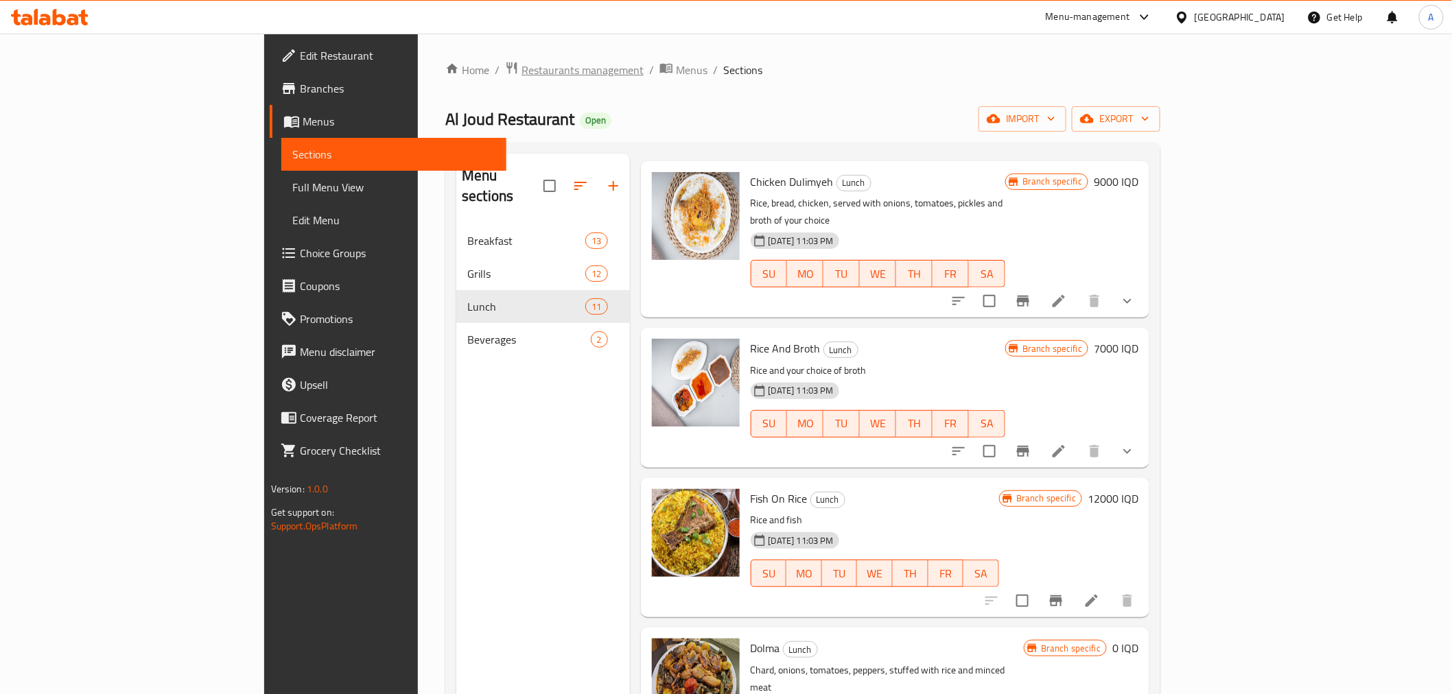
click at [521, 78] on span "Restaurants management" at bounding box center [582, 70] width 122 height 16
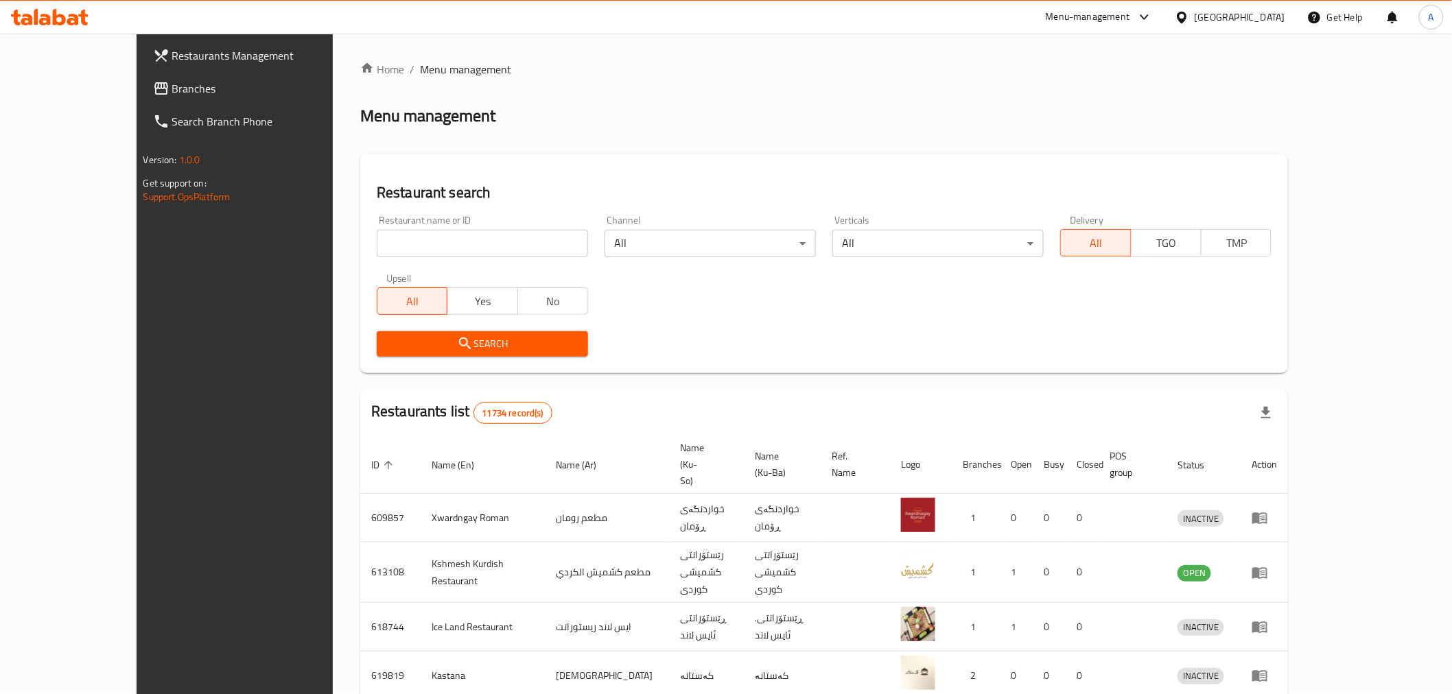
click at [377, 231] on input "search" at bounding box center [482, 243] width 211 height 27
type input "عيون"
click button "Search" at bounding box center [482, 343] width 211 height 25
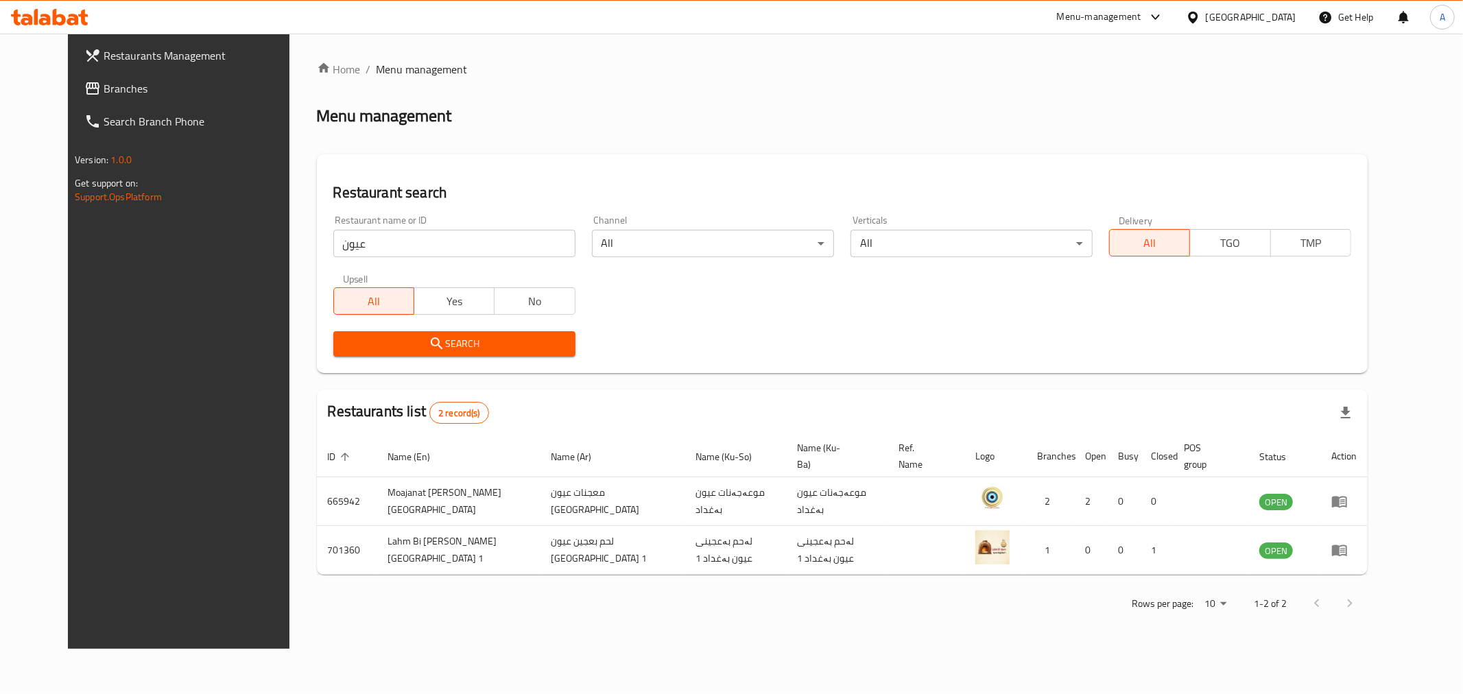
drag, startPoint x: 710, startPoint y: 368, endPoint x: 666, endPoint y: 436, distance: 81.5
click at [585, 379] on div "Home / Menu management Menu management Restaurant search Restaurant name or ID …" at bounding box center [842, 341] width 1051 height 561
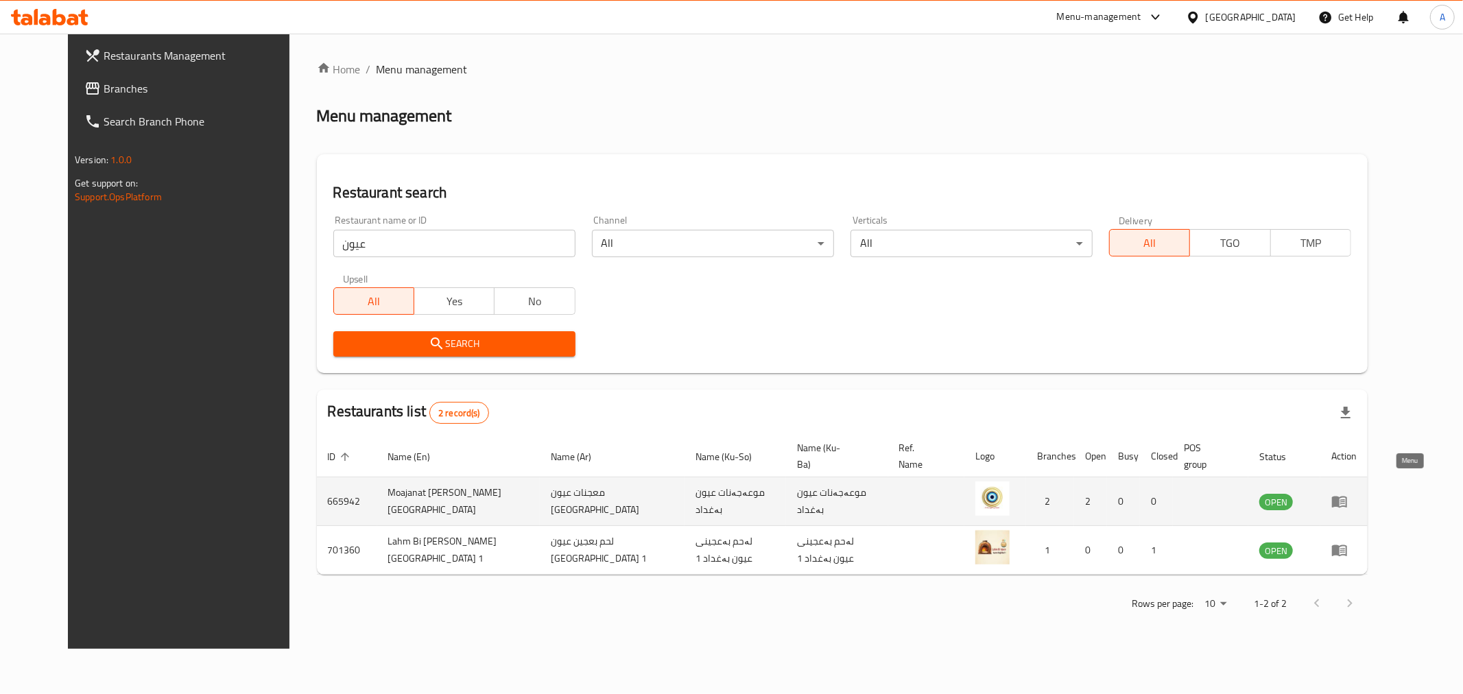
click at [1357, 493] on link "enhanced table" at bounding box center [1344, 501] width 25 height 16
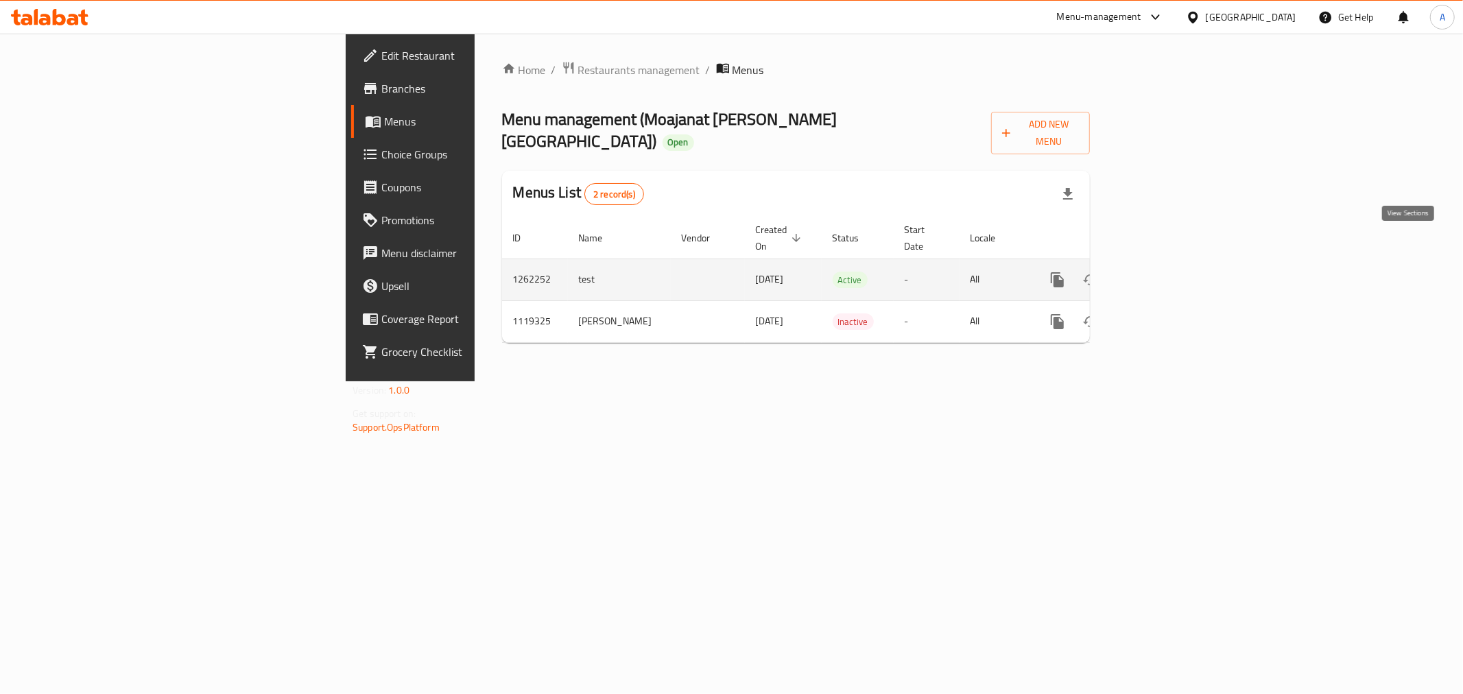
click at [1165, 272] on icon "enhanced table" at bounding box center [1156, 280] width 16 height 16
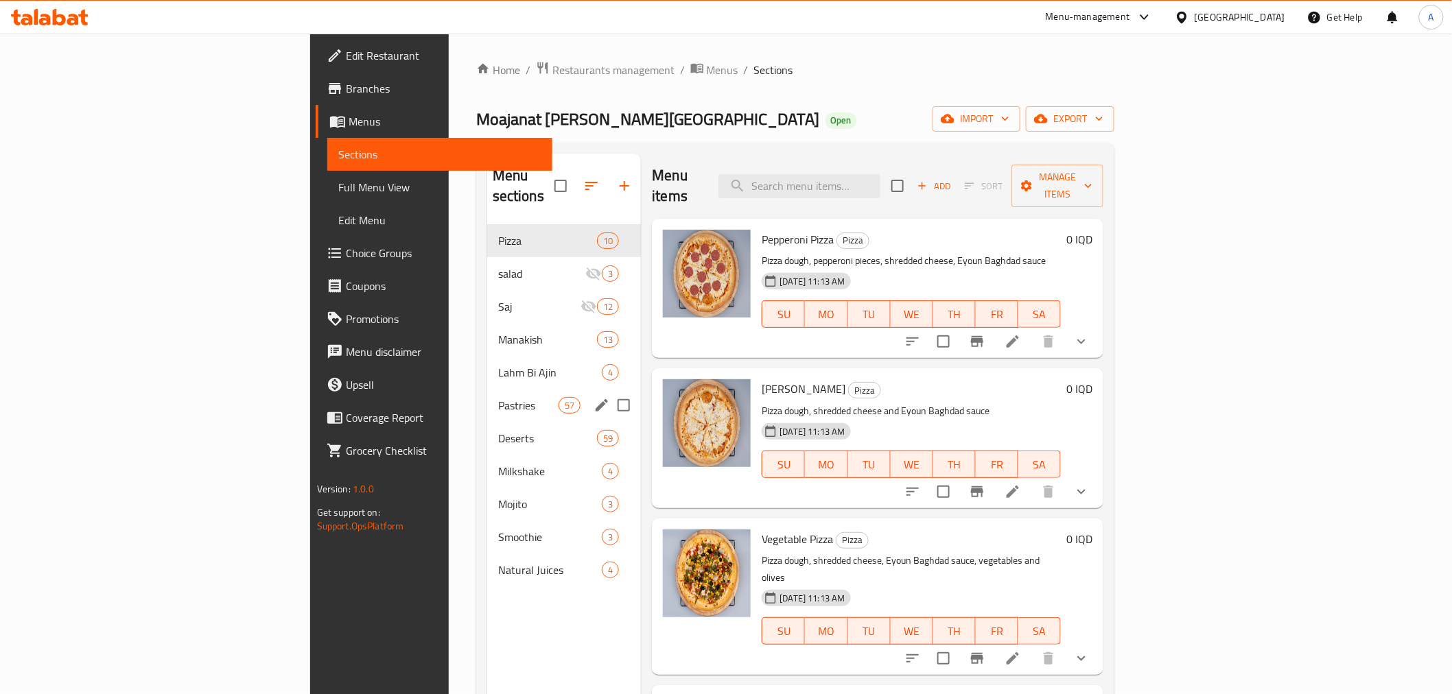
scroll to position [76, 0]
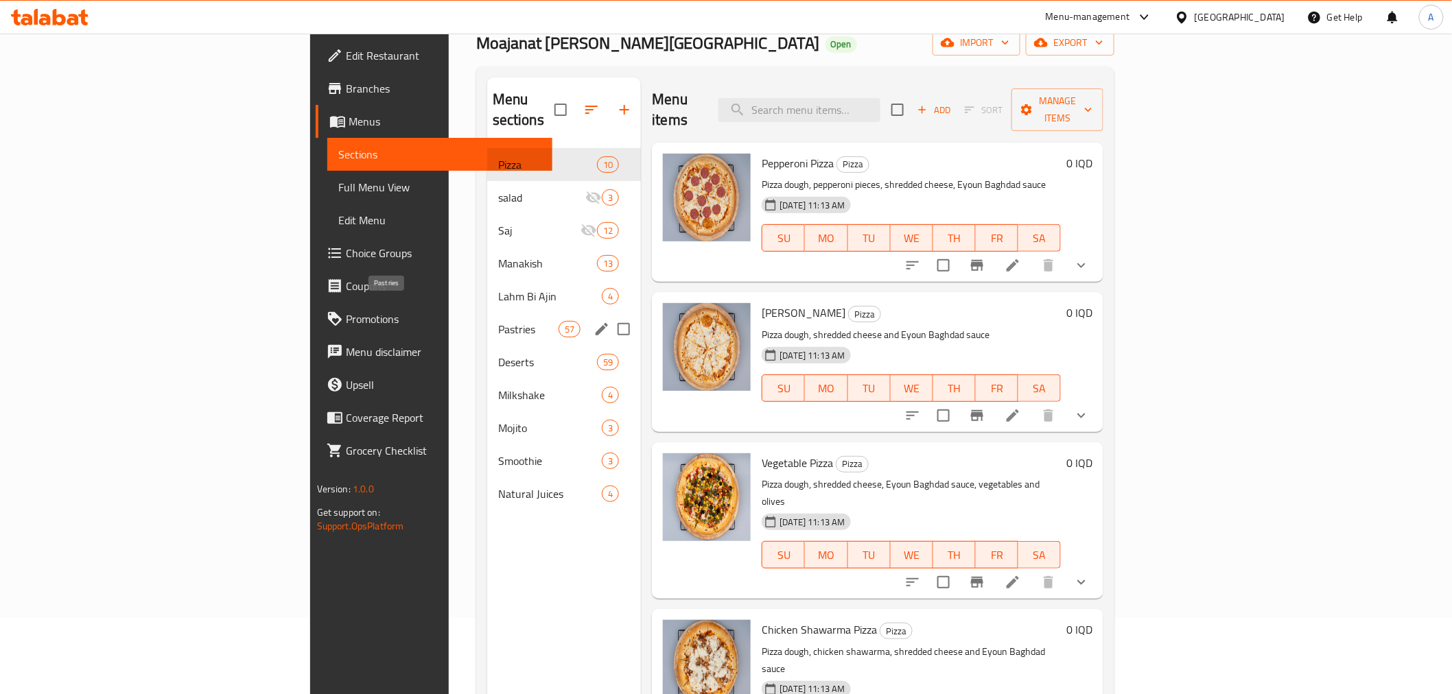
click at [498, 321] on span "Pastries" at bounding box center [528, 329] width 60 height 16
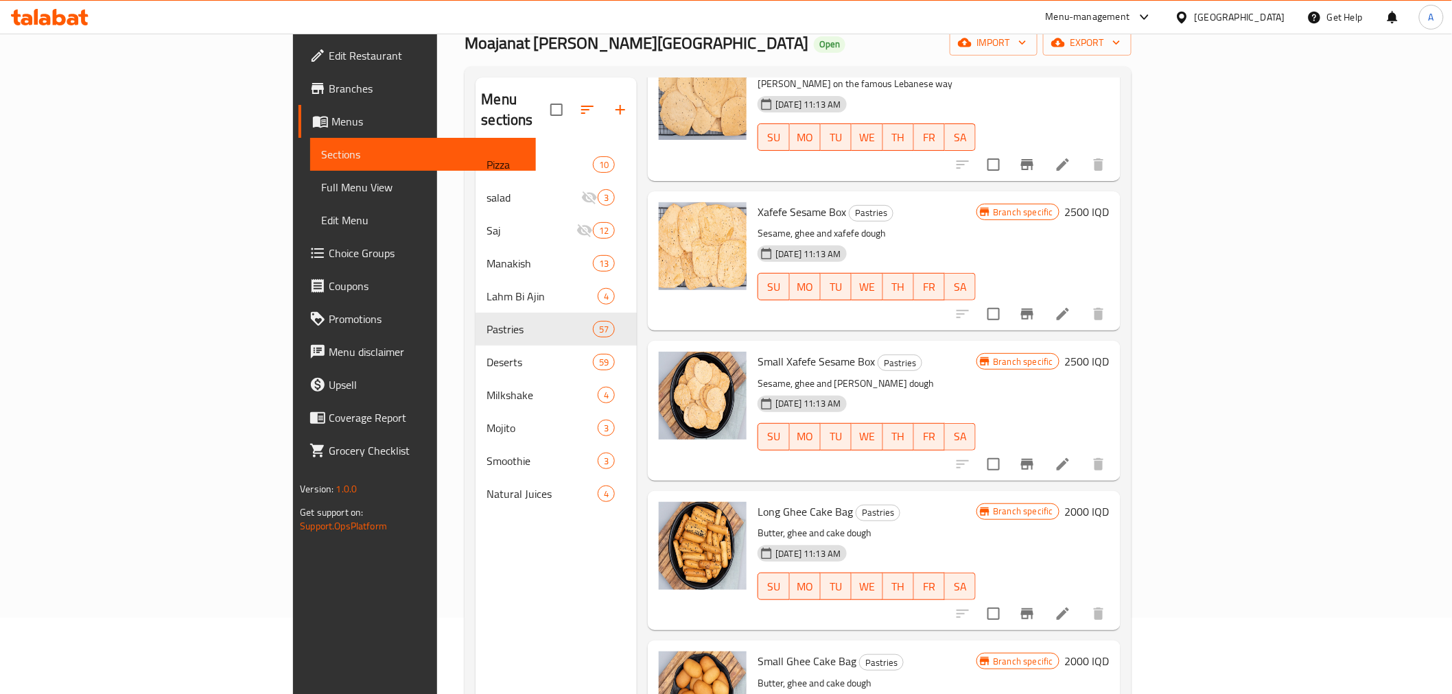
scroll to position [305, 0]
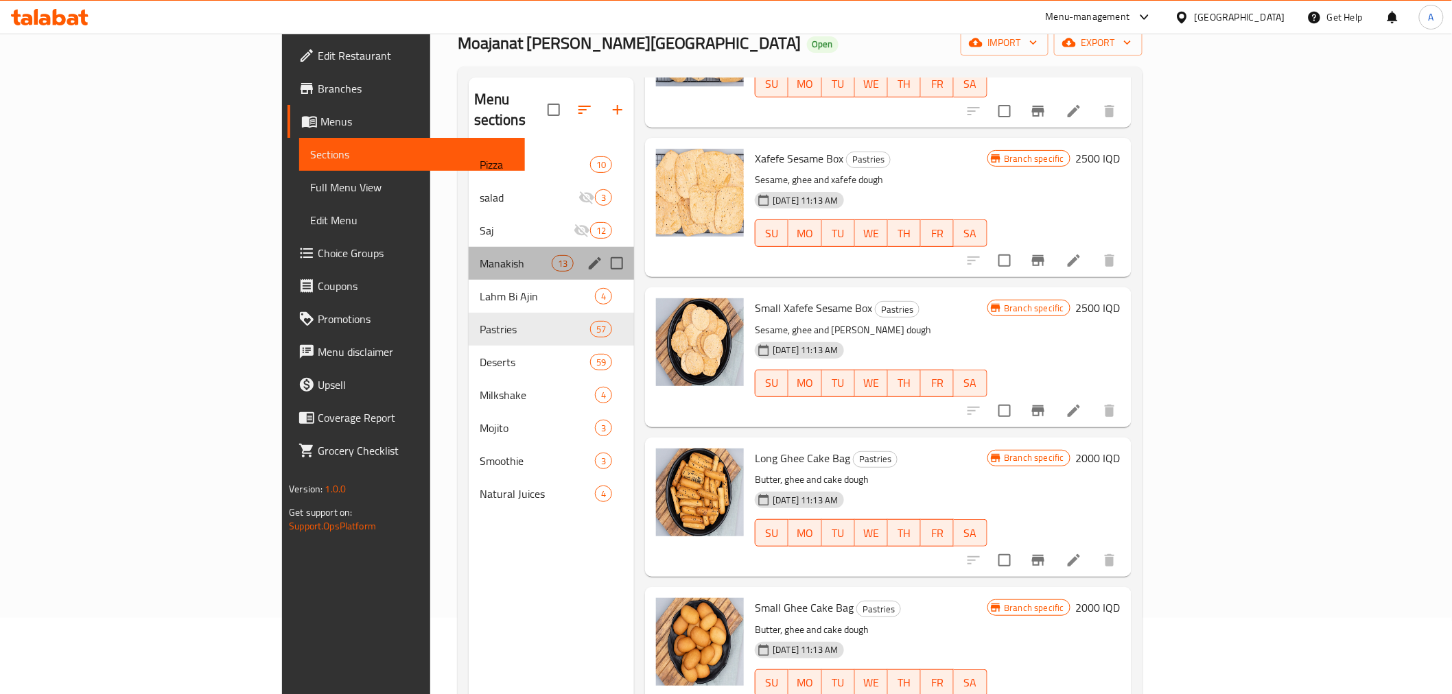
click at [469, 257] on div "Manakish 13" at bounding box center [551, 263] width 165 height 33
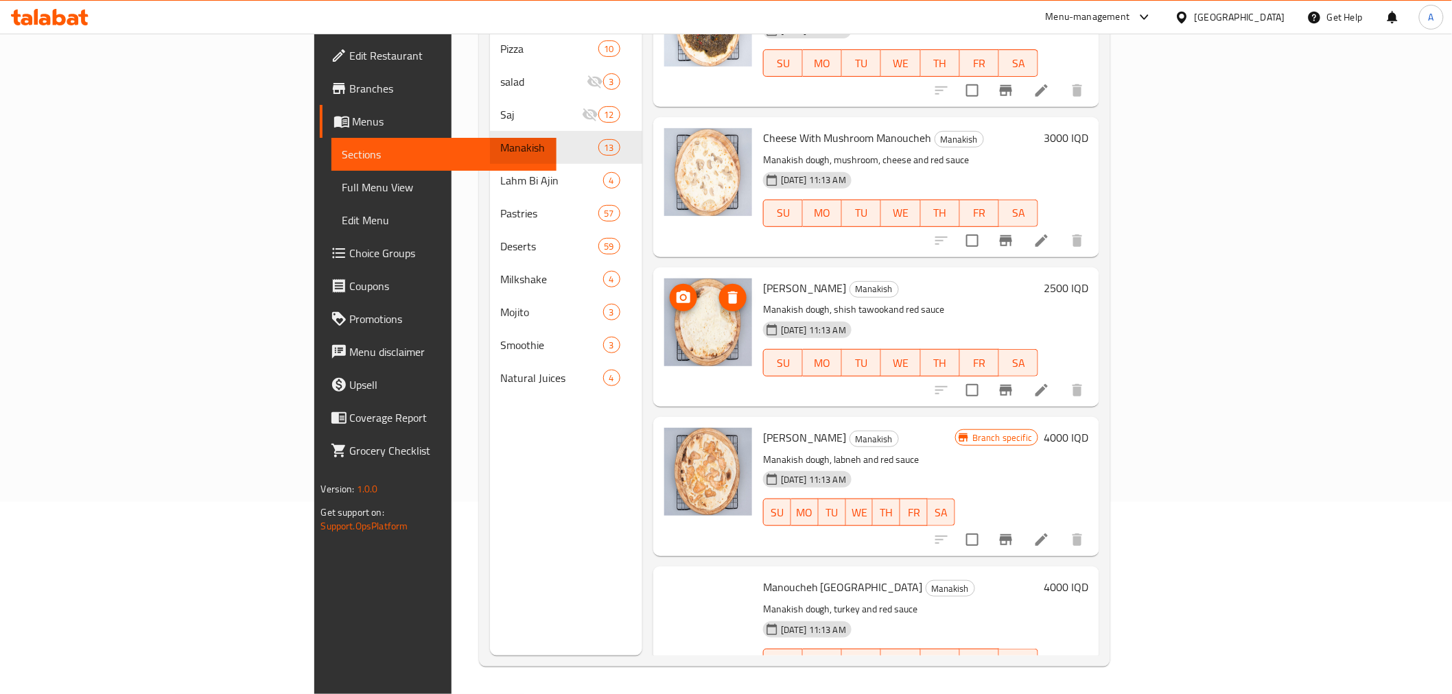
scroll to position [1287, 0]
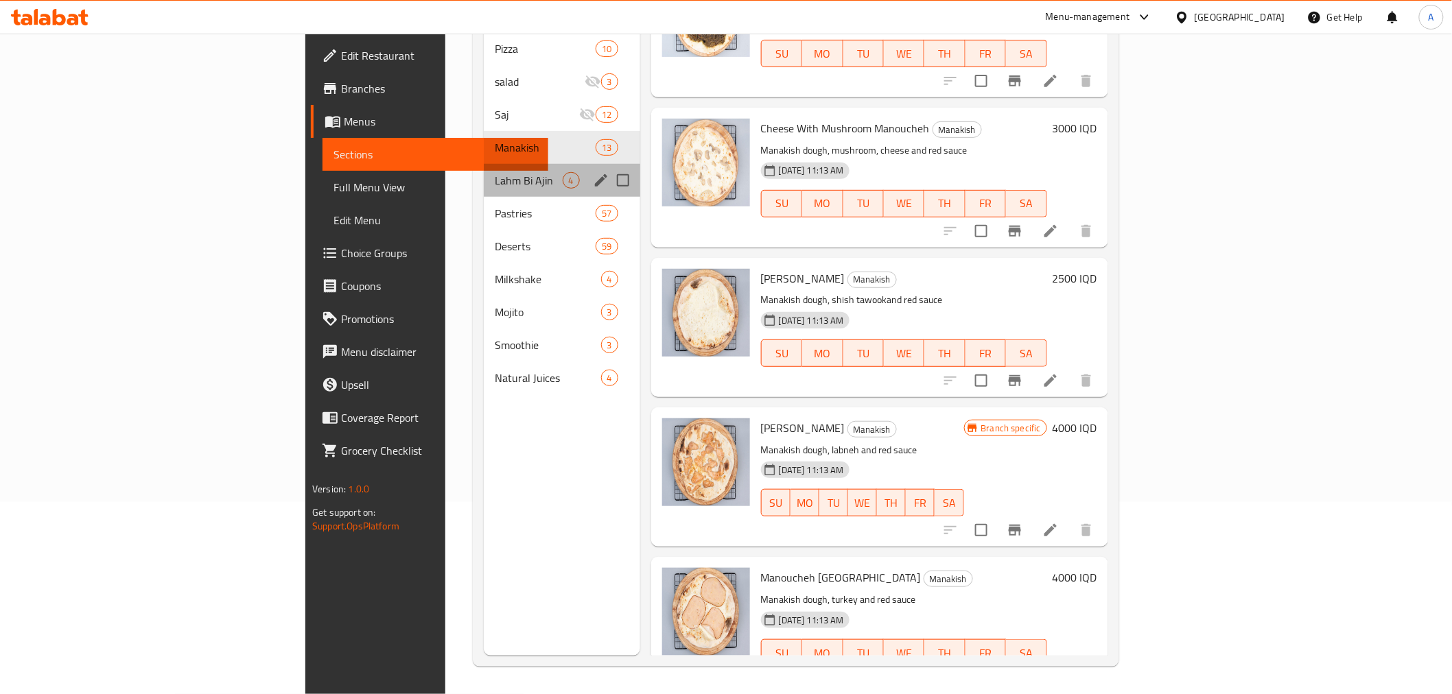
click at [484, 174] on div "Lahm Bi Ajin 4" at bounding box center [562, 180] width 156 height 33
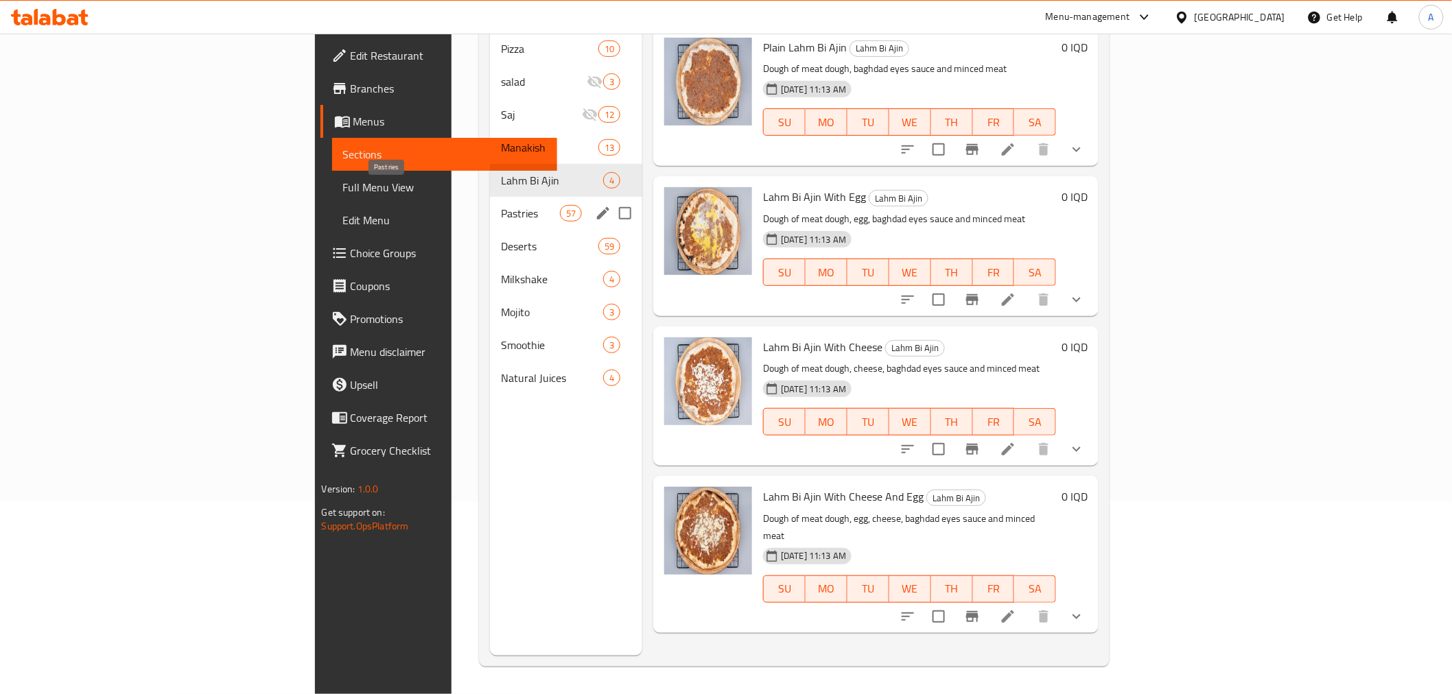
click at [501, 205] on span "Pastries" at bounding box center [530, 213] width 58 height 16
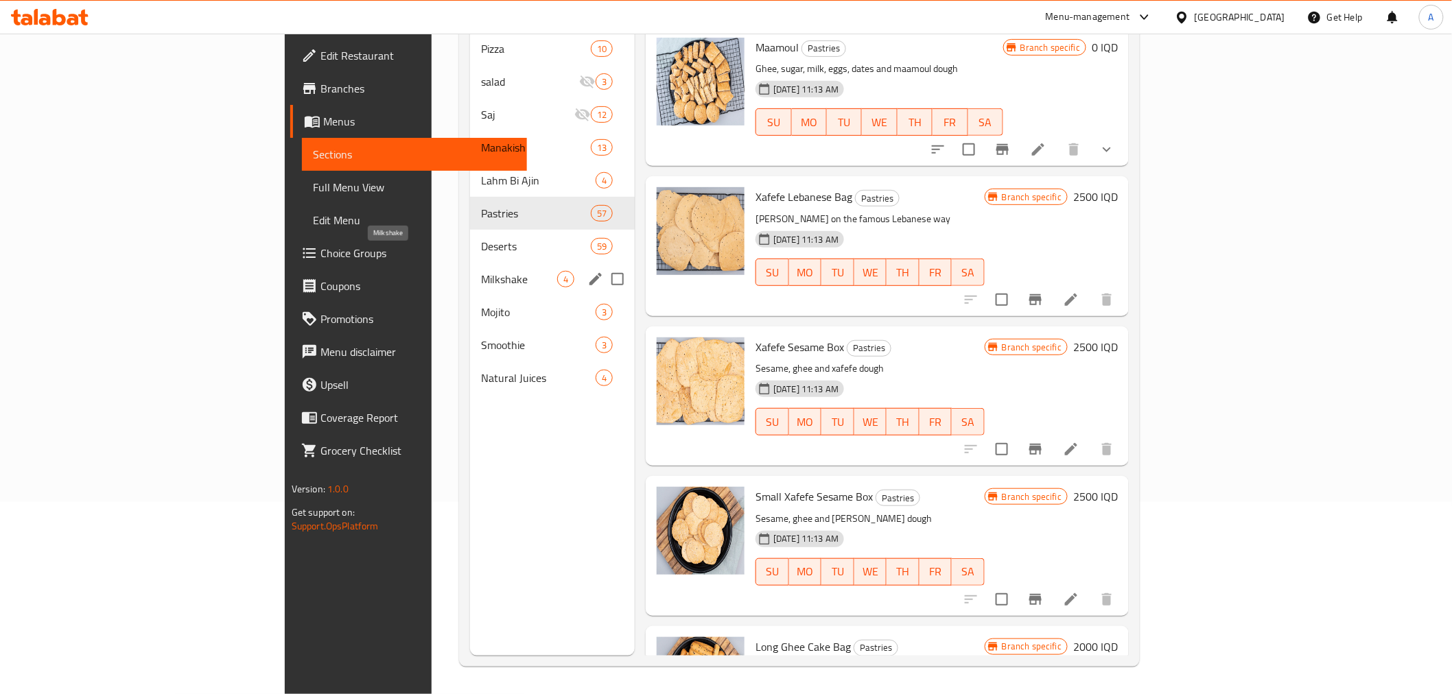
click at [481, 271] on span "Milkshake" at bounding box center [519, 279] width 76 height 16
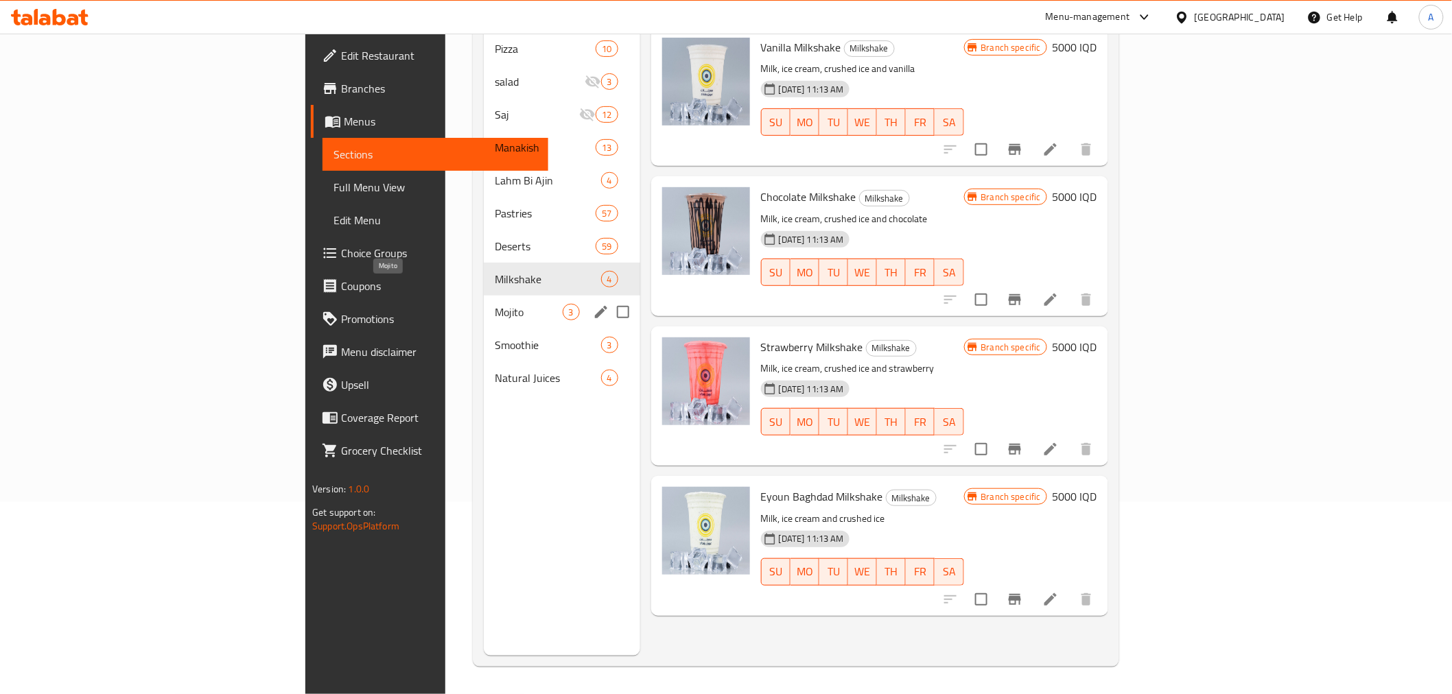
scroll to position [115, 0]
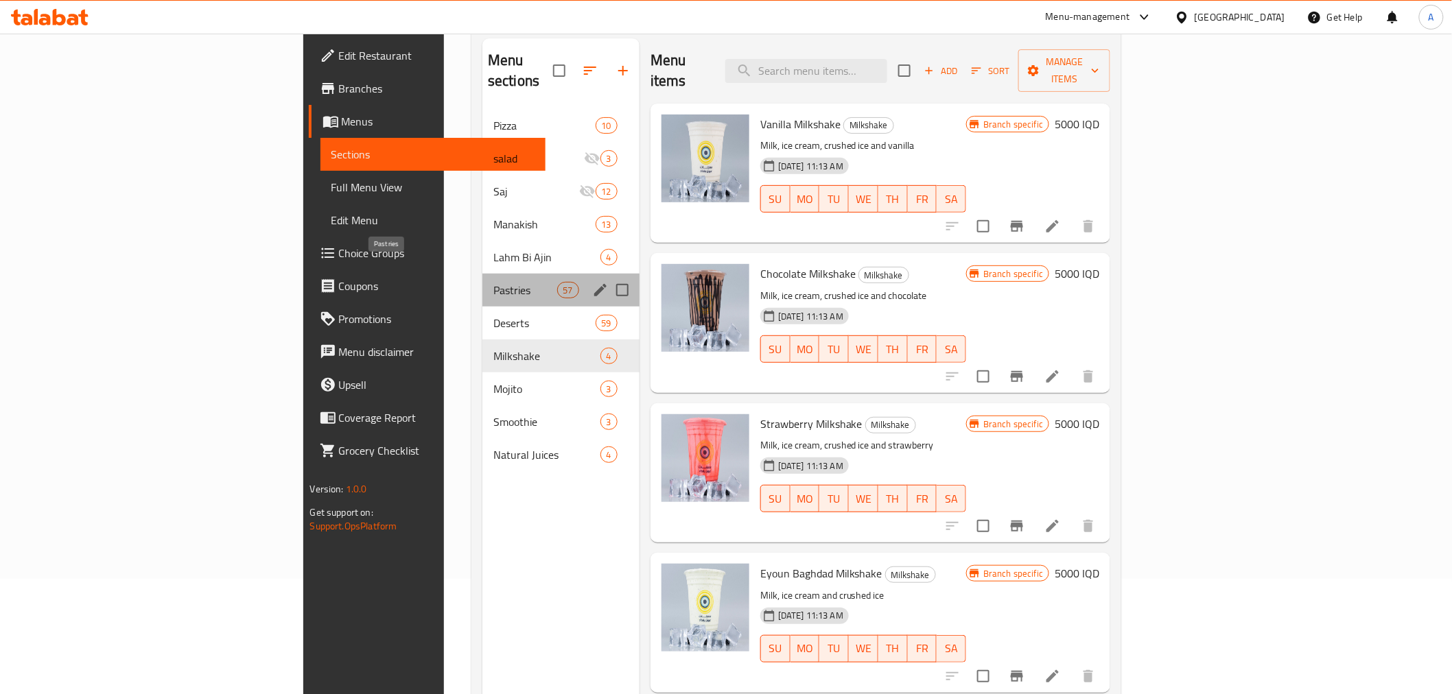
click at [493, 282] on span "Pastries" at bounding box center [525, 290] width 64 height 16
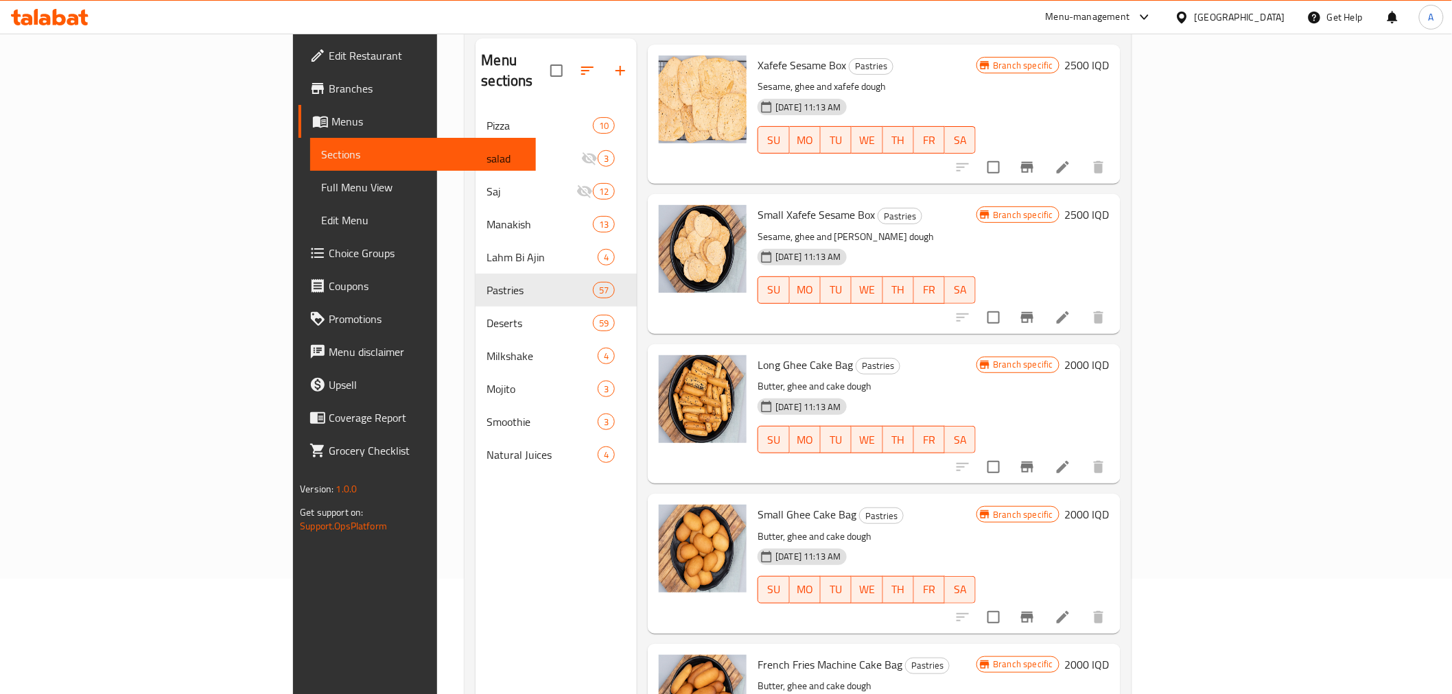
scroll to position [533, 0]
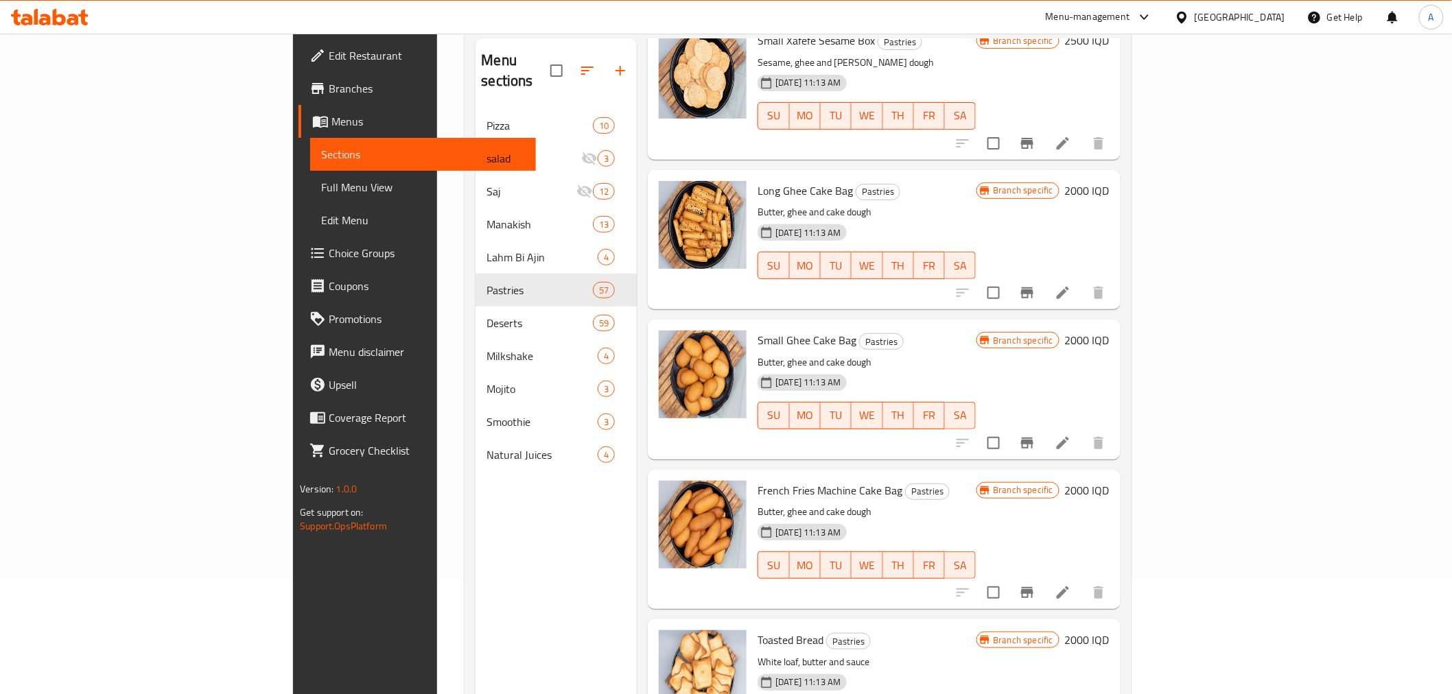
drag, startPoint x: 701, startPoint y: 366, endPoint x: 495, endPoint y: 519, distance: 256.5
click at [495, 519] on div "Menu sections Pizza 10 salad 3 Saj 12 Manakish 13 Lahm Bi Ajin 4 Pastries 57 De…" at bounding box center [555, 385] width 161 height 694
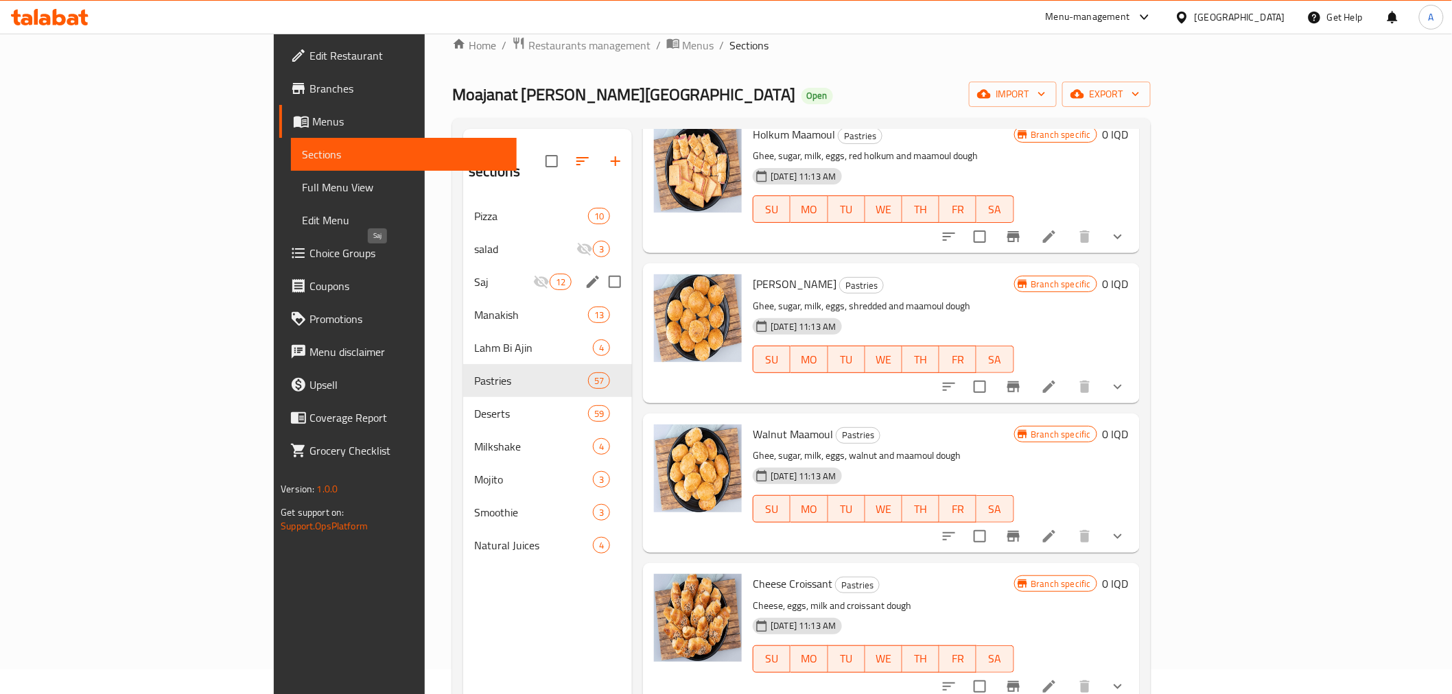
scroll to position [0, 0]
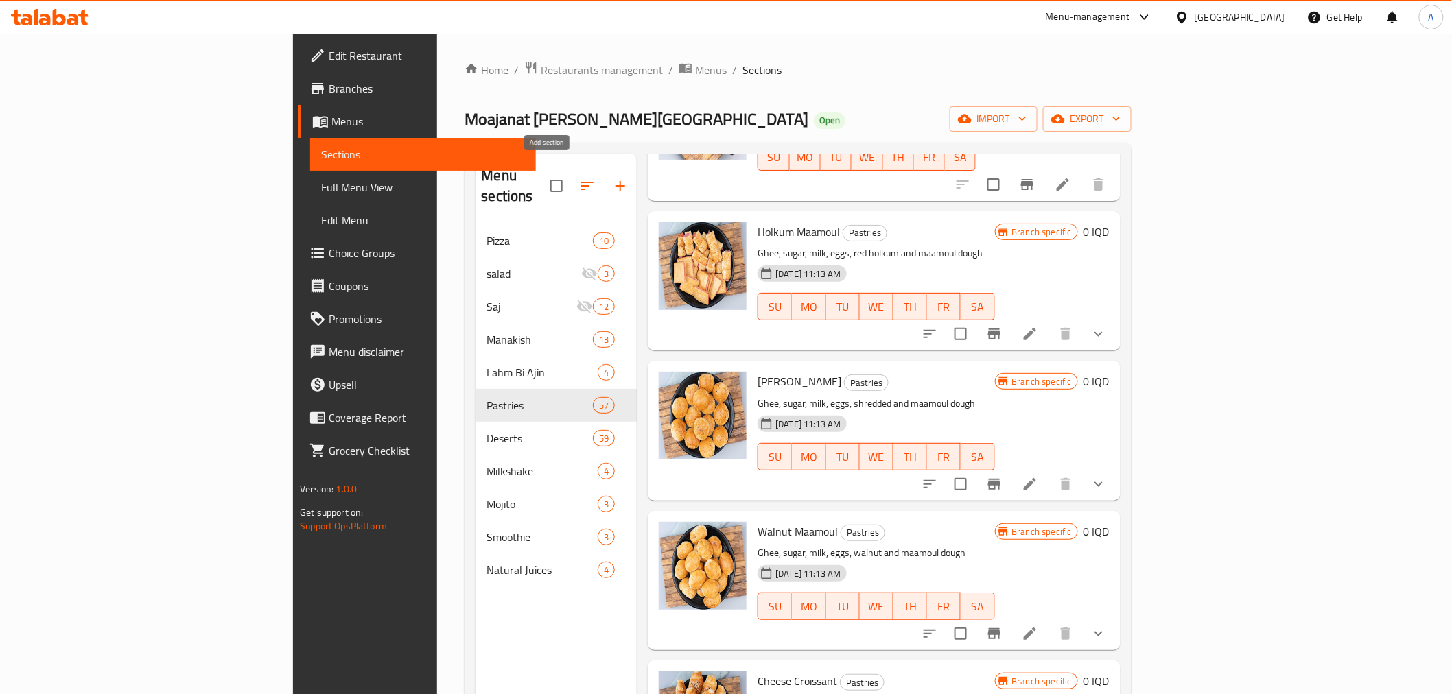
click at [612, 181] on icon "button" at bounding box center [620, 186] width 16 height 16
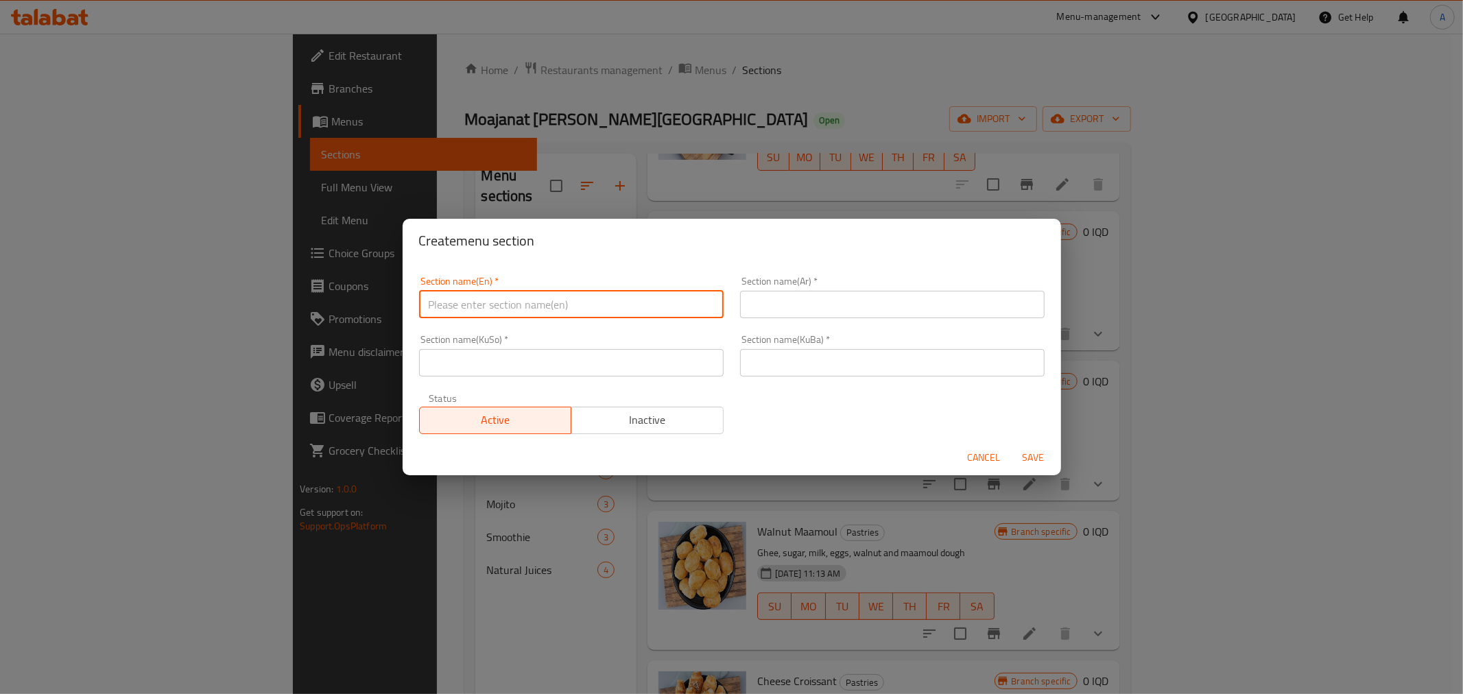
click at [469, 298] on input "text" at bounding box center [571, 304] width 305 height 27
paste input "Kulecha"
type input "Kulecha"
click at [782, 300] on input "text" at bounding box center [892, 304] width 305 height 27
paste input "كليجة"
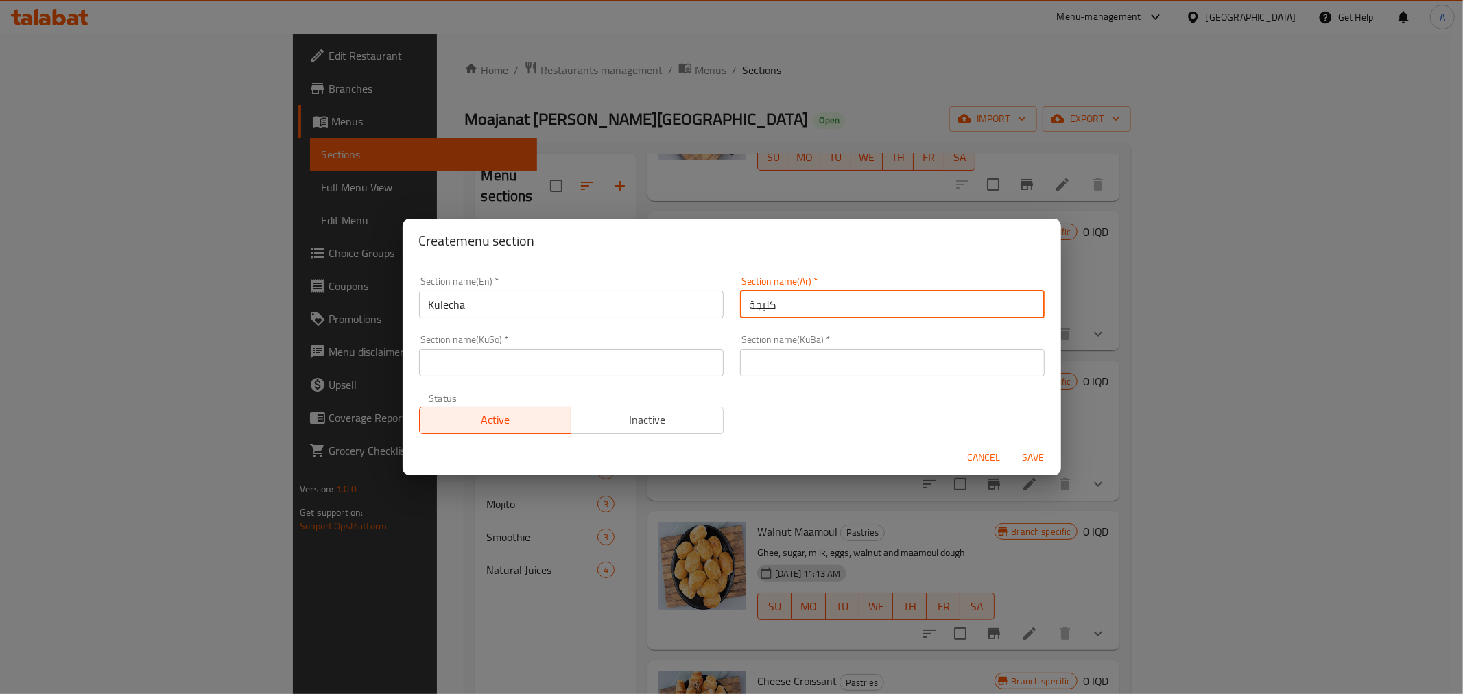
type input "كليجة"
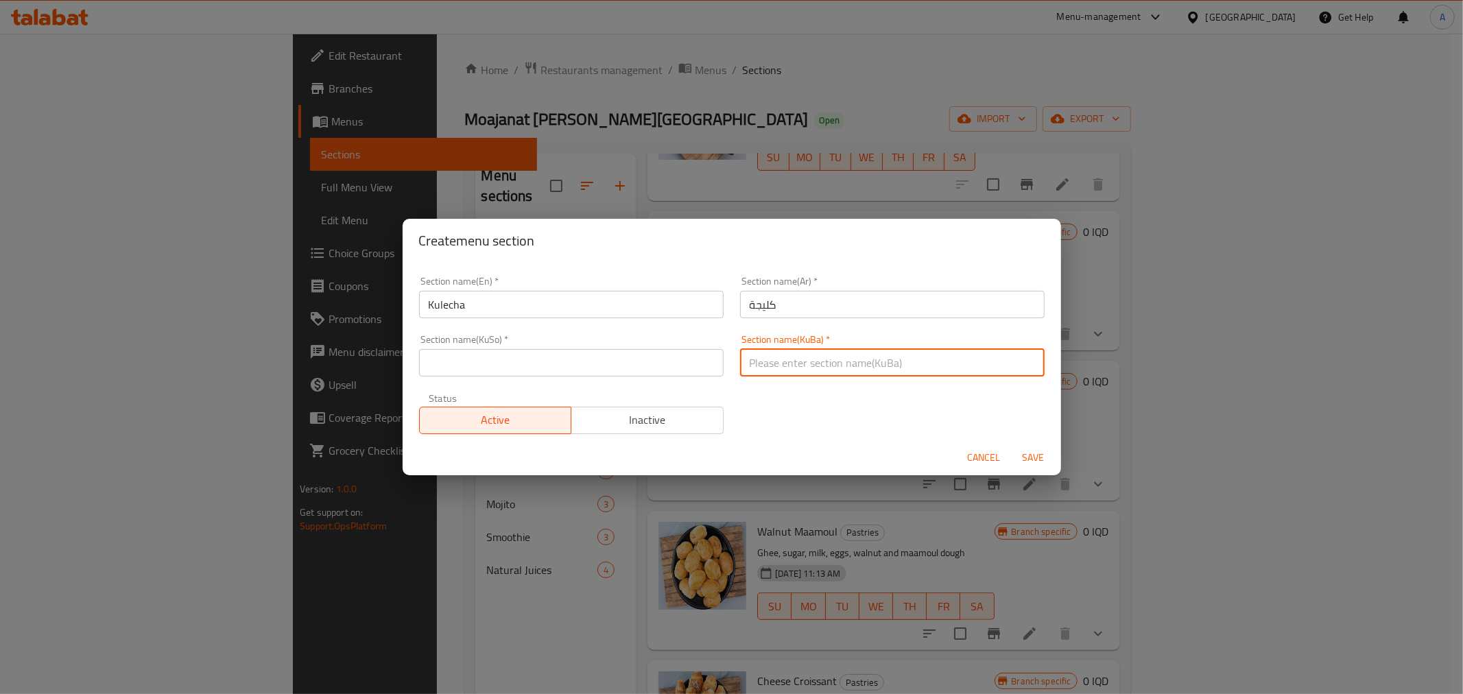
click at [775, 353] on input "text" at bounding box center [892, 362] width 305 height 27
paste input "كليجة"
type input "كليجة"
click at [673, 368] on input "text" at bounding box center [571, 362] width 305 height 27
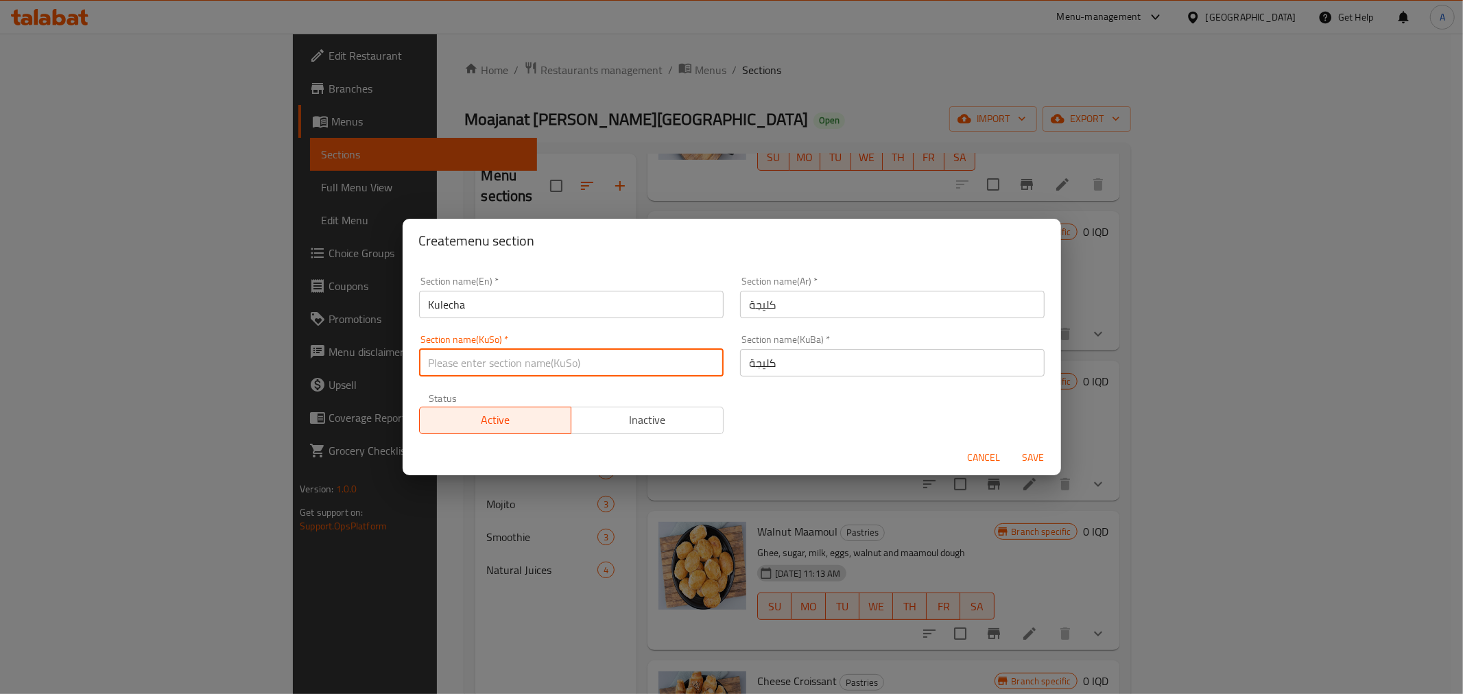
paste input "كليجة"
type input "كليجة"
click at [1041, 455] on span "Save" at bounding box center [1033, 457] width 33 height 17
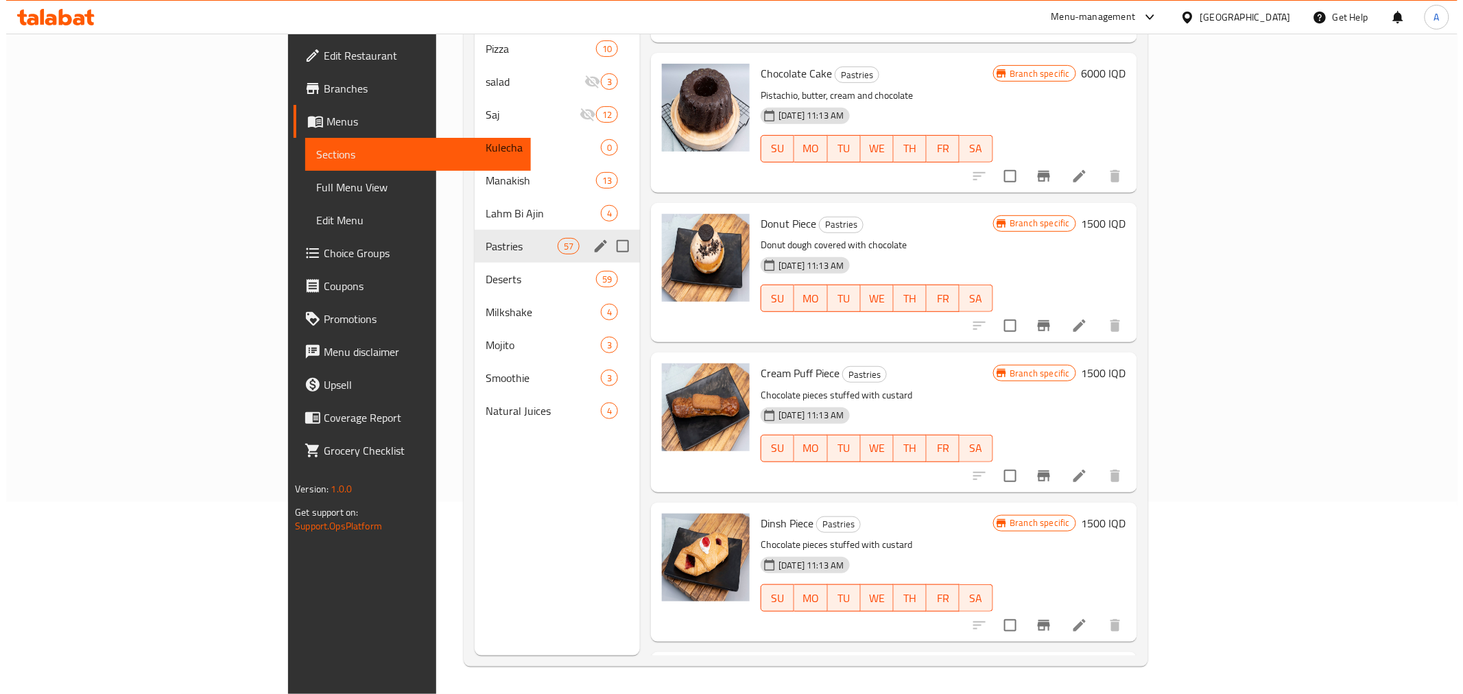
scroll to position [115, 0]
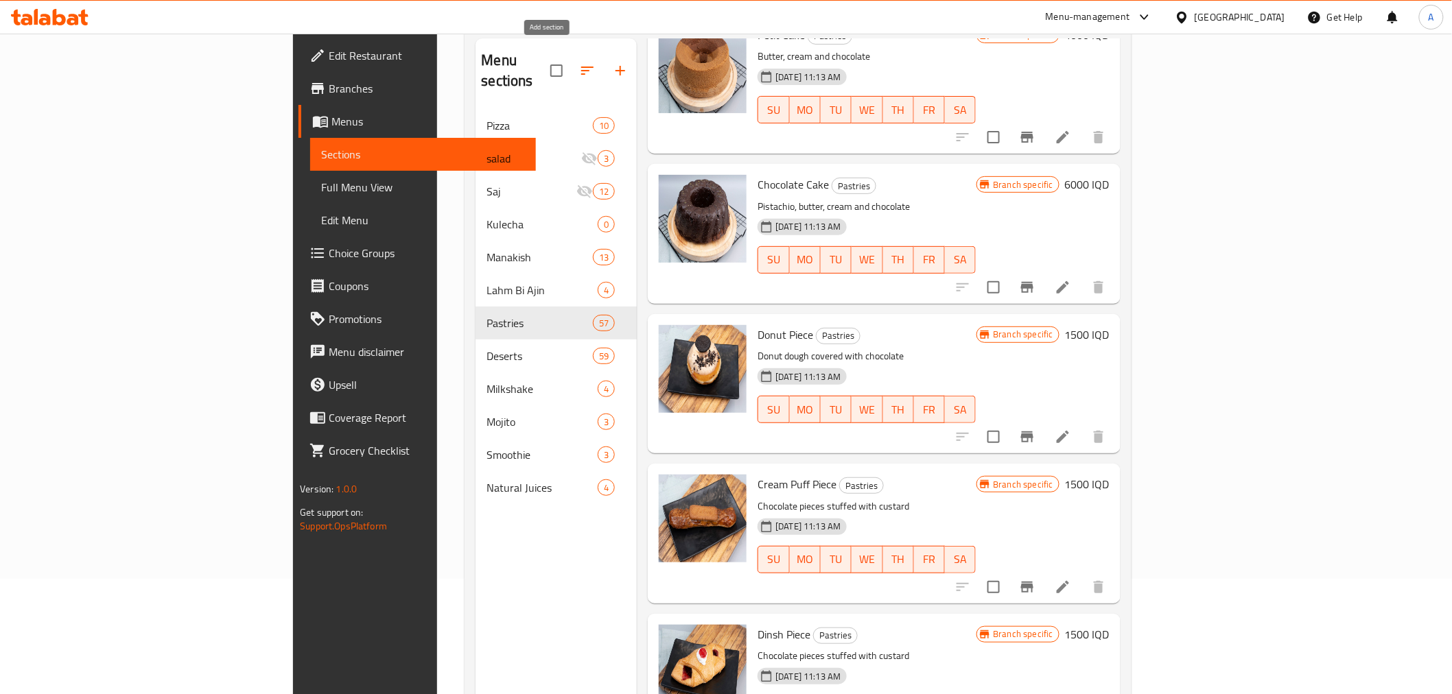
click at [612, 62] on icon "button" at bounding box center [620, 70] width 16 height 16
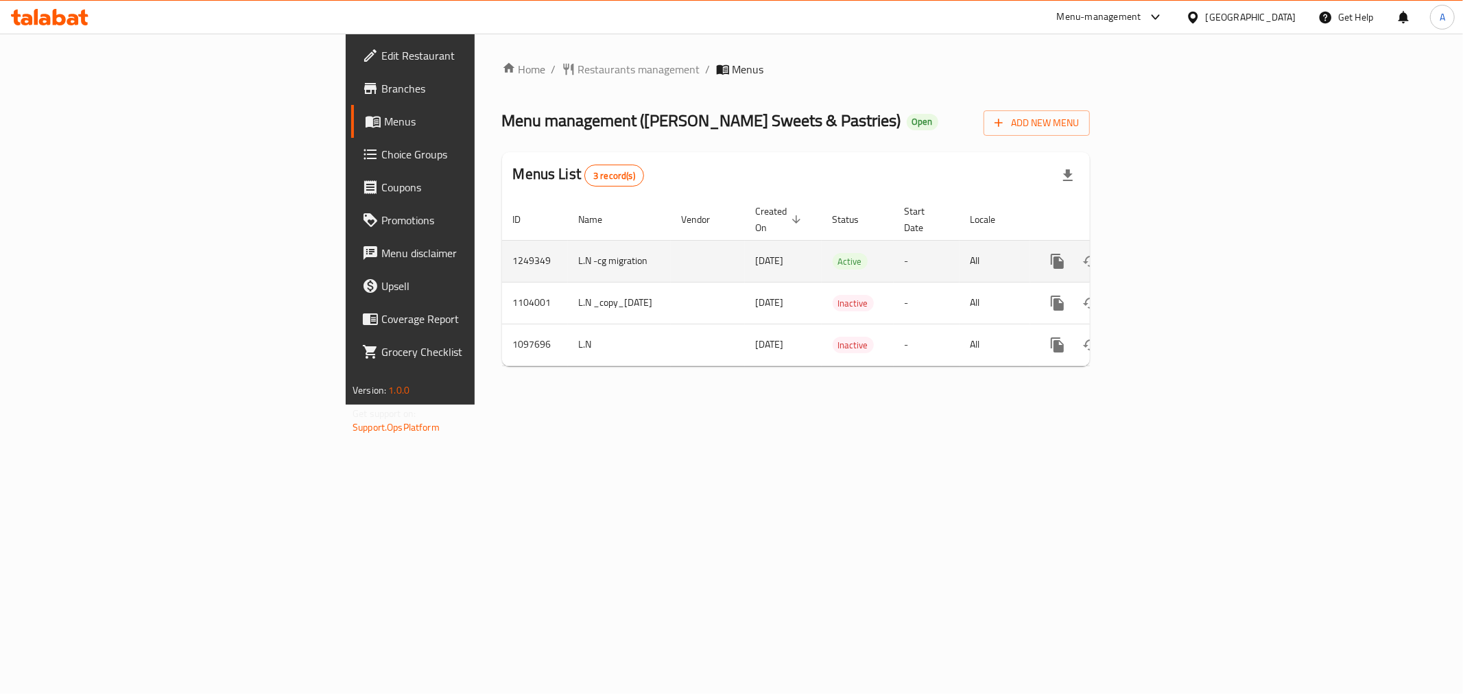
click at [1165, 253] on icon "enhanced table" at bounding box center [1156, 261] width 16 height 16
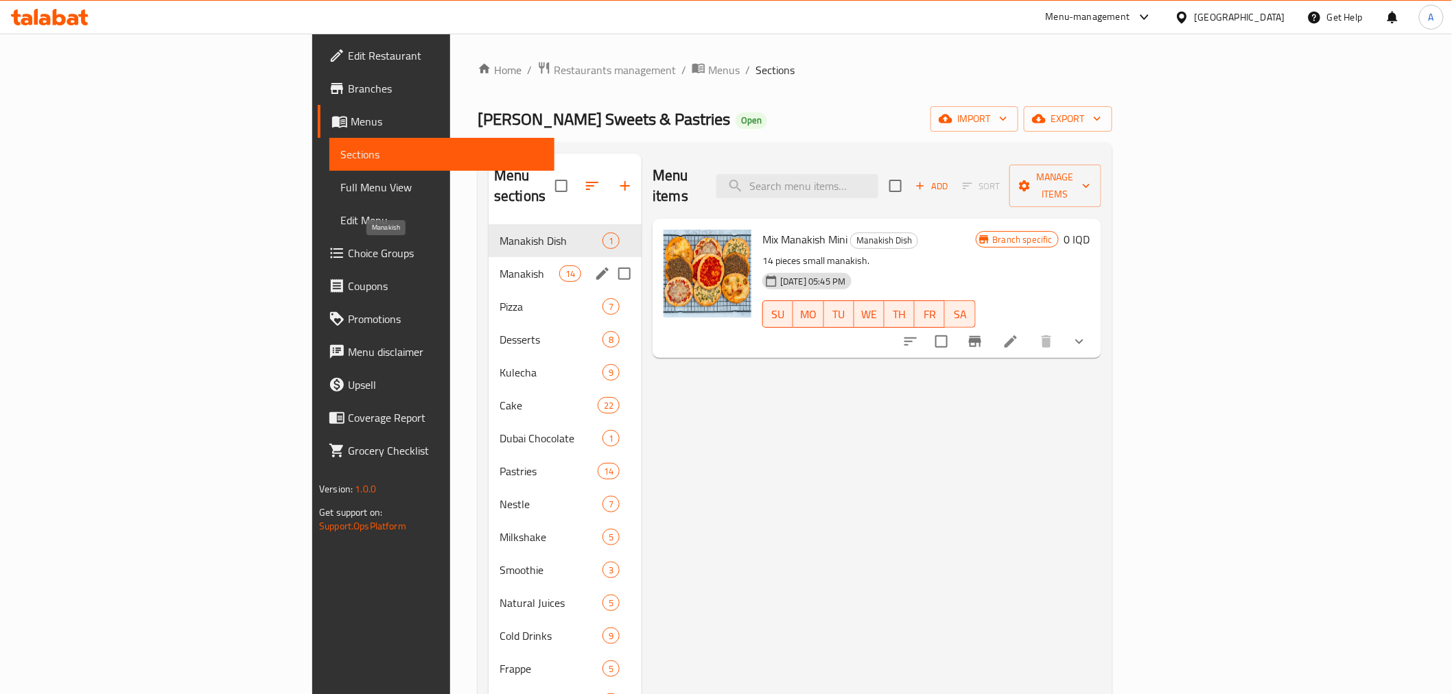
click at [499, 266] on span "Manakish" at bounding box center [529, 274] width 60 height 16
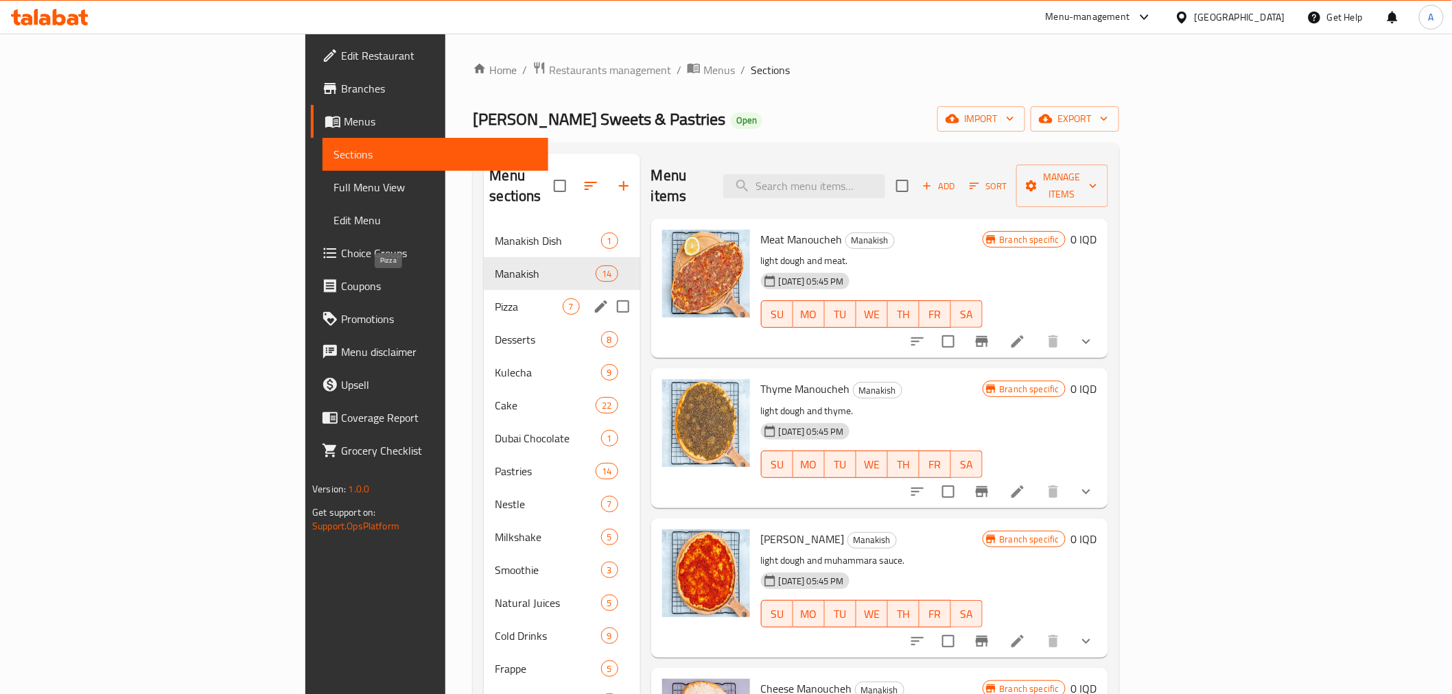
click at [495, 298] on span "Pizza" at bounding box center [528, 306] width 67 height 16
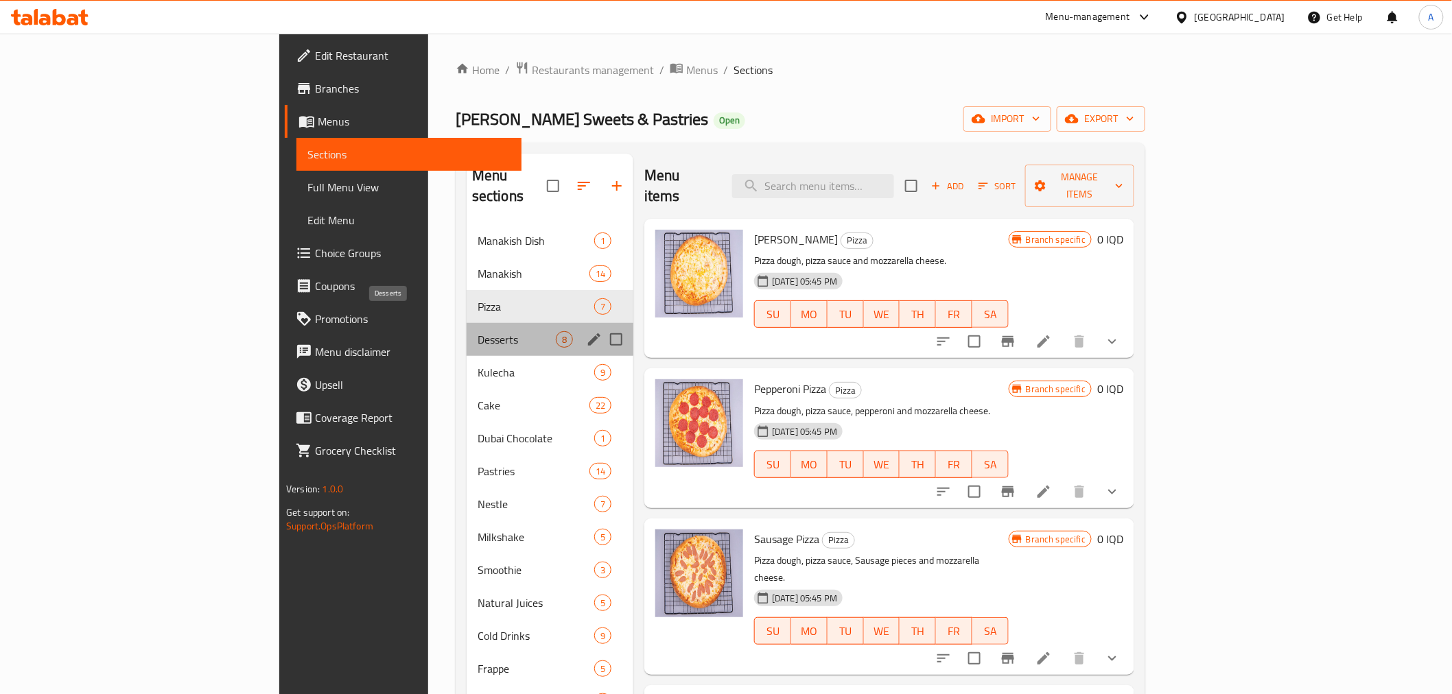
click at [478, 331] on span "Desserts" at bounding box center [517, 339] width 78 height 16
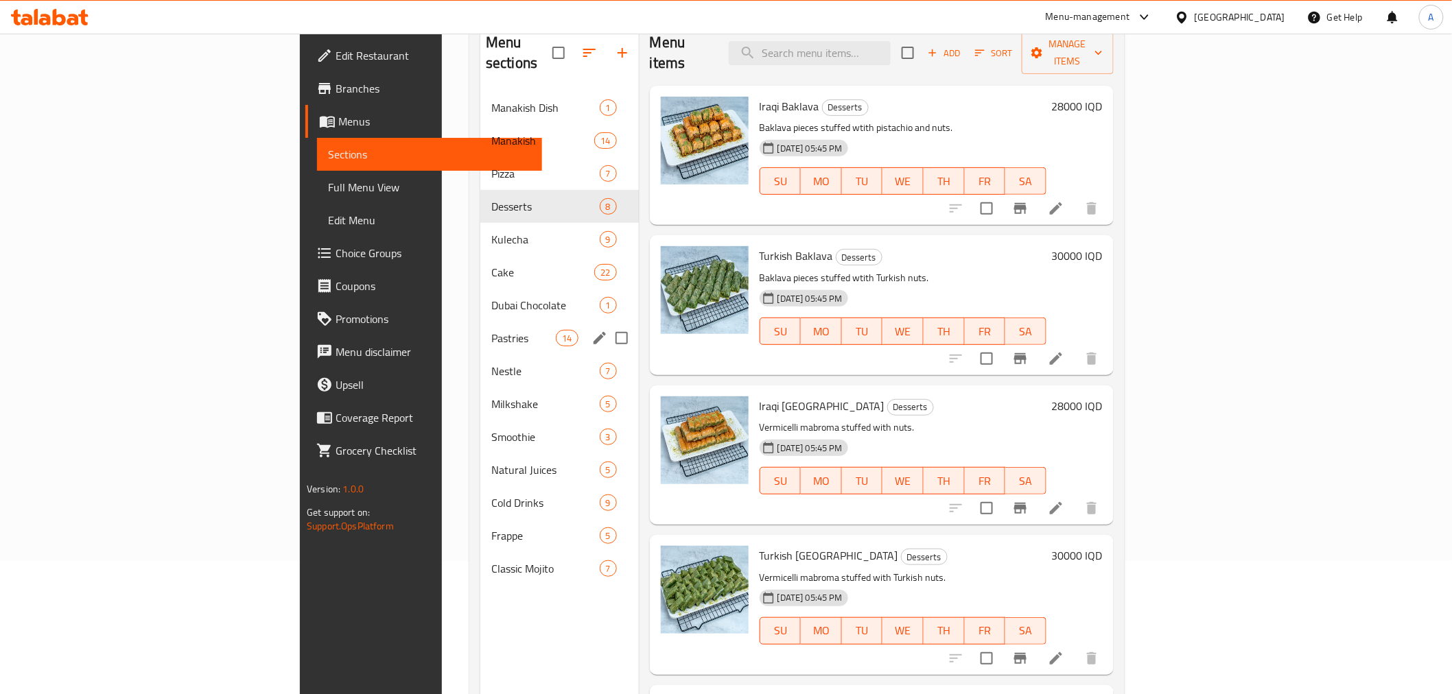
scroll to position [115, 0]
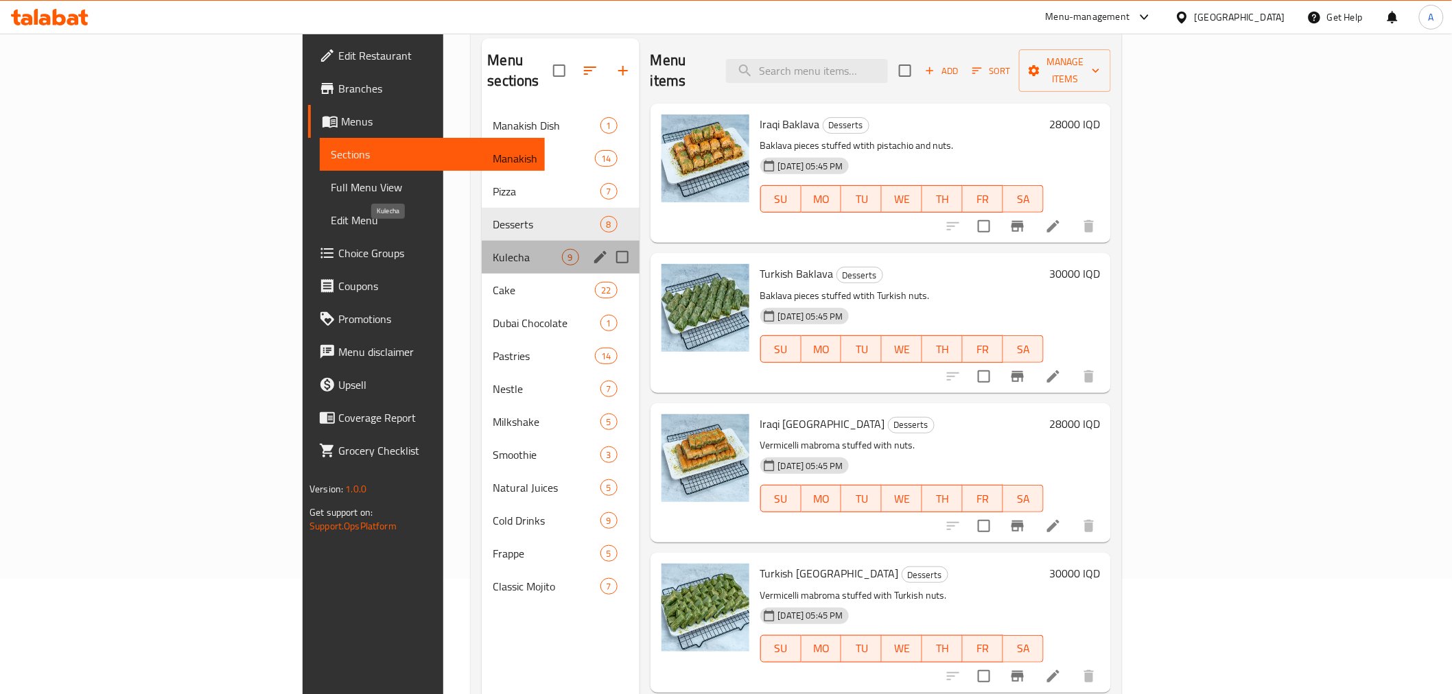
click at [493, 249] on span "Kulecha" at bounding box center [527, 257] width 69 height 16
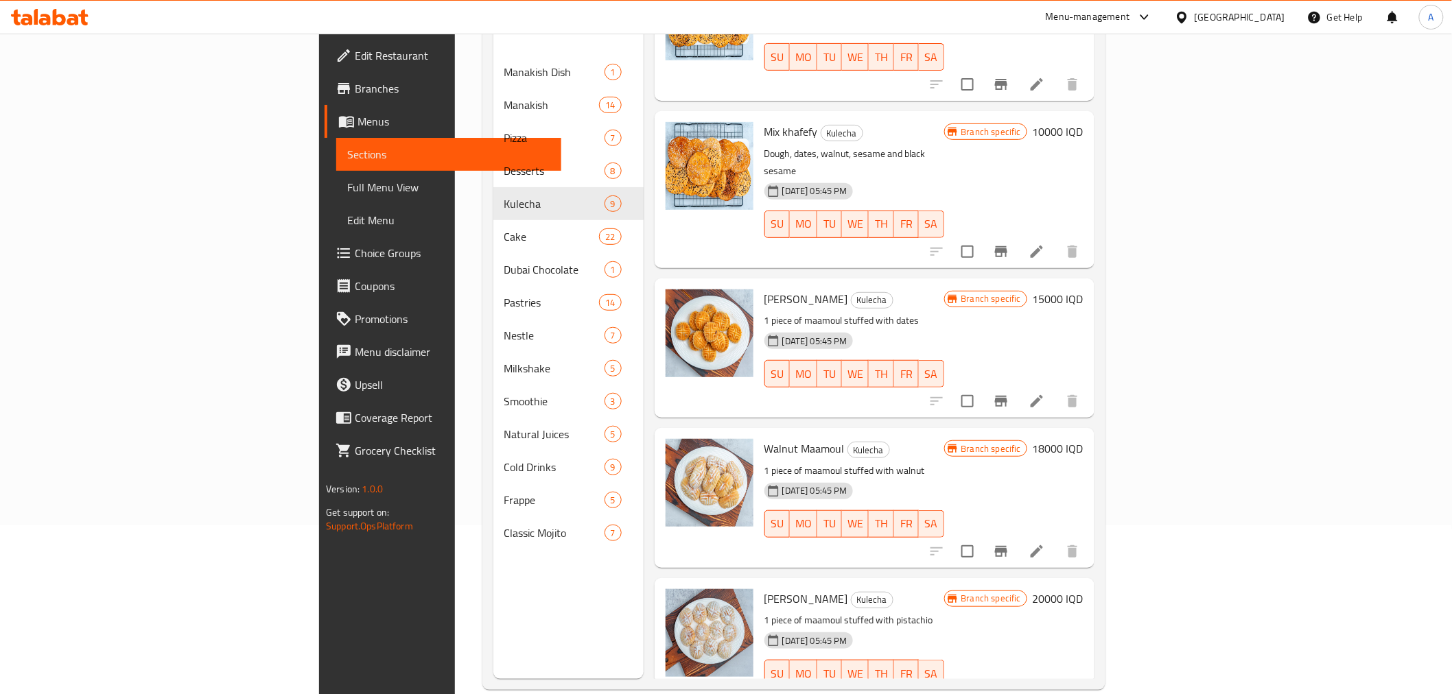
scroll to position [192, 0]
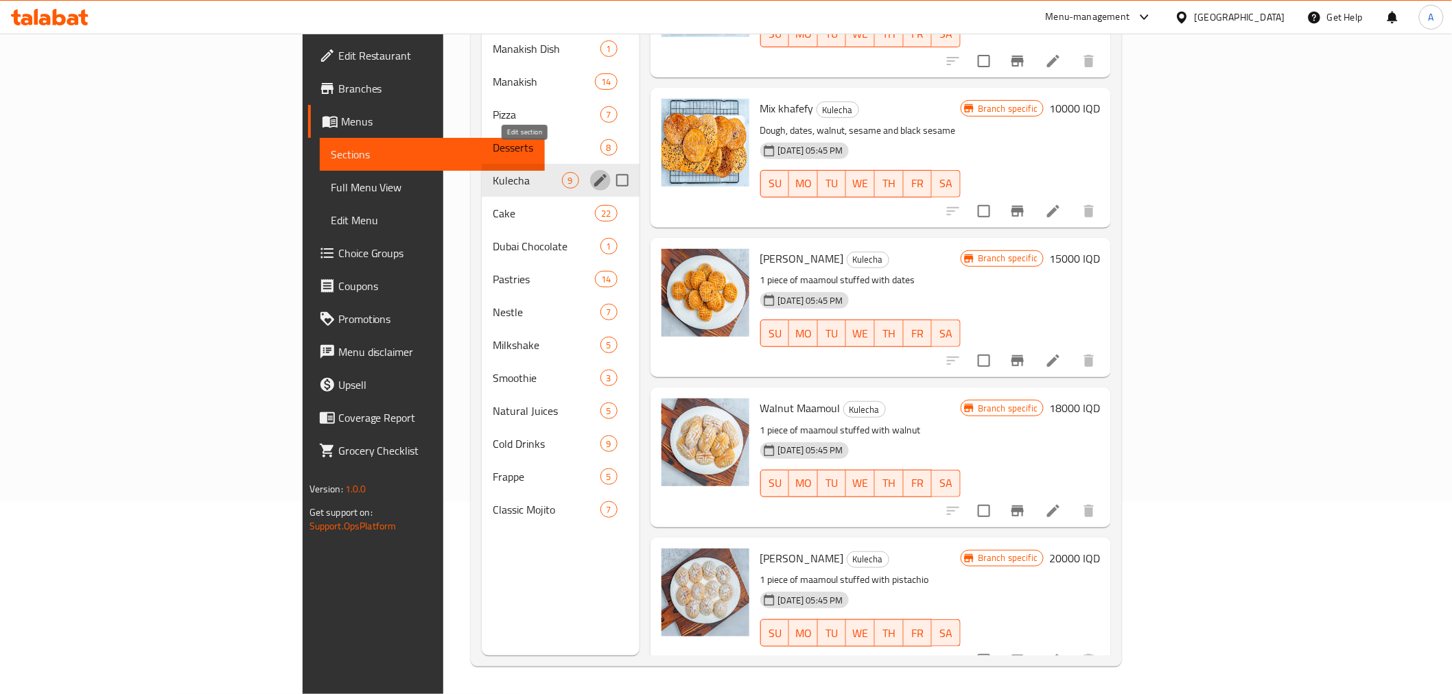
click at [594, 174] on icon "edit" at bounding box center [600, 180] width 12 height 12
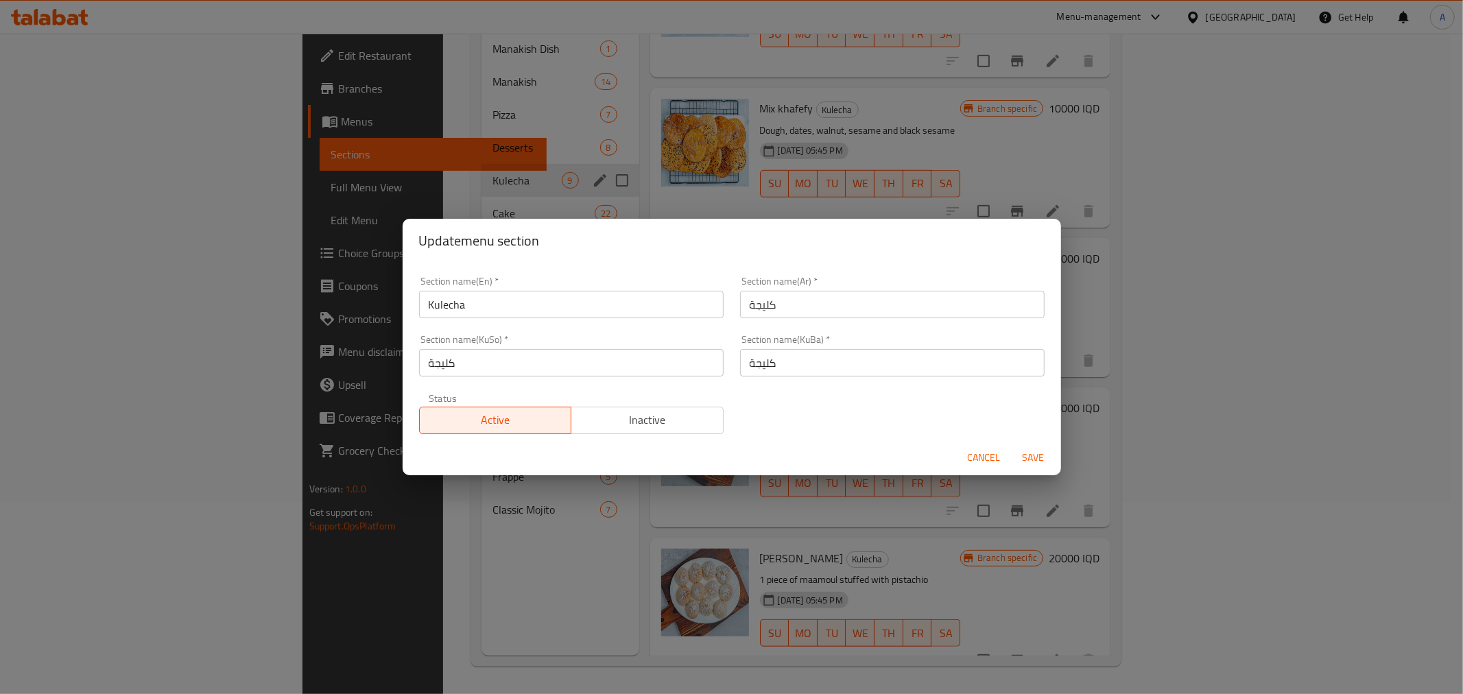
click at [458, 305] on input "Kulecha" at bounding box center [571, 304] width 305 height 27
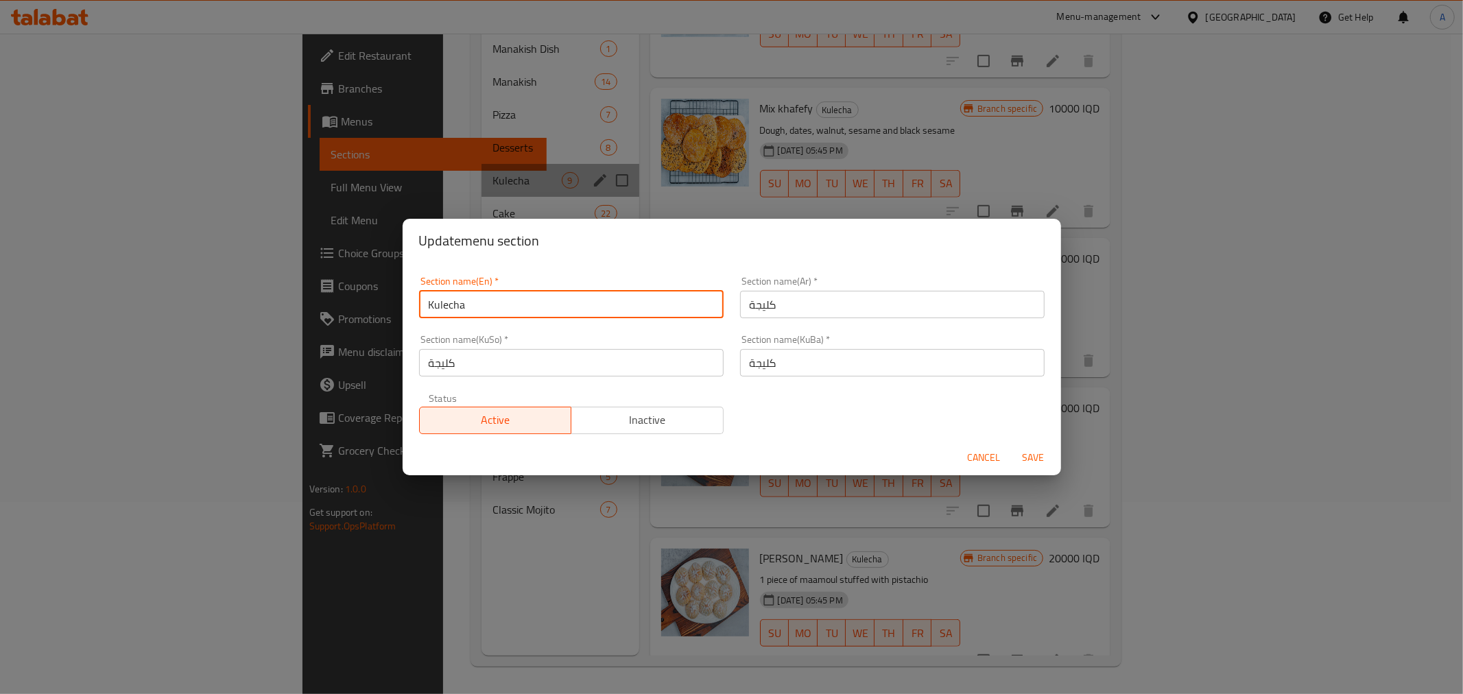
click at [458, 305] on input "Kulecha" at bounding box center [571, 304] width 305 height 27
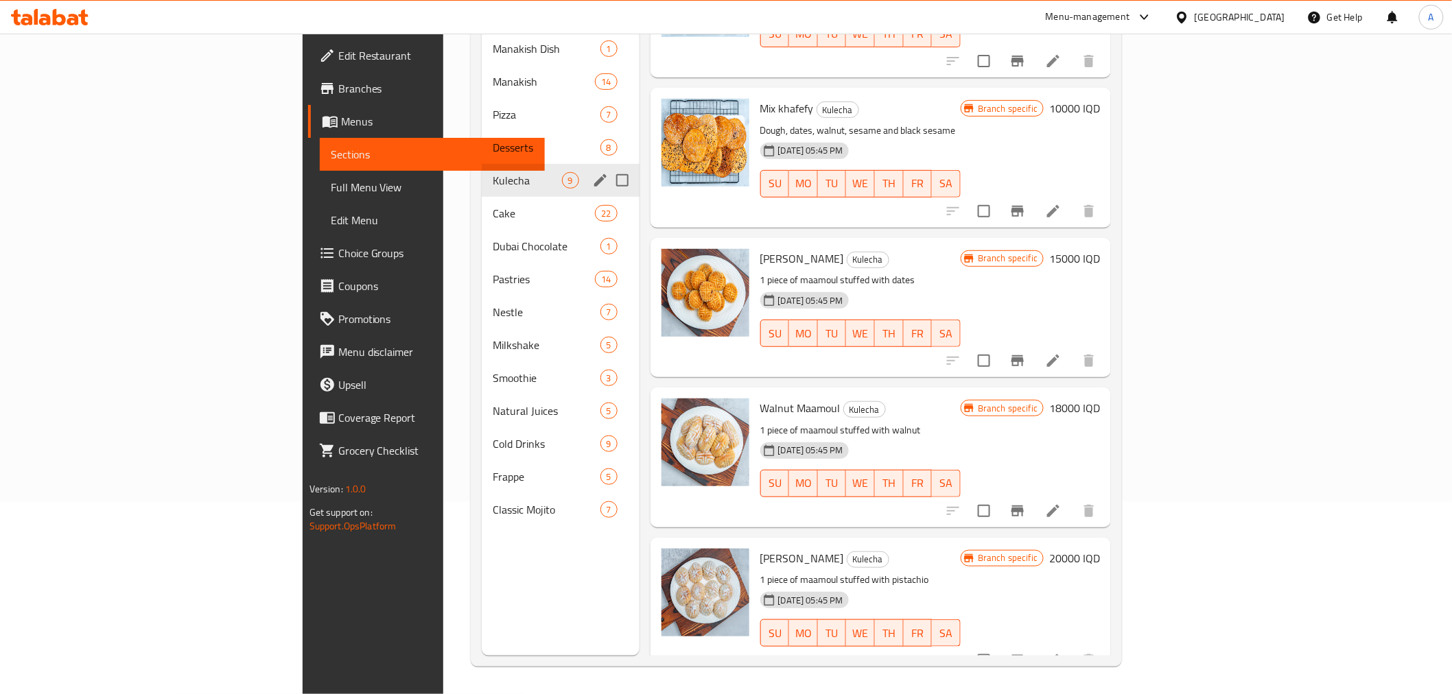
click at [592, 172] on icon "edit" at bounding box center [600, 180] width 16 height 16
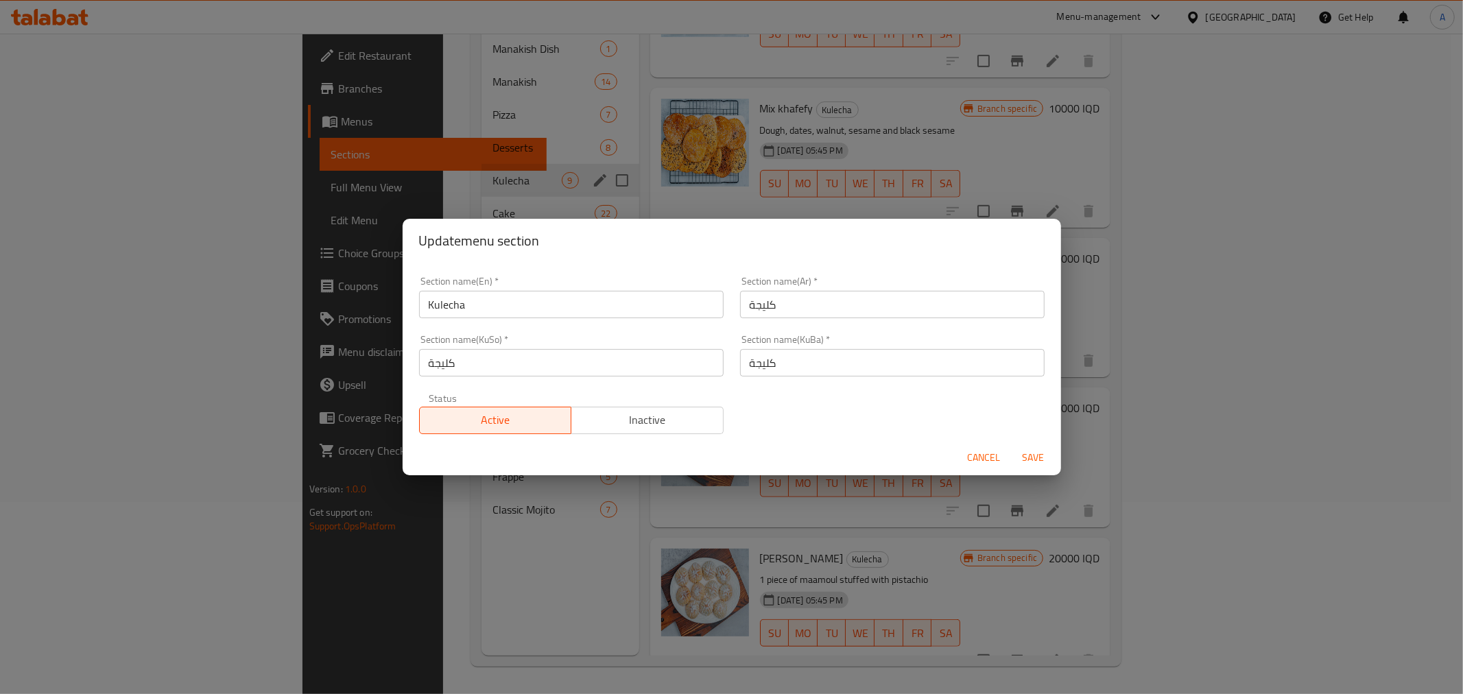
click at [803, 299] on input "كليجة" at bounding box center [892, 304] width 305 height 27
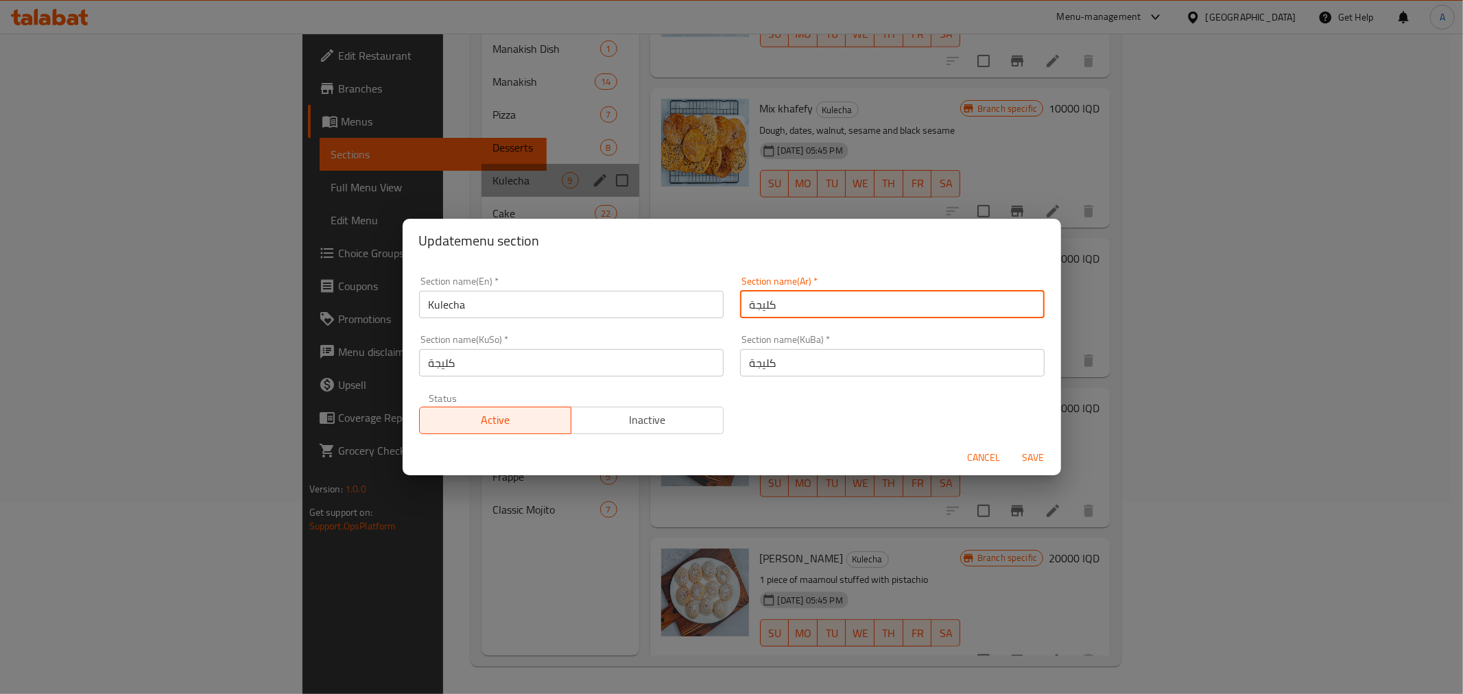
click at [803, 299] on input "كليجة" at bounding box center [892, 304] width 305 height 27
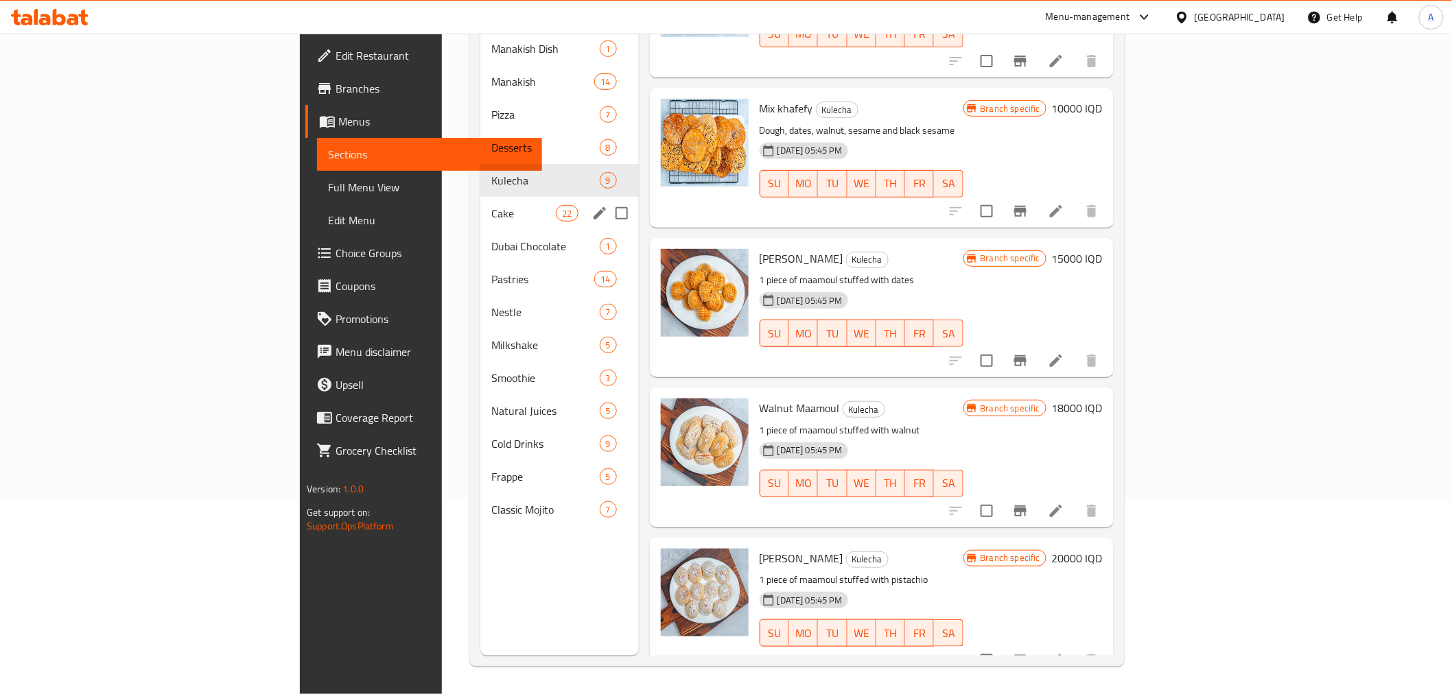
click at [491, 205] on span "Cake" at bounding box center [523, 213] width 64 height 16
